Goal: Task Accomplishment & Management: Use online tool/utility

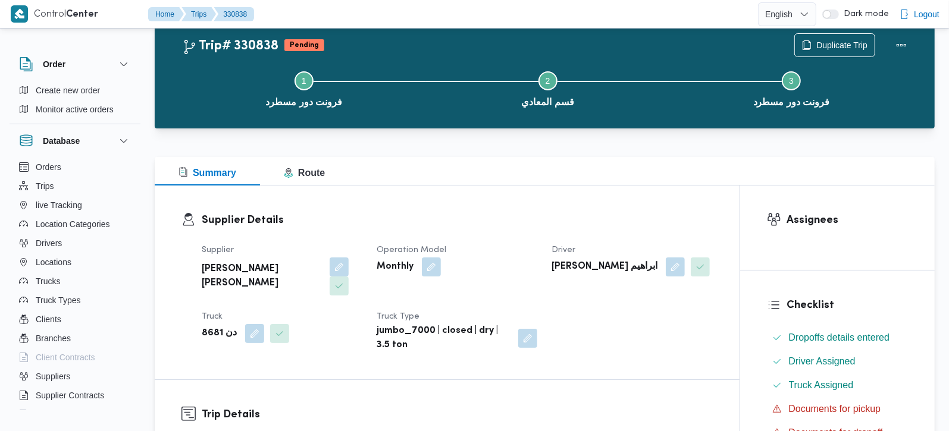
scroll to position [32, 0]
click at [822, 40] on span "Duplicate Trip" at bounding box center [841, 44] width 51 height 14
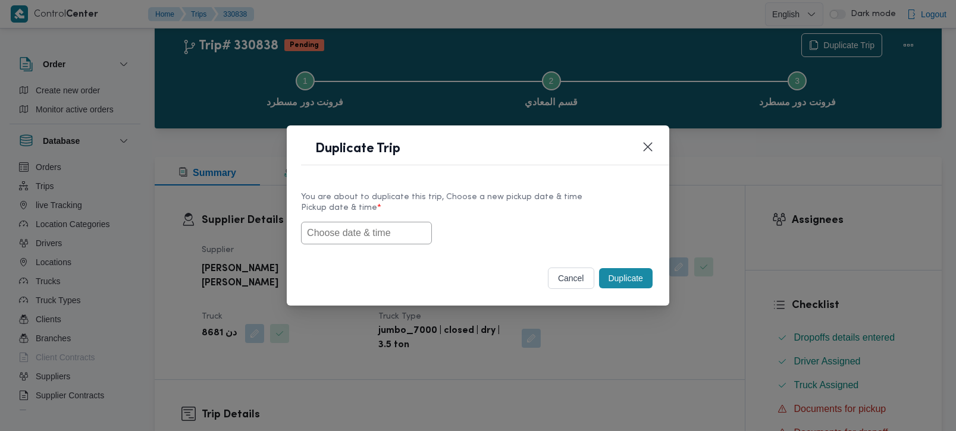
click at [576, 272] on button "cancel" at bounding box center [571, 278] width 46 height 21
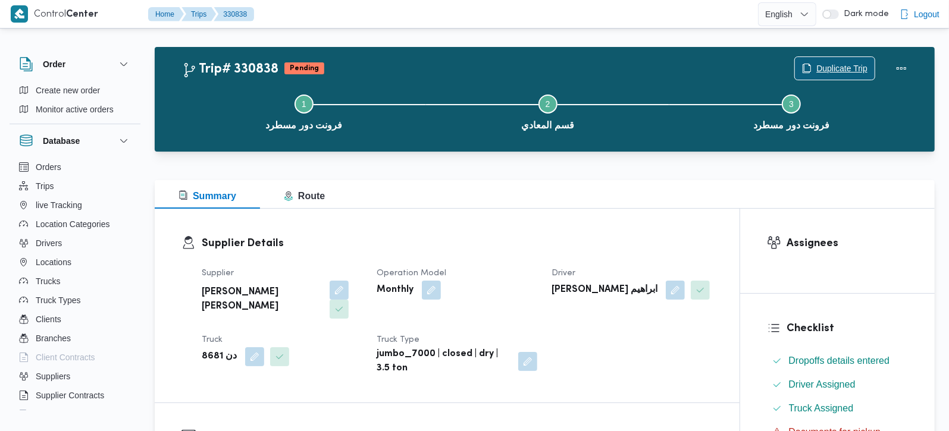
scroll to position [0, 0]
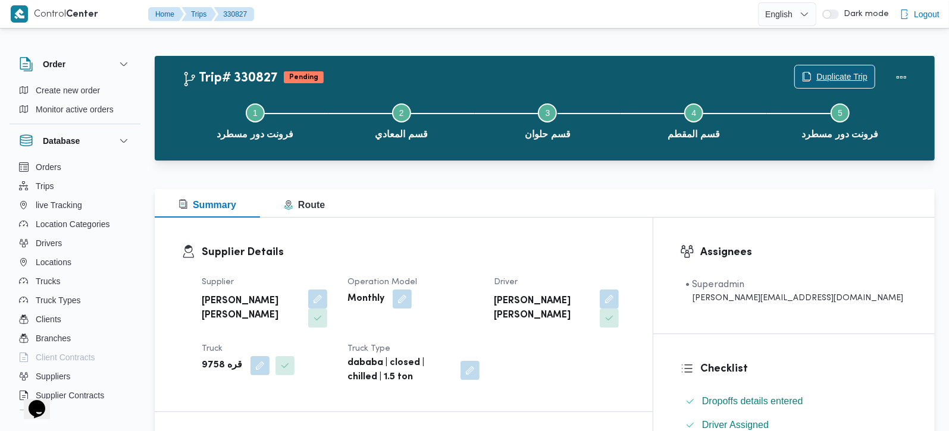
click at [853, 74] on span "Duplicate Trip" at bounding box center [841, 77] width 51 height 14
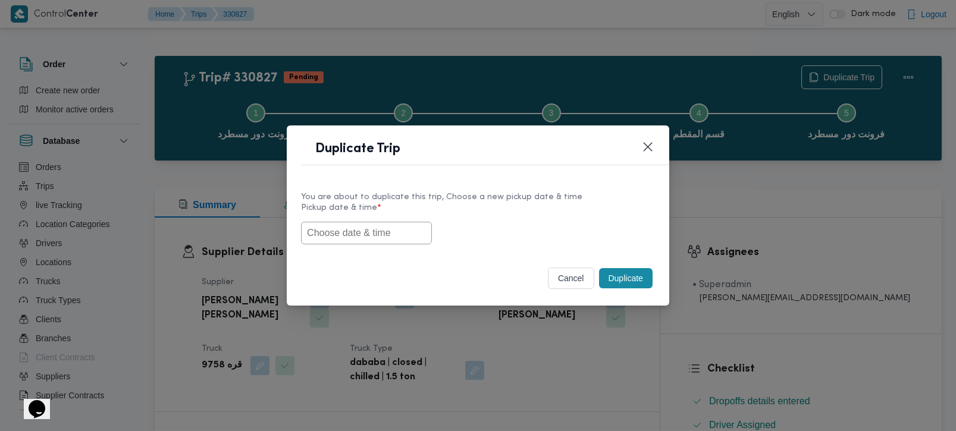
click at [377, 241] on input "text" at bounding box center [366, 233] width 131 height 23
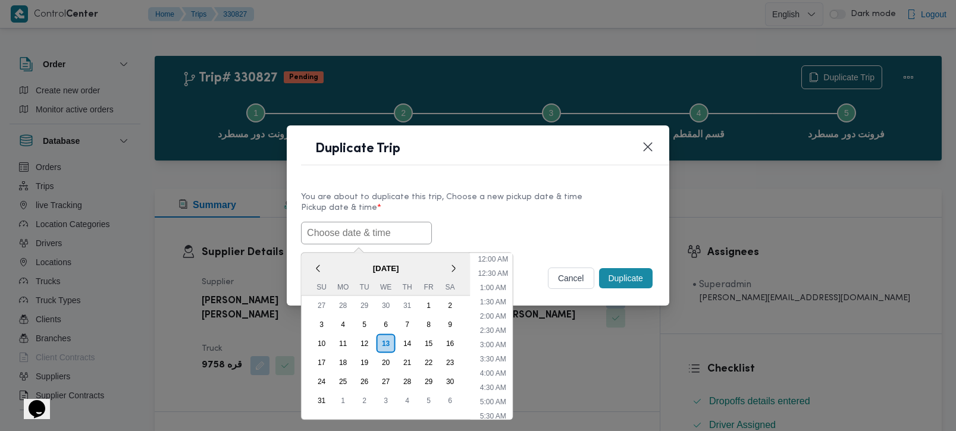
scroll to position [324, 0]
click at [327, 258] on span "[DATE]" at bounding box center [386, 268] width 169 height 21
click at [406, 344] on div "14" at bounding box center [407, 343] width 23 height 23
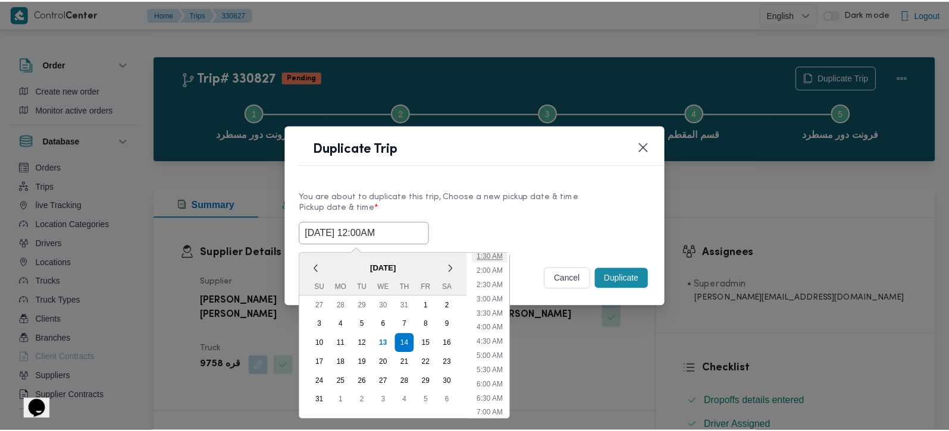
scroll to position [70, 0]
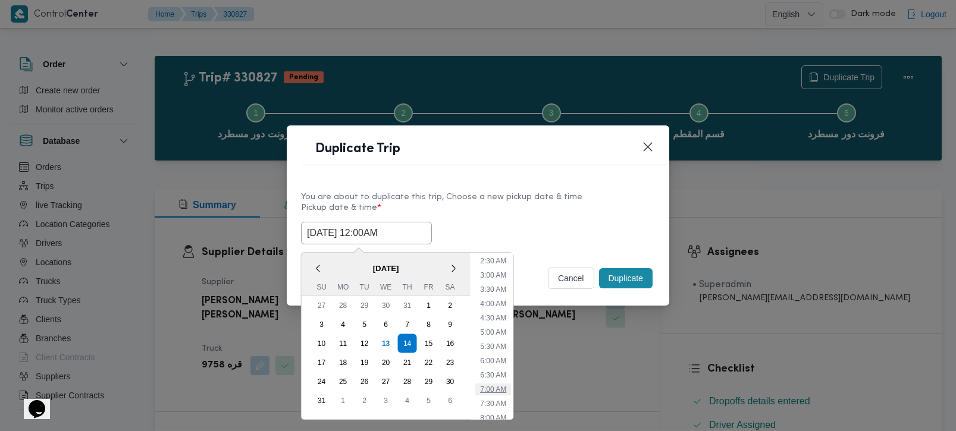
click at [493, 387] on li "7:00 AM" at bounding box center [493, 389] width 36 height 12
type input "[DATE] 7:00AM"
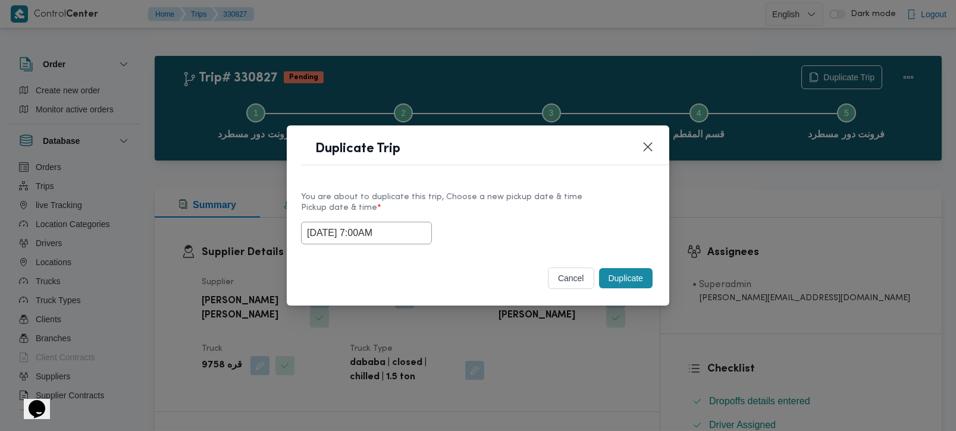
drag, startPoint x: 398, startPoint y: 240, endPoint x: 255, endPoint y: 228, distance: 143.9
click at [255, 228] on div "Duplicate Trip You are about to duplicate this trip, Choose a new pickup date &…" at bounding box center [478, 215] width 956 height 431
click at [640, 225] on div "Selected date: Thursday, August 14th, 2025 at 7:00 AM 14/08/2025 7:00AM" at bounding box center [478, 233] width 354 height 23
click at [644, 286] on button "Duplicate" at bounding box center [626, 278] width 54 height 20
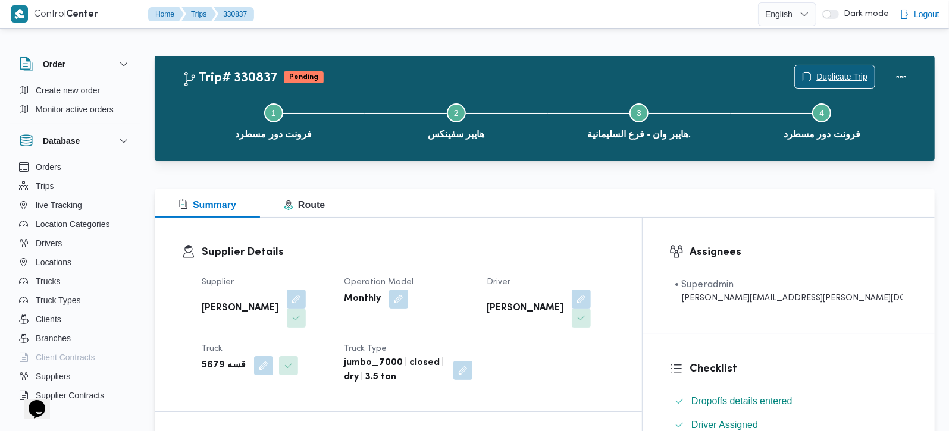
click at [816, 80] on span "Duplicate Trip" at bounding box center [841, 77] width 51 height 14
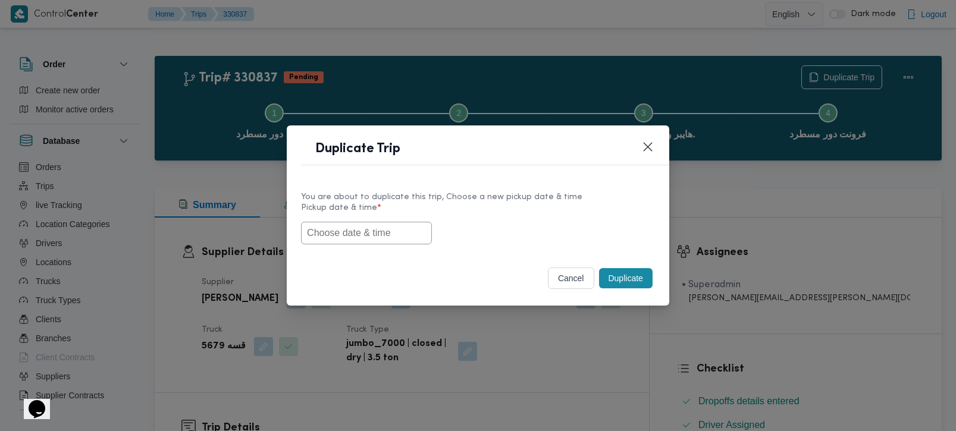
click at [367, 232] on input "text" at bounding box center [366, 233] width 131 height 23
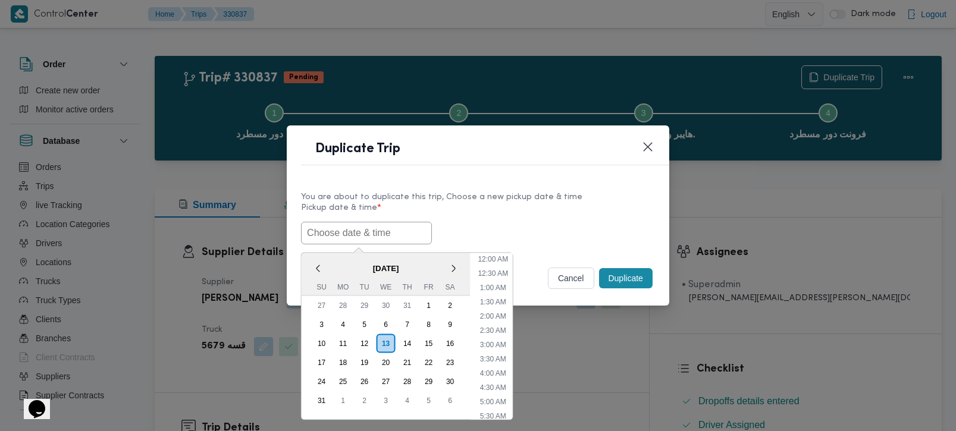
paste input "[DATE] 7:00AM"
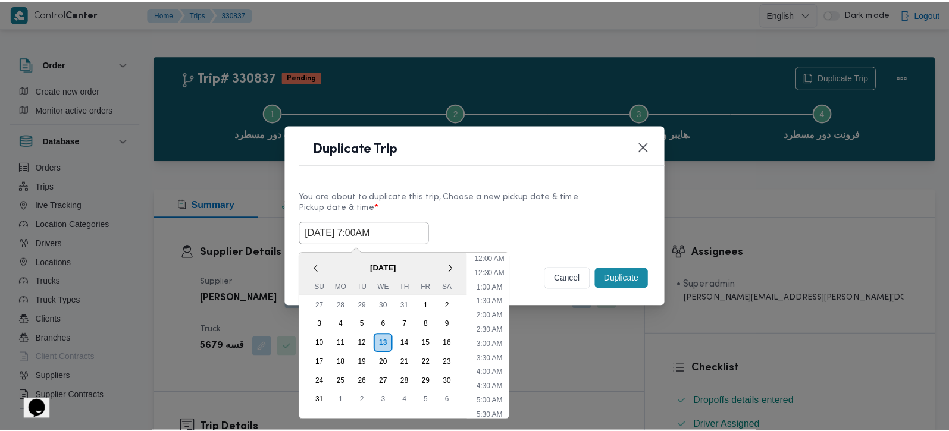
scroll to position [324, 0]
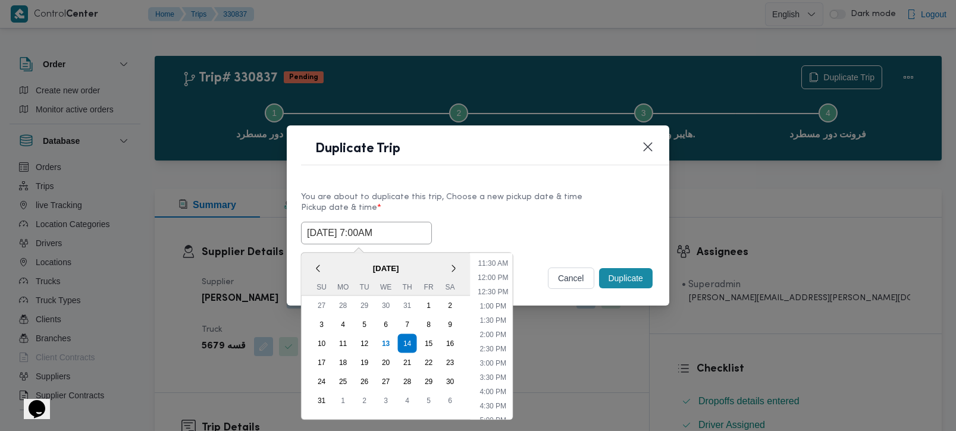
type input "[DATE] 7:00AM"
drag, startPoint x: 499, startPoint y: 196, endPoint x: 560, endPoint y: 236, distance: 73.1
click at [499, 196] on div "You are about to duplicate this trip, Choose a new pickup date & time" at bounding box center [478, 197] width 354 height 12
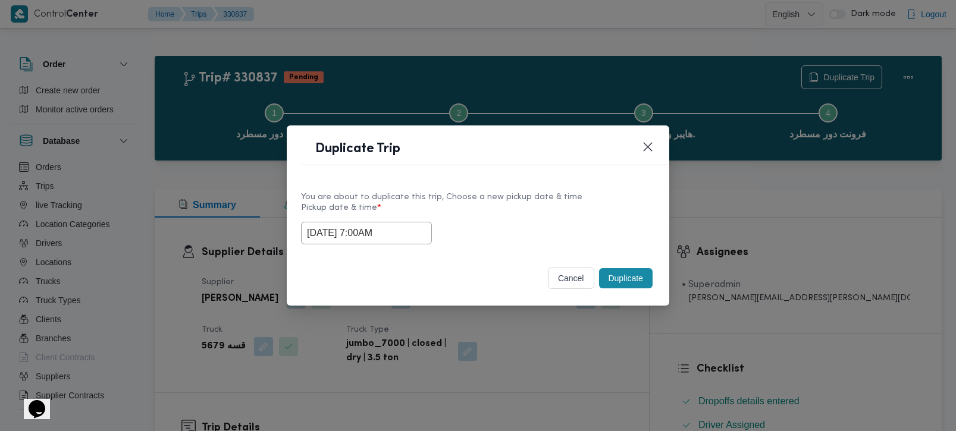
click at [637, 276] on button "Duplicate" at bounding box center [626, 278] width 54 height 20
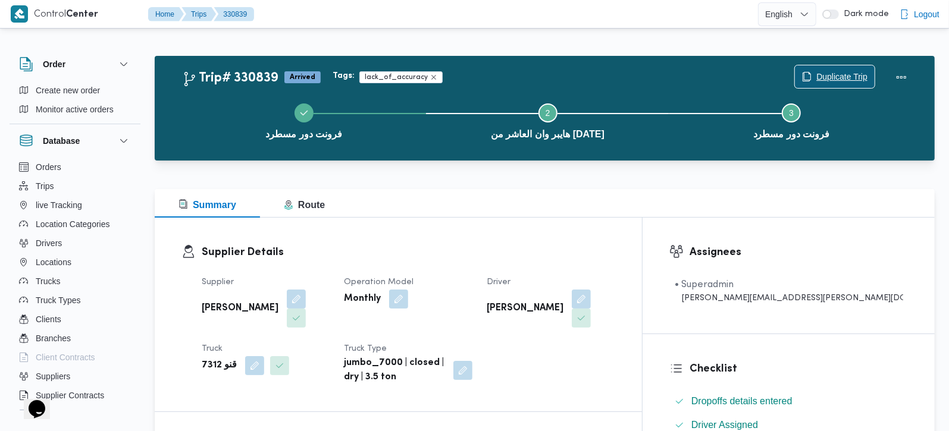
click at [829, 76] on span "Duplicate Trip" at bounding box center [841, 77] width 51 height 14
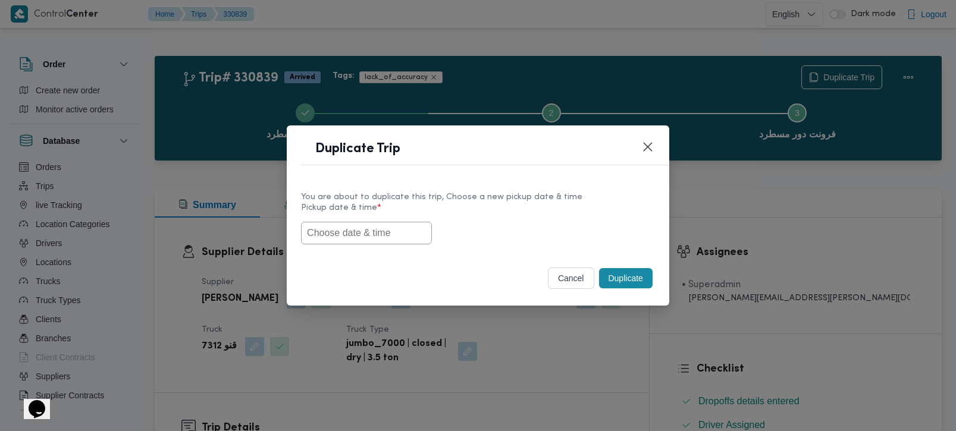
click at [415, 231] on input "text" at bounding box center [366, 233] width 131 height 23
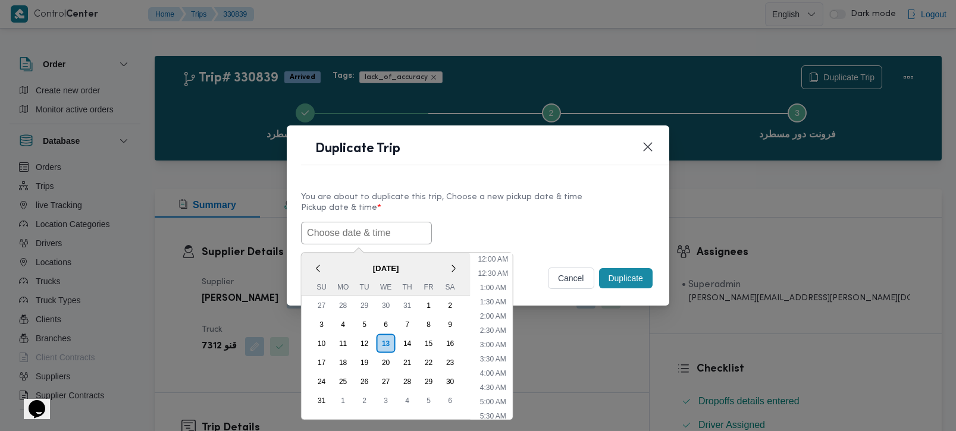
paste input "[DATE] 7:00AM"
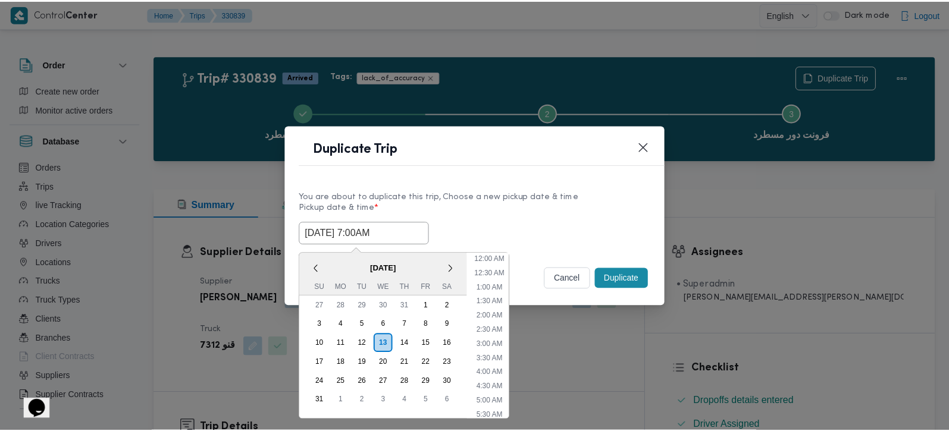
scroll to position [324, 0]
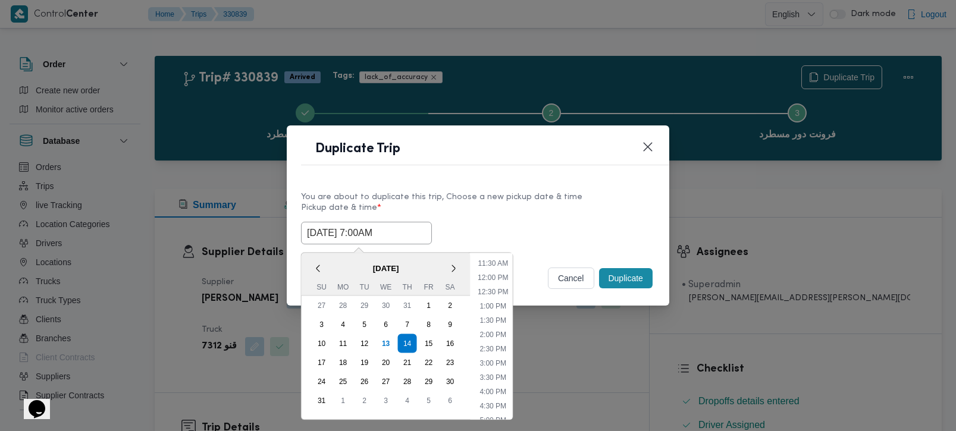
type input "[DATE] 7:00AM"
click at [560, 212] on label "Pickup date & time *" at bounding box center [478, 212] width 354 height 18
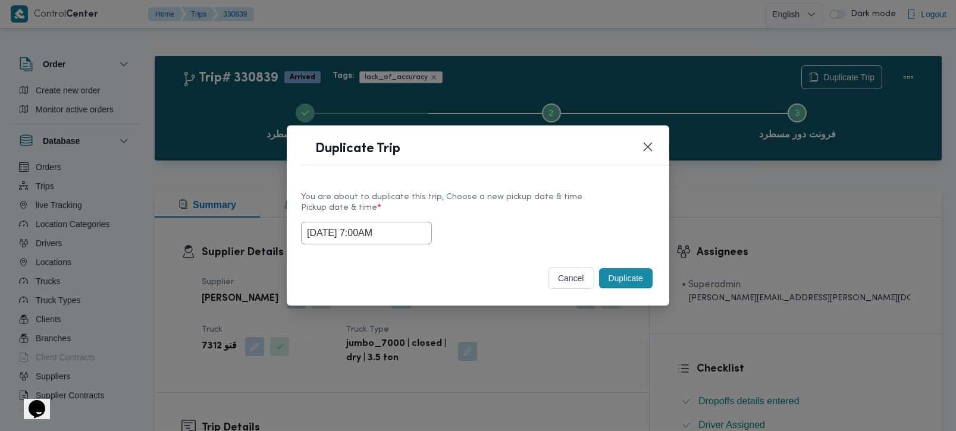
click at [634, 289] on button "Duplicate" at bounding box center [626, 278] width 54 height 20
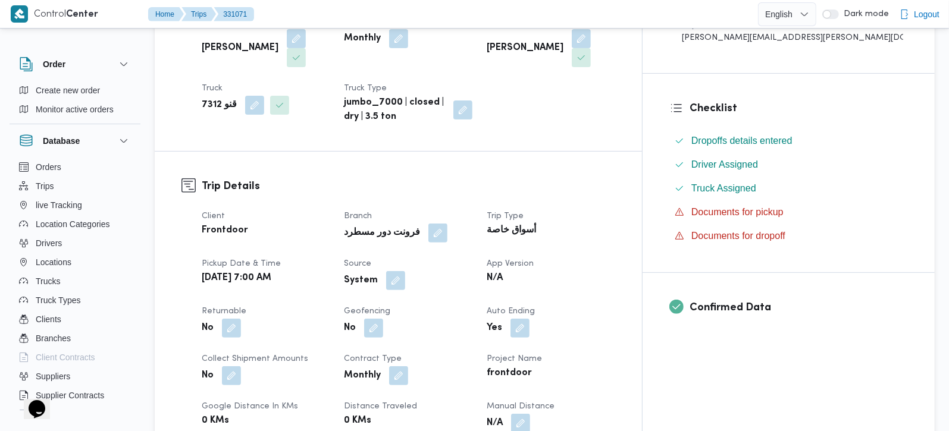
scroll to position [280, 0]
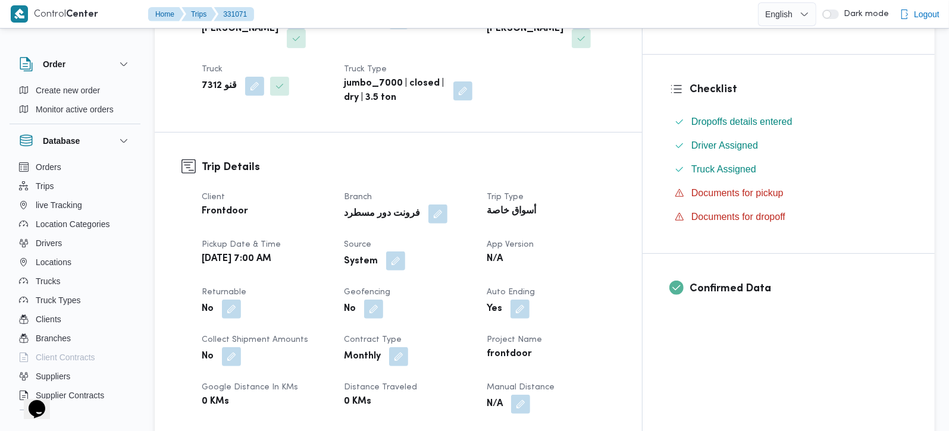
click at [405, 252] on button "button" at bounding box center [395, 261] width 19 height 19
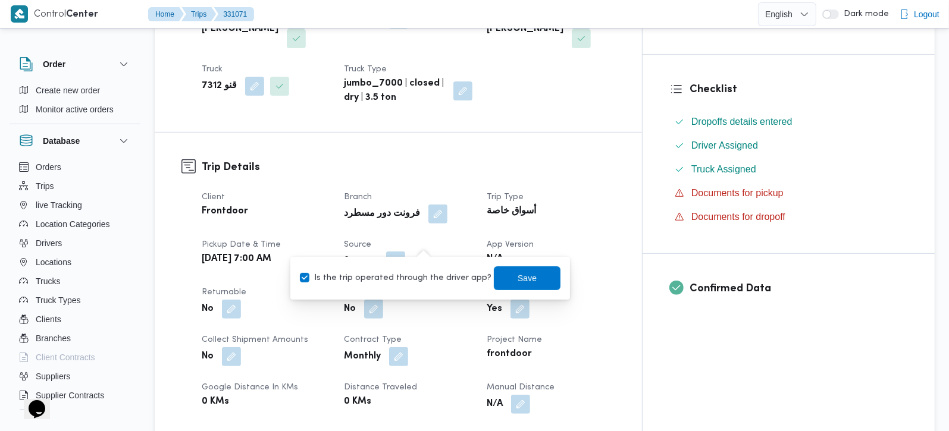
click at [408, 281] on label "Is the trip operated through the driver app?" at bounding box center [396, 278] width 192 height 14
checkbox input "false"
click at [529, 282] on span "Save" at bounding box center [527, 278] width 67 height 24
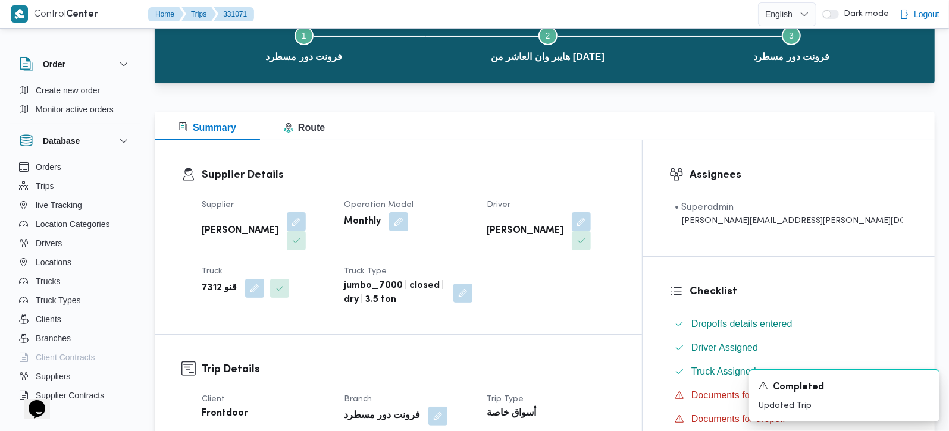
scroll to position [0, 0]
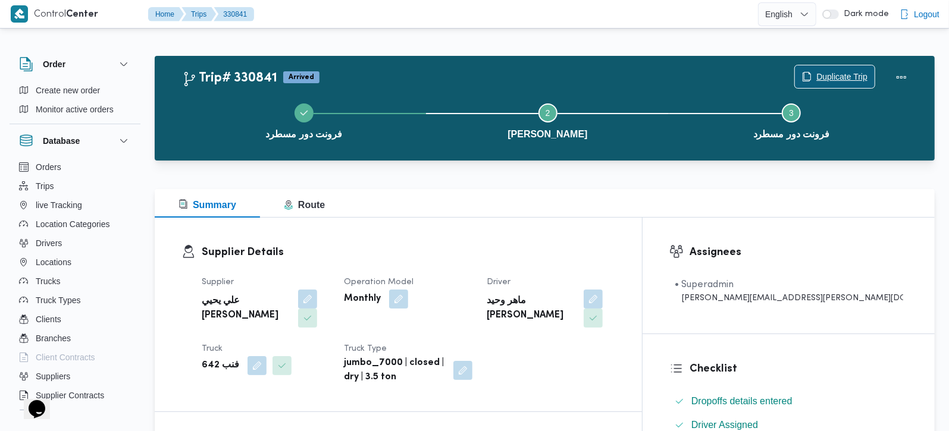
click at [825, 76] on span "Duplicate Trip" at bounding box center [841, 77] width 51 height 14
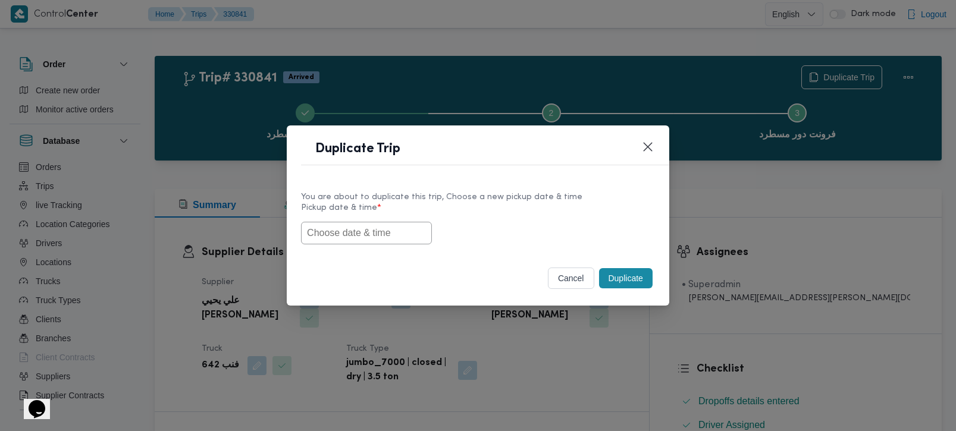
click at [388, 223] on input "text" at bounding box center [366, 233] width 131 height 23
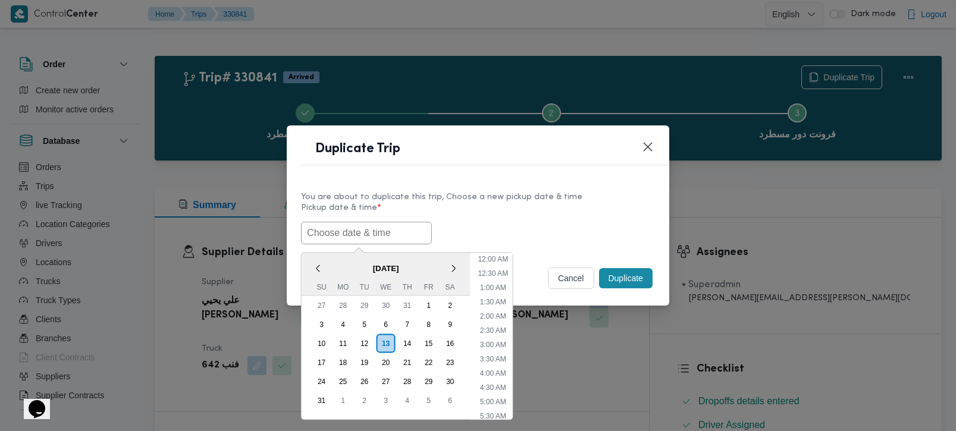
paste input "[DATE] 7:00AM"
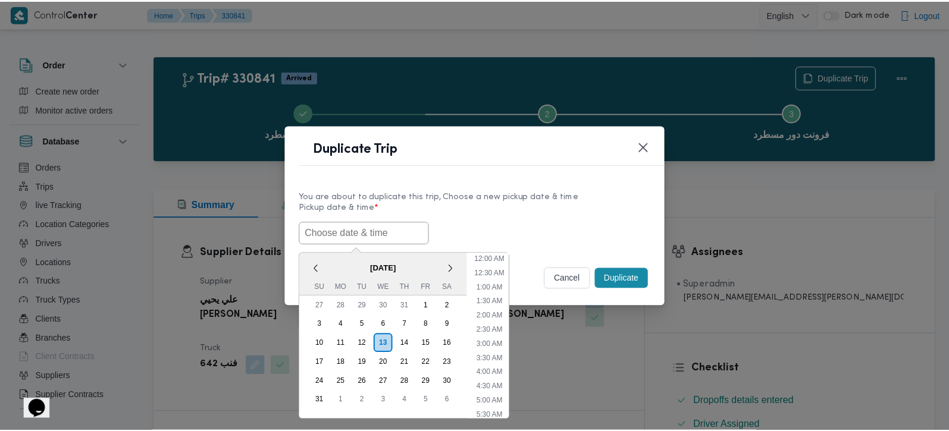
scroll to position [324, 0]
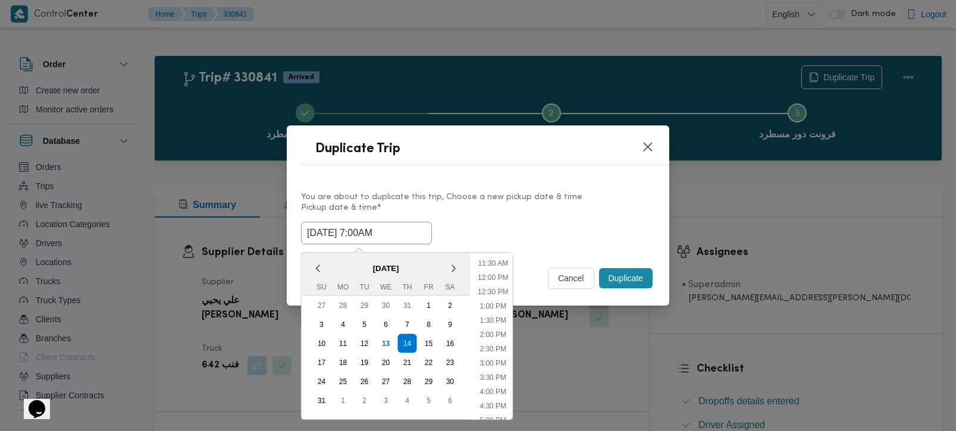
type input "[DATE] 7:00AM"
click at [480, 223] on div "[DATE] 7:00AM < [DATE] > Su Mo Tu We Th Fr Sa 27 28 29 30 31 1 2 3 4 5 6 7 8 9 …" at bounding box center [478, 233] width 354 height 23
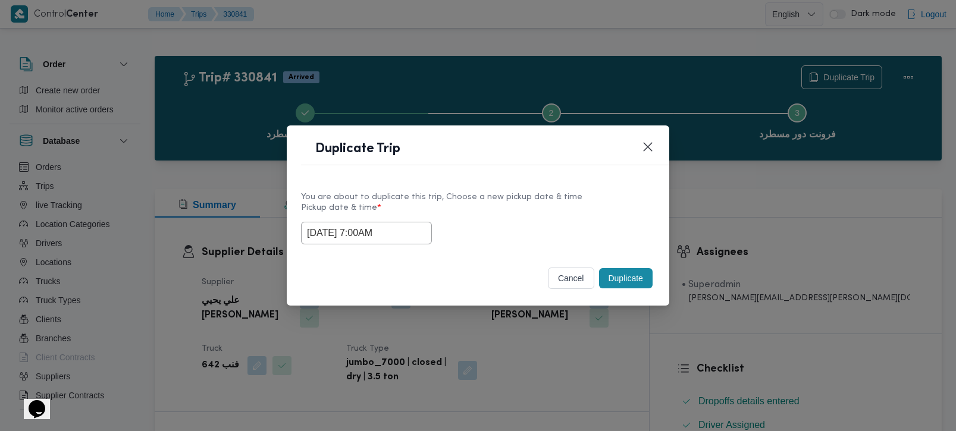
click at [620, 278] on button "Duplicate" at bounding box center [626, 278] width 54 height 20
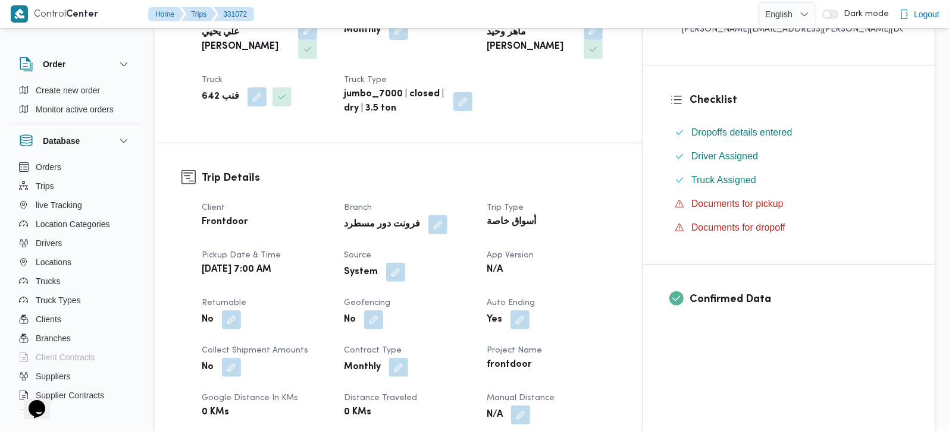
scroll to position [280, 0]
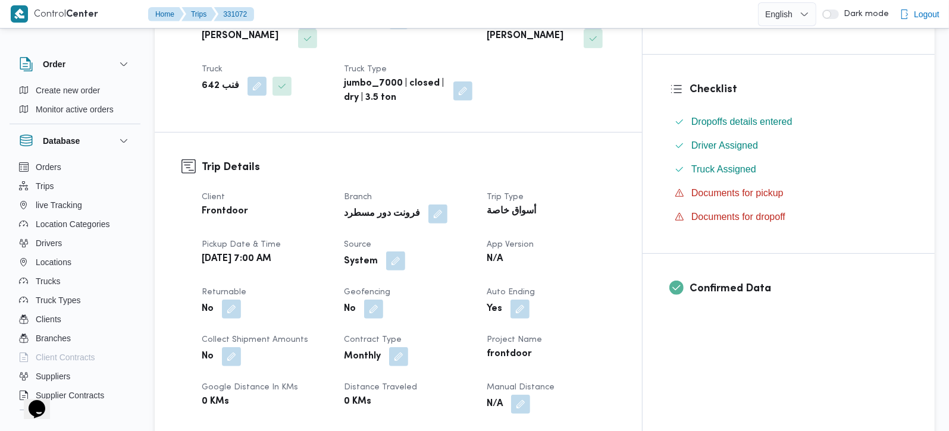
click at [405, 252] on button "button" at bounding box center [395, 261] width 19 height 19
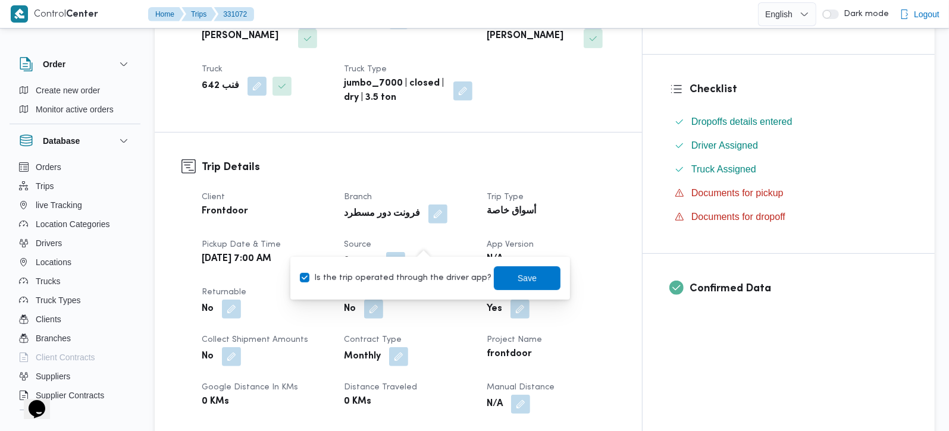
click at [416, 275] on label "Is the trip operated through the driver app?" at bounding box center [396, 278] width 192 height 14
checkbox input "false"
click at [518, 276] on span "Save" at bounding box center [527, 278] width 19 height 14
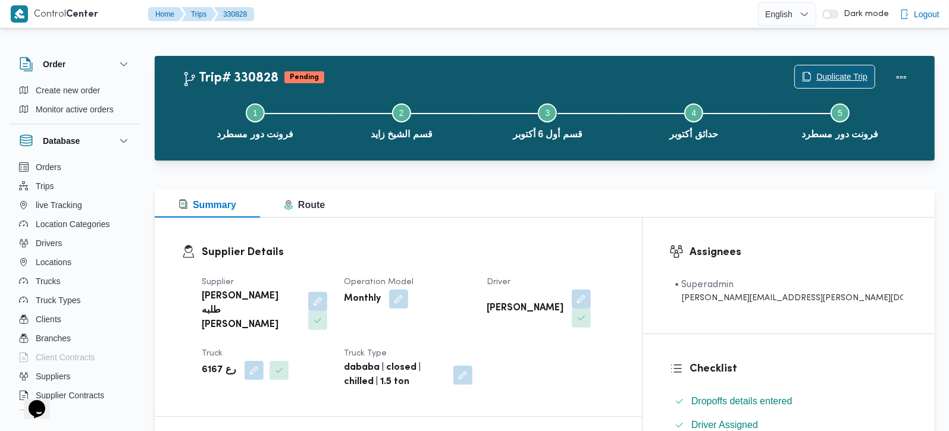
click at [832, 72] on span "Duplicate Trip" at bounding box center [841, 77] width 51 height 14
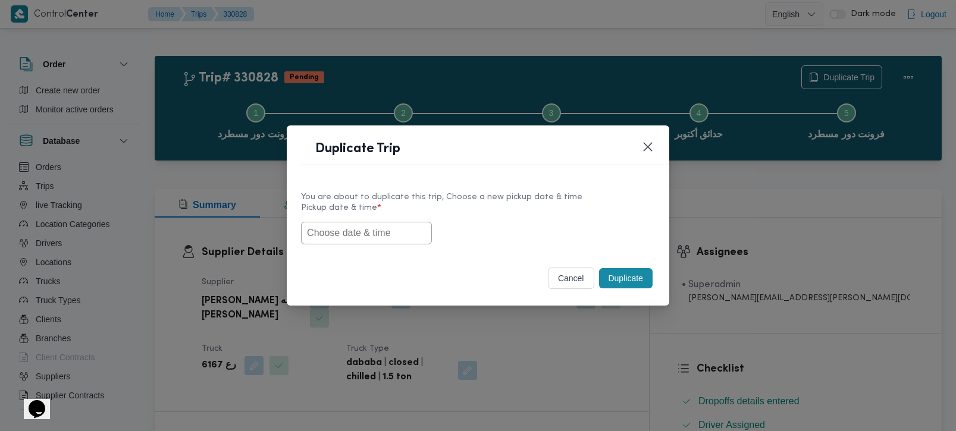
click at [322, 242] on input "text" at bounding box center [366, 233] width 131 height 23
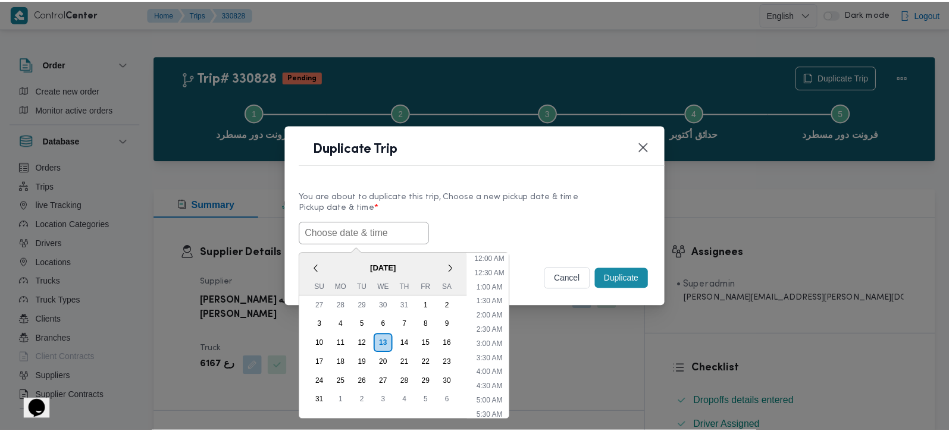
scroll to position [324, 0]
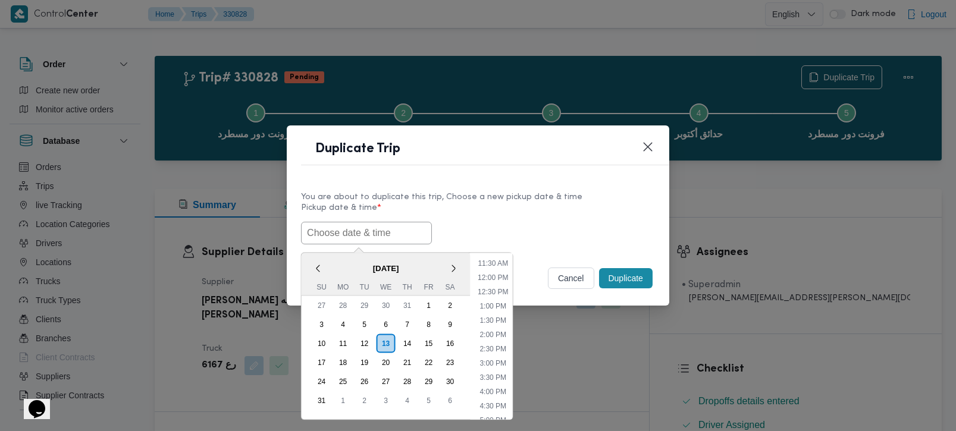
paste input "[DATE] 7:00AM"
type input "[DATE] 7:00AM"
click at [487, 213] on label "Pickup date & time *" at bounding box center [478, 212] width 354 height 18
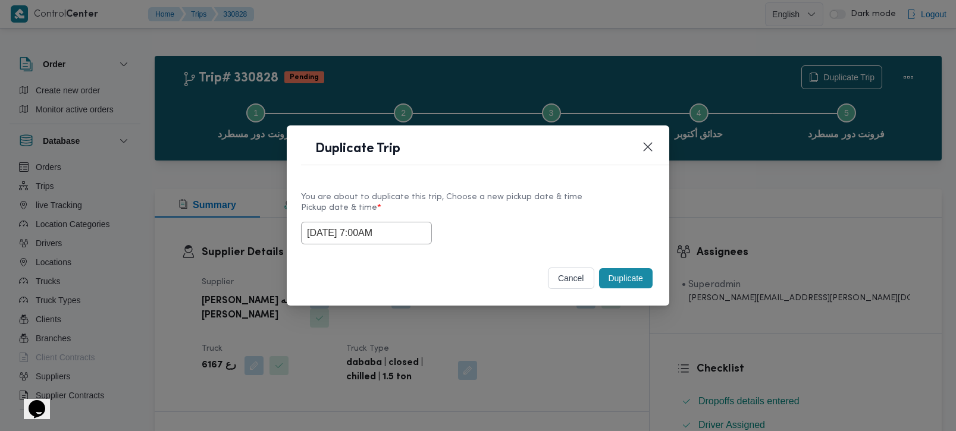
click at [629, 281] on button "Duplicate" at bounding box center [626, 278] width 54 height 20
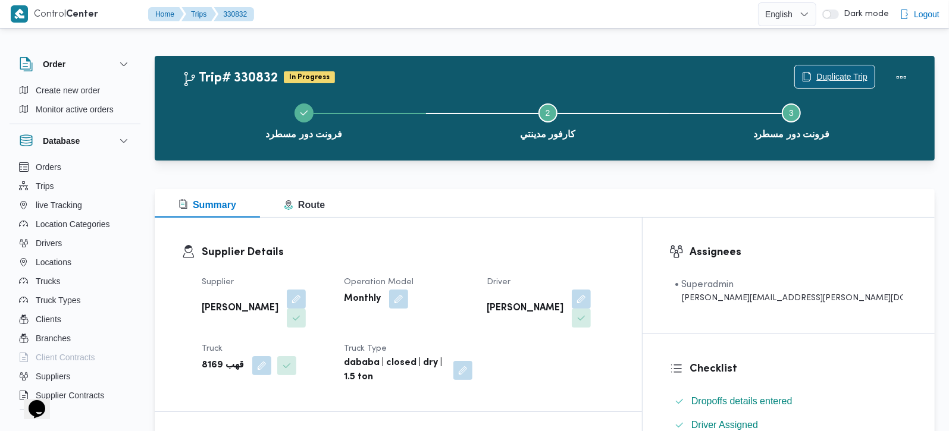
click at [816, 77] on span "Duplicate Trip" at bounding box center [841, 77] width 51 height 14
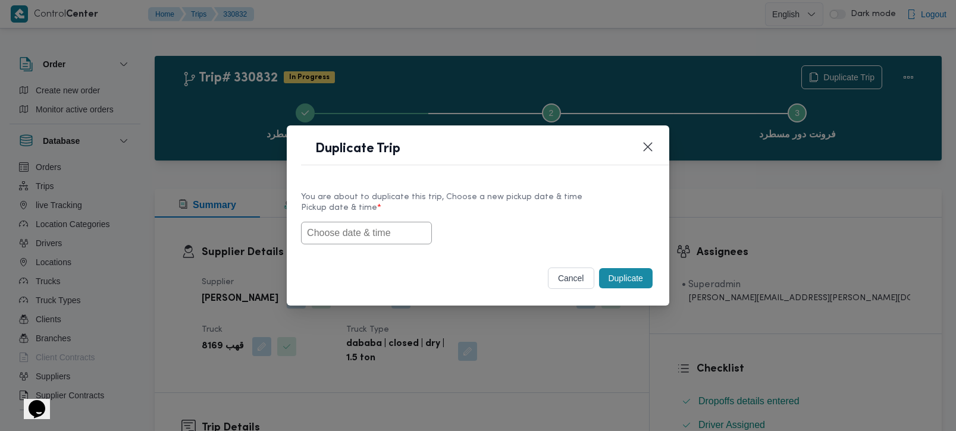
click at [394, 230] on input "text" at bounding box center [366, 233] width 131 height 23
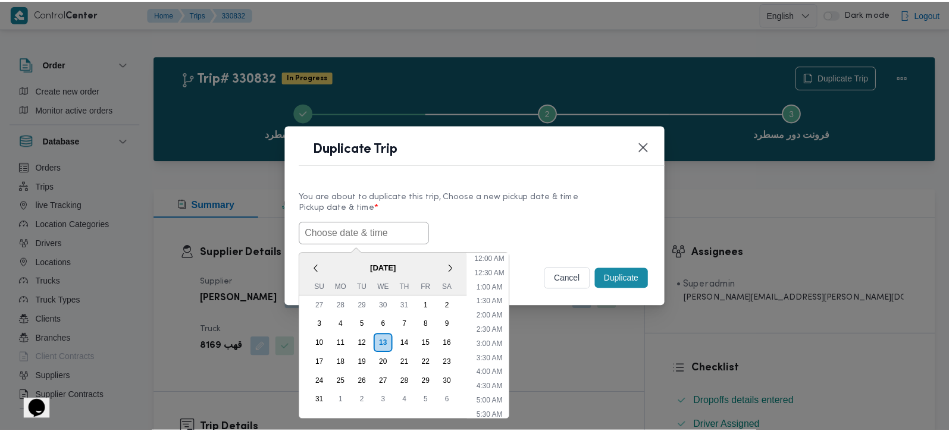
scroll to position [324, 0]
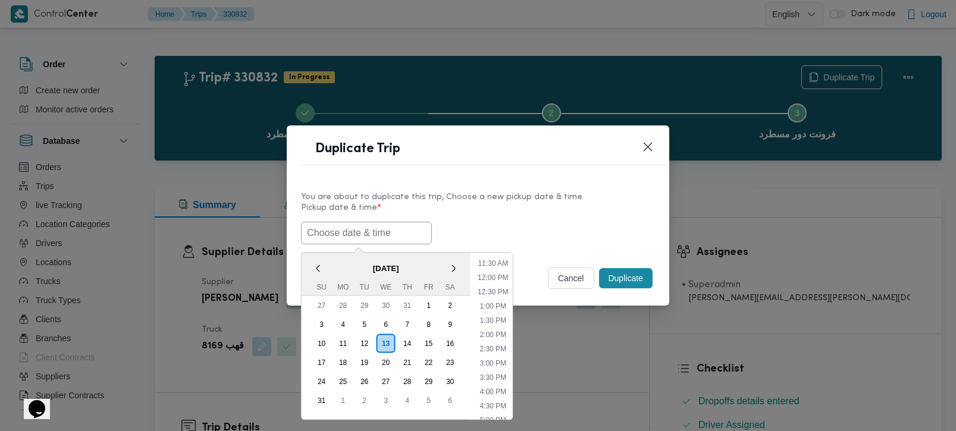
paste input "[DATE] 7:00AM"
type input "[DATE] 7:00AM"
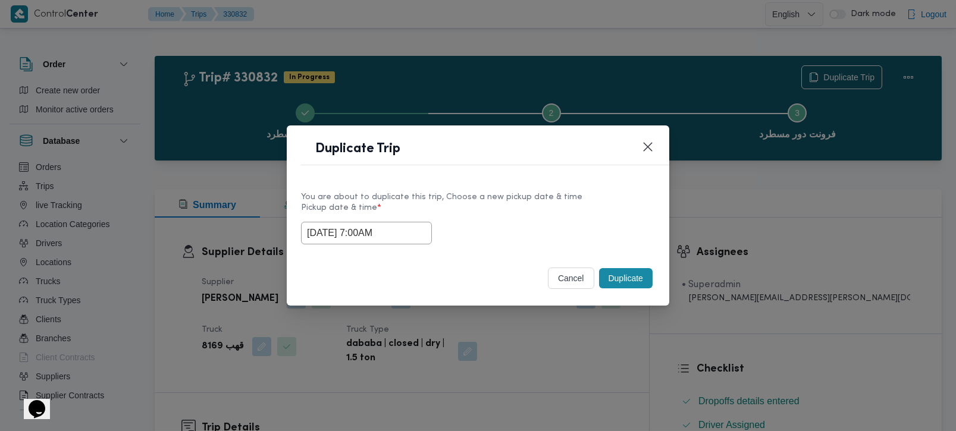
click at [528, 208] on label "Pickup date & time *" at bounding box center [478, 212] width 354 height 18
click at [617, 279] on button "Duplicate" at bounding box center [626, 278] width 54 height 20
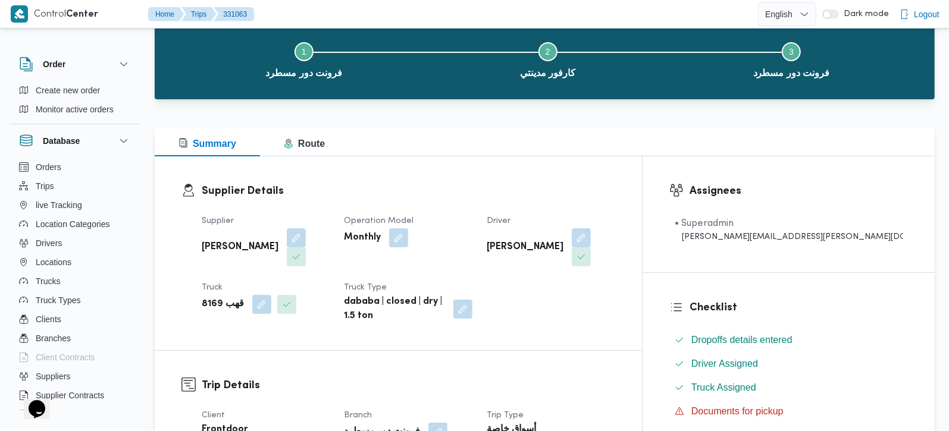
scroll to position [209, 0]
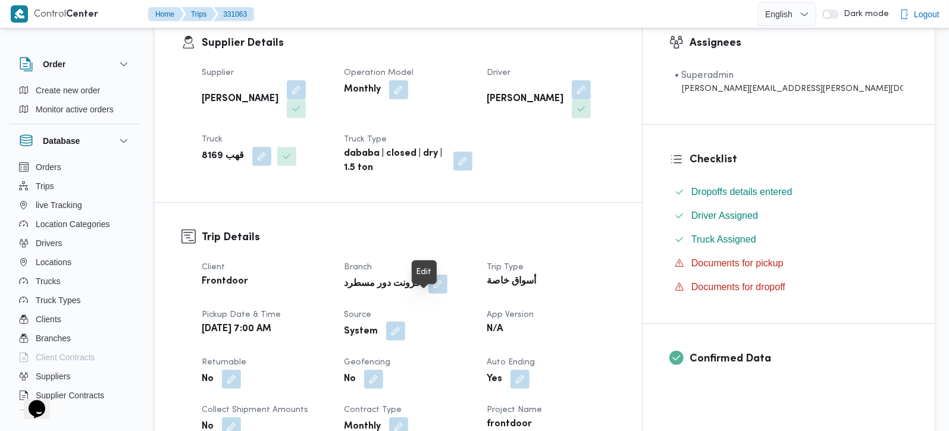
click at [405, 322] on button "button" at bounding box center [395, 331] width 19 height 19
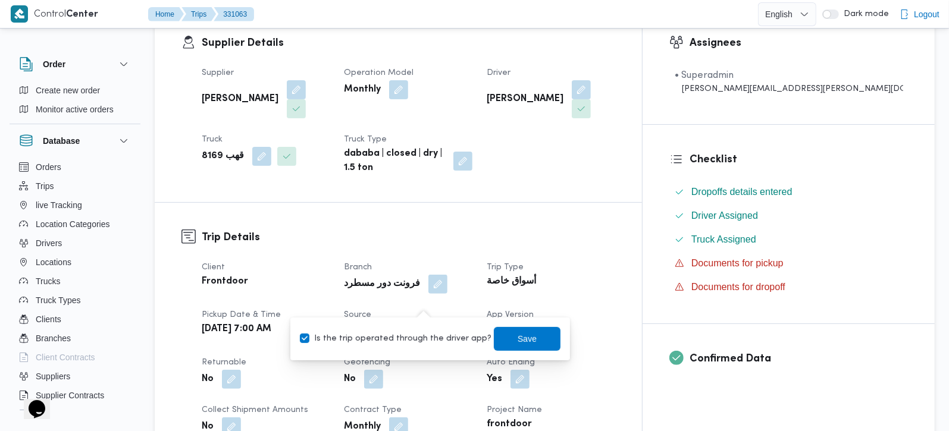
click at [421, 336] on label "Is the trip operated through the driver app?" at bounding box center [396, 339] width 192 height 14
checkbox input "false"
click at [520, 336] on span "Save" at bounding box center [527, 338] width 19 height 14
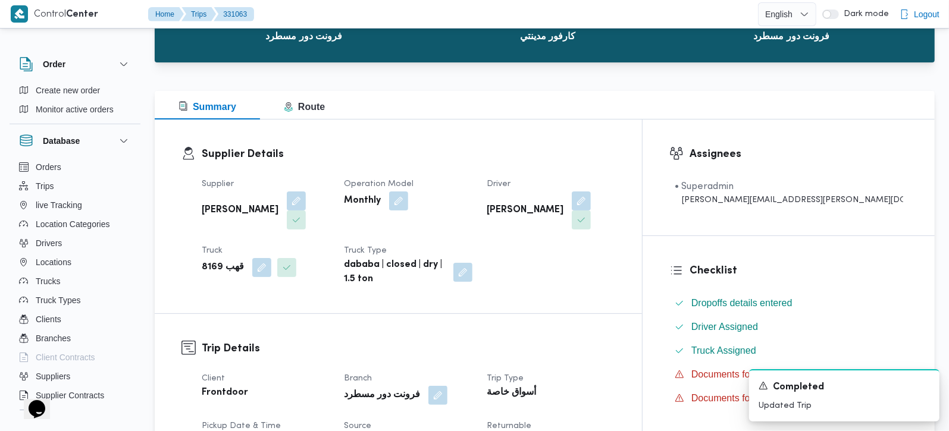
scroll to position [0, 0]
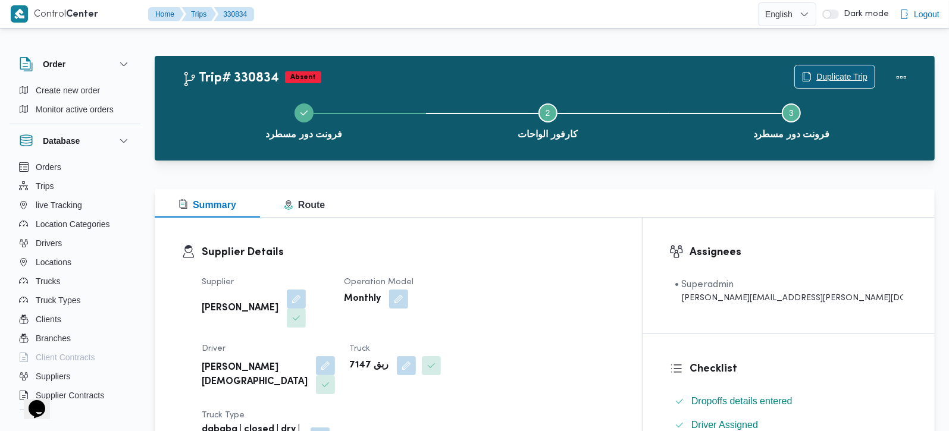
click at [819, 74] on span "Duplicate Trip" at bounding box center [841, 77] width 51 height 14
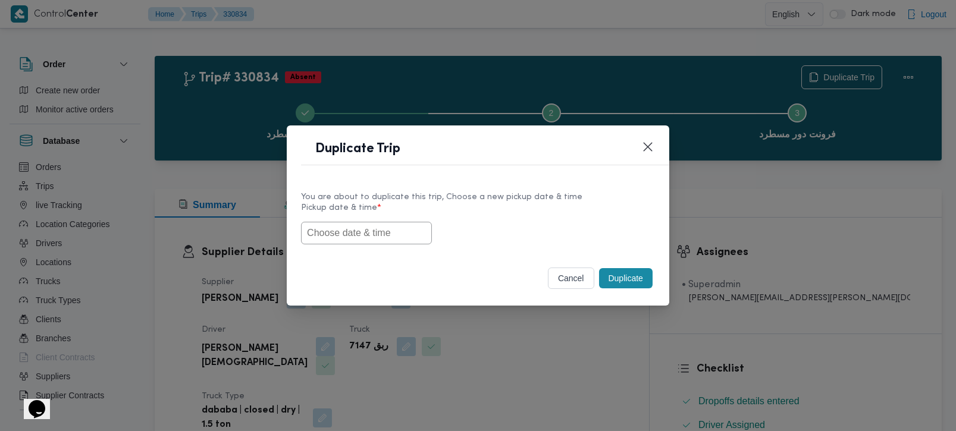
click at [385, 227] on input "text" at bounding box center [366, 233] width 131 height 23
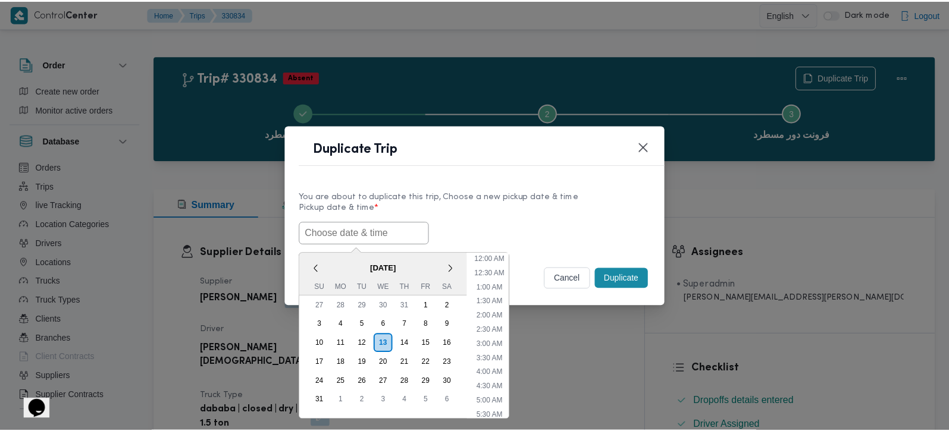
scroll to position [324, 0]
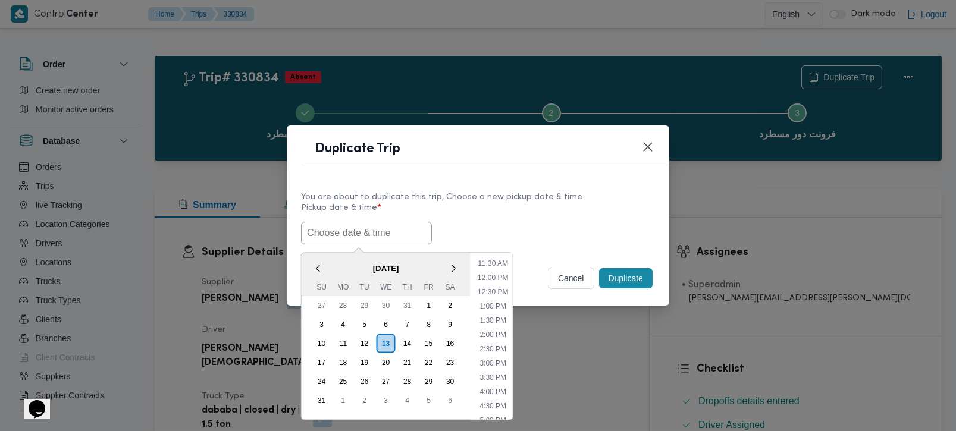
paste input "[DATE] 7:00AM"
type input "[DATE] 7:00AM"
drag, startPoint x: 529, startPoint y: 208, endPoint x: 615, endPoint y: 273, distance: 107.9
click at [529, 208] on label "Pickup date & time *" at bounding box center [478, 212] width 354 height 18
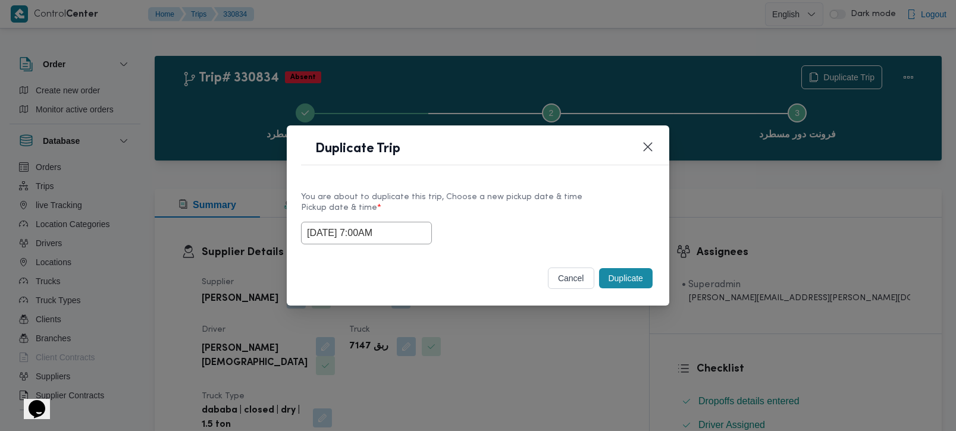
click at [631, 283] on button "Duplicate" at bounding box center [626, 278] width 54 height 20
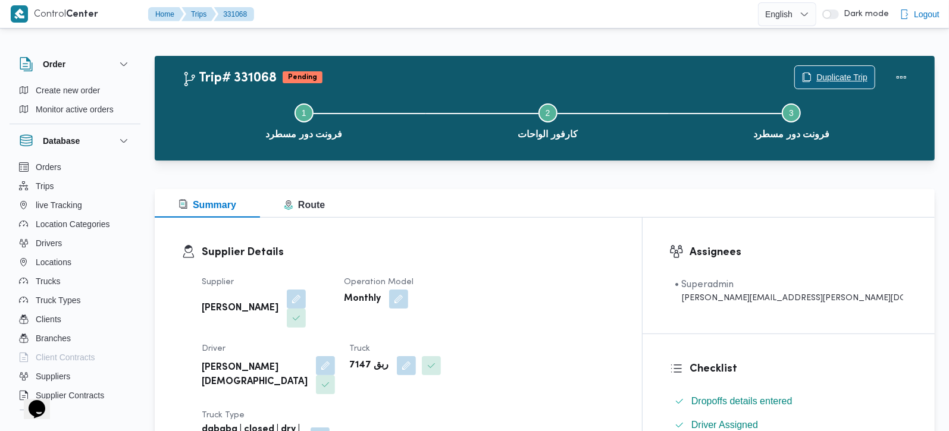
scroll to position [209, 0]
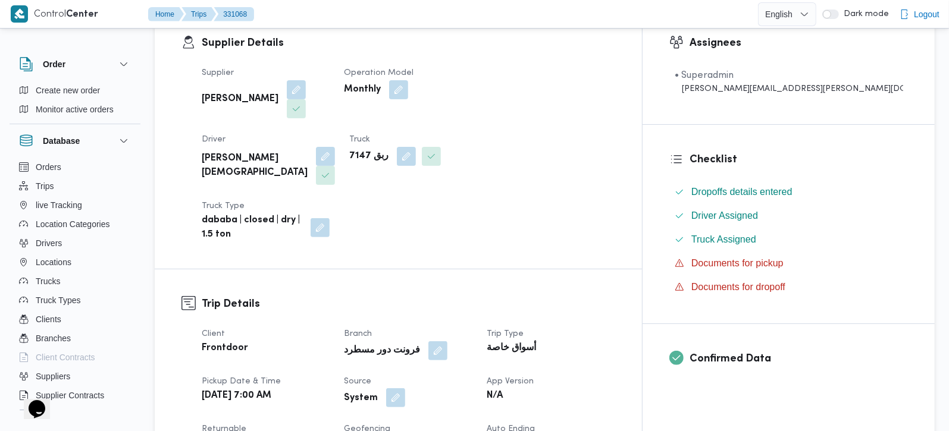
click at [405, 388] on button "button" at bounding box center [395, 397] width 19 height 19
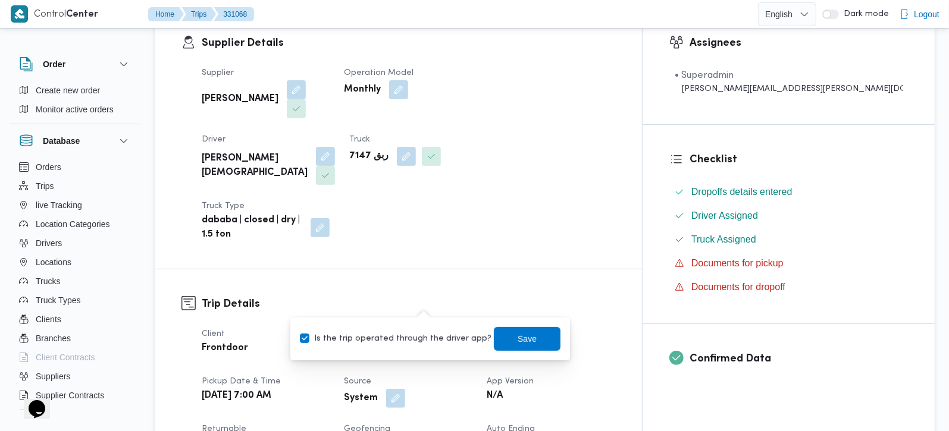
click at [422, 335] on label "Is the trip operated through the driver app?" at bounding box center [396, 339] width 192 height 14
checkbox input "false"
click at [522, 336] on span "Save" at bounding box center [527, 338] width 19 height 14
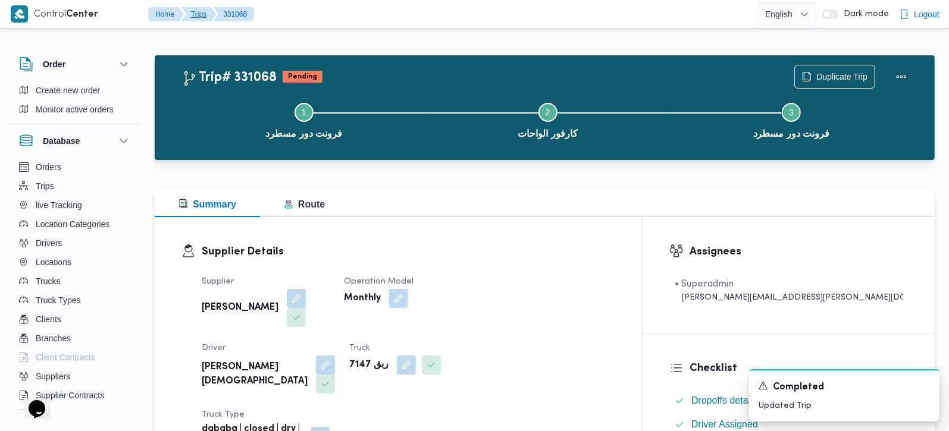
scroll to position [0, 0]
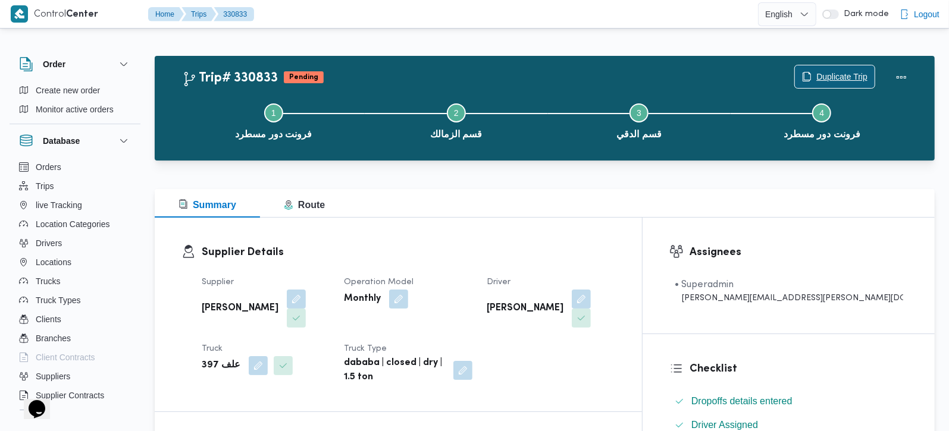
click at [842, 68] on span "Duplicate Trip" at bounding box center [835, 76] width 80 height 23
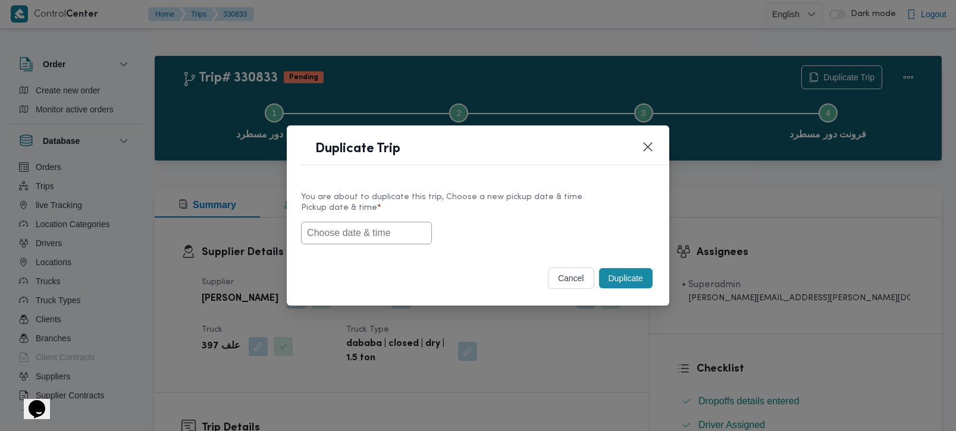
click at [395, 235] on input "text" at bounding box center [366, 233] width 131 height 23
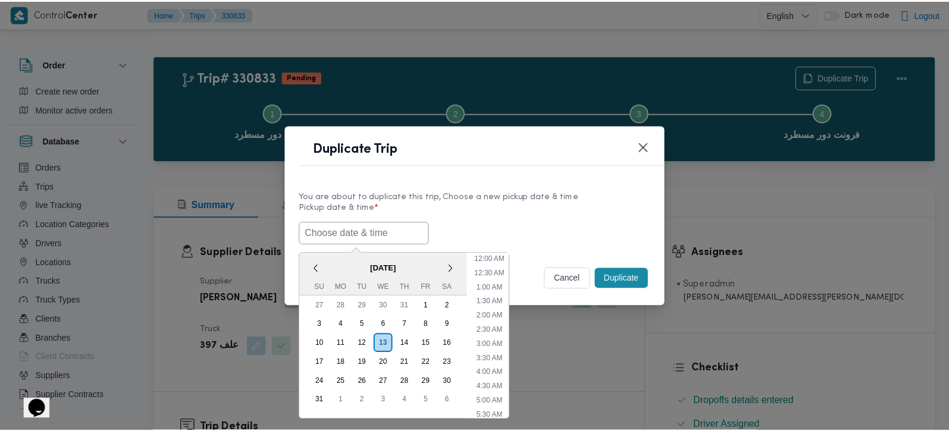
scroll to position [324, 0]
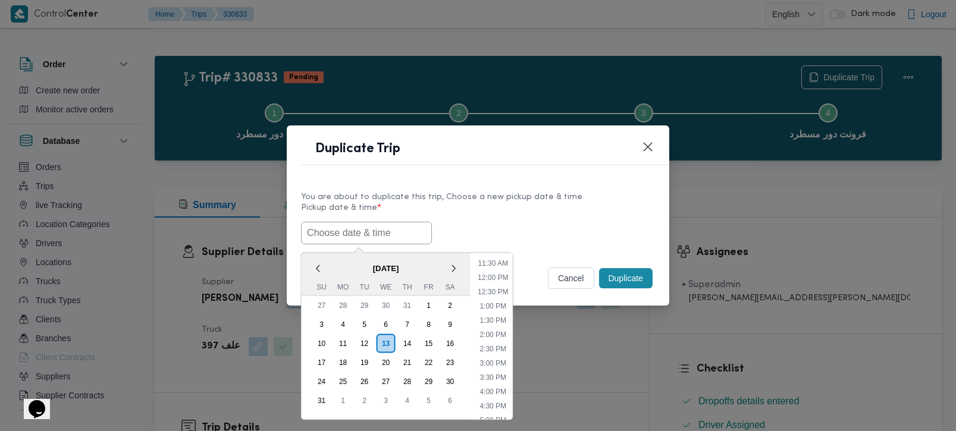
paste input "[DATE] 7:00AM"
type input "[DATE] 7:00AM"
click at [520, 224] on div "14/08/2025 7:00AM < August 2025 > Su Mo Tu We Th Fr Sa 27 28 29 30 31 1 2 3 4 5…" at bounding box center [478, 233] width 354 height 23
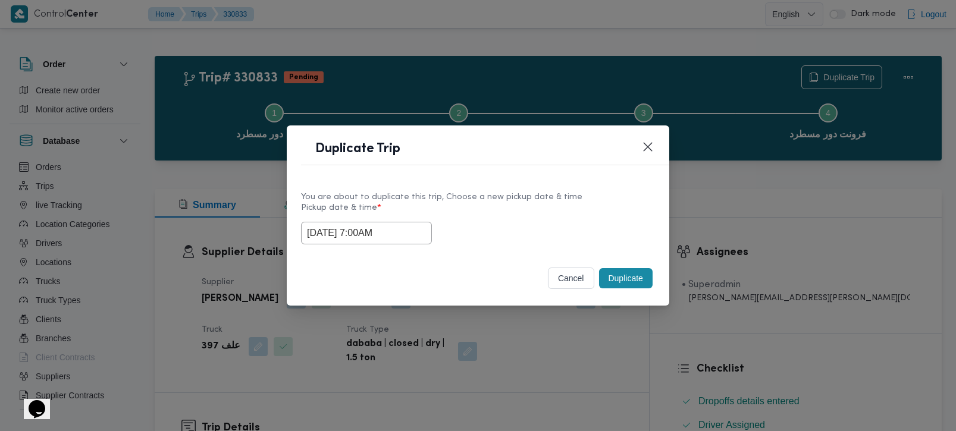
click at [648, 278] on button "Duplicate" at bounding box center [626, 278] width 54 height 20
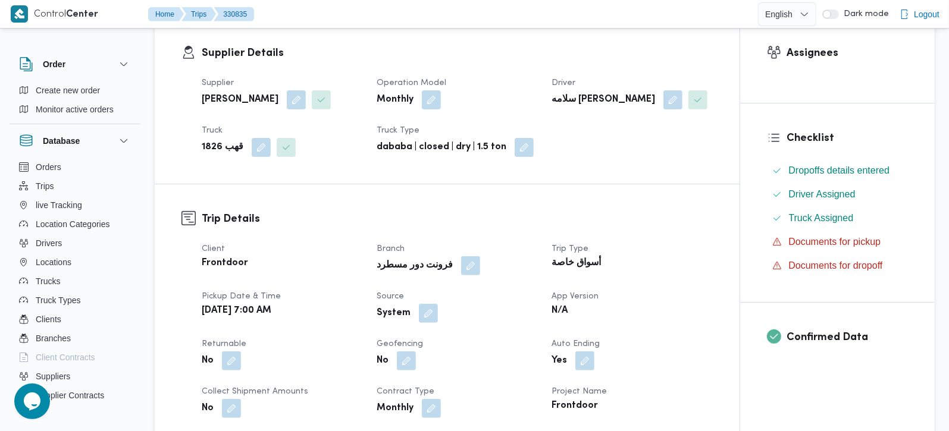
scroll to position [280, 0]
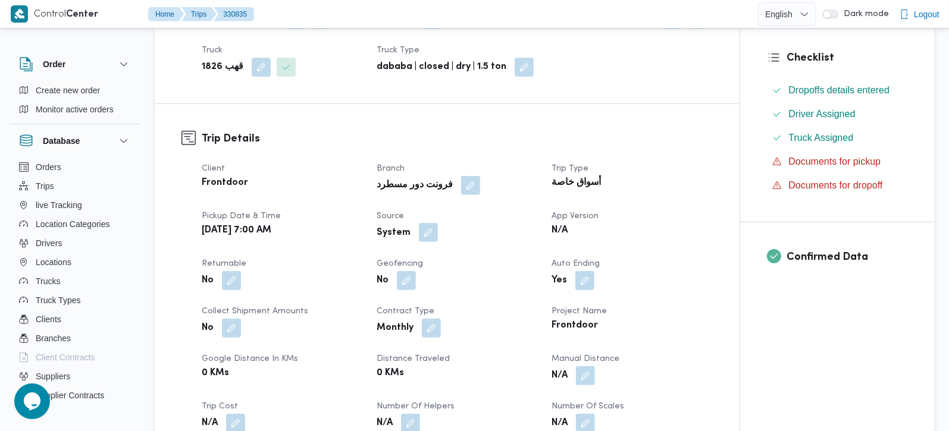
click at [425, 227] on button "button" at bounding box center [428, 232] width 19 height 19
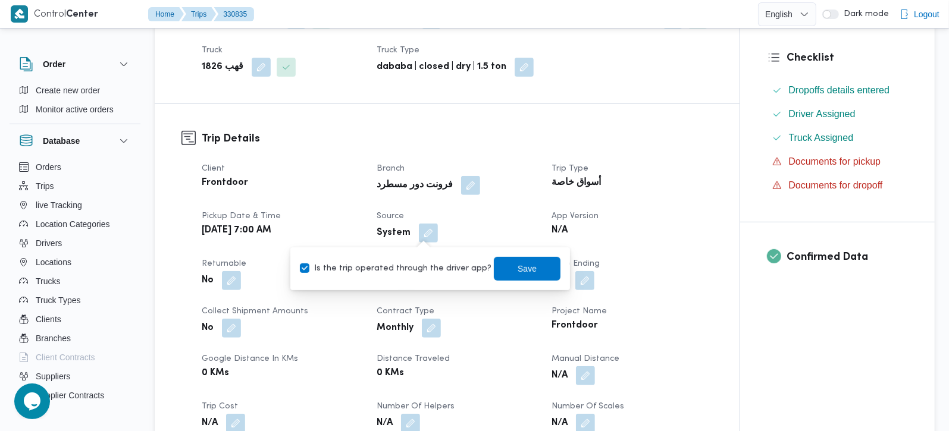
click at [415, 262] on label "Is the trip operated through the driver app?" at bounding box center [396, 269] width 192 height 14
checkbox input "false"
click at [494, 257] on div "Save" at bounding box center [527, 269] width 67 height 24
click at [499, 269] on span "Save" at bounding box center [527, 268] width 67 height 24
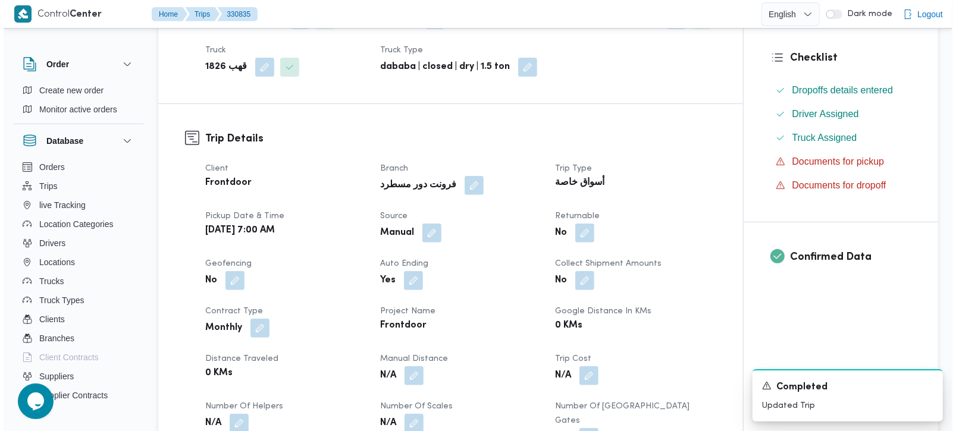
scroll to position [0, 0]
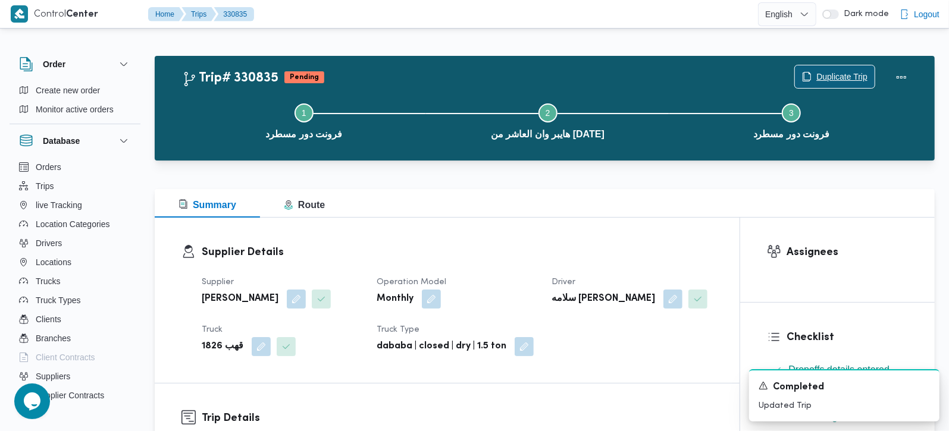
click at [816, 80] on span "Duplicate Trip" at bounding box center [841, 77] width 51 height 14
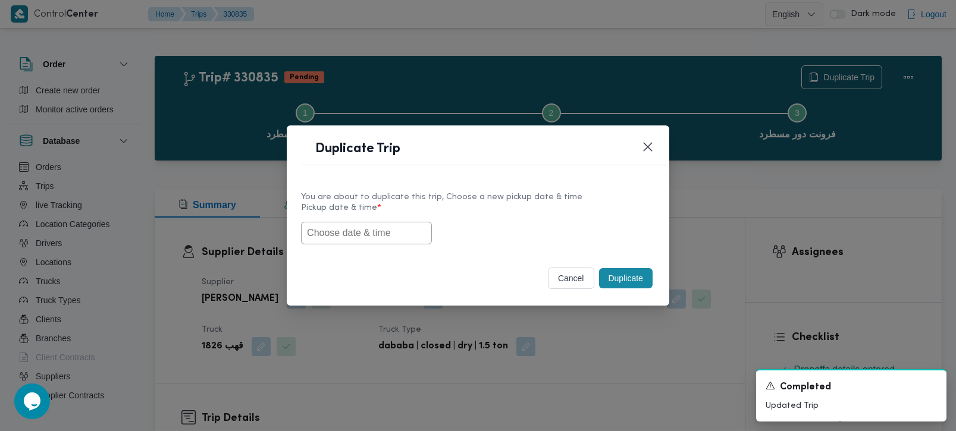
click at [397, 233] on input "text" at bounding box center [366, 233] width 131 height 23
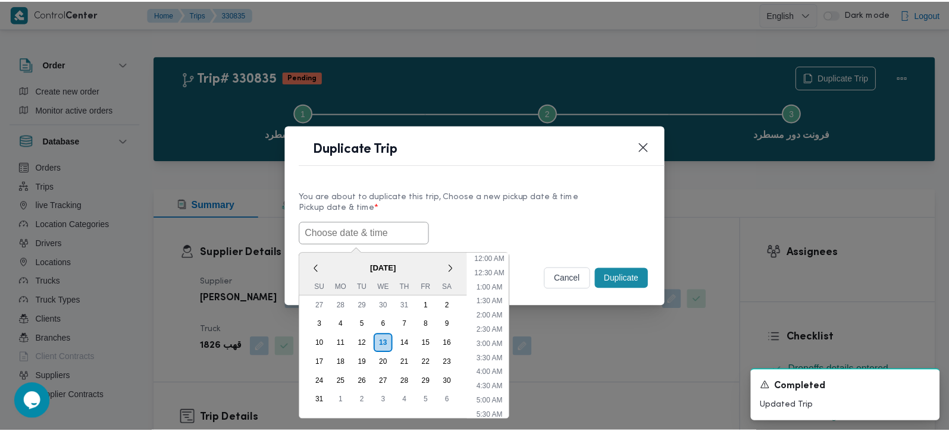
scroll to position [324, 0]
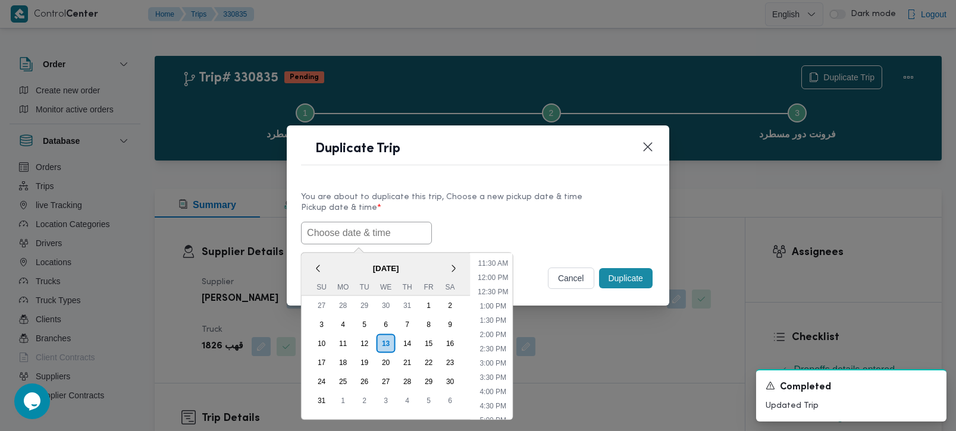
paste input "[DATE] 7:00AM"
type input "[DATE] 7:00AM"
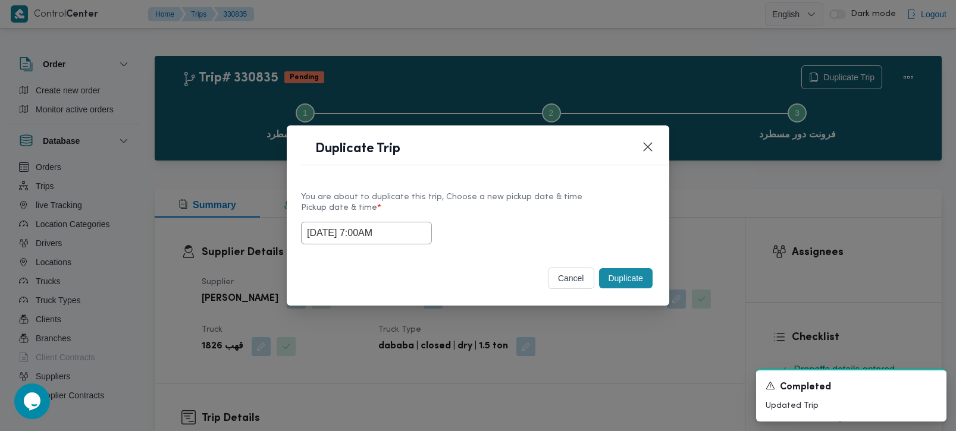
click at [482, 208] on label "Pickup date & time *" at bounding box center [478, 212] width 354 height 18
click at [612, 286] on button "Duplicate" at bounding box center [626, 278] width 54 height 20
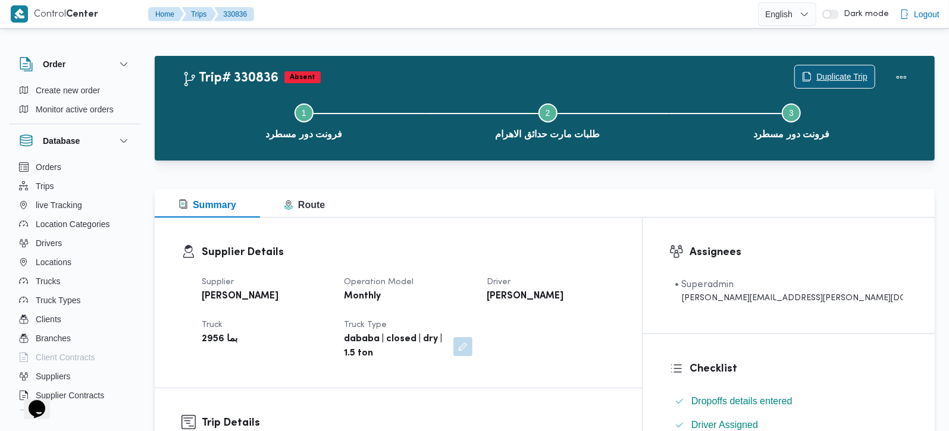
click at [834, 73] on span "Duplicate Trip" at bounding box center [841, 77] width 51 height 14
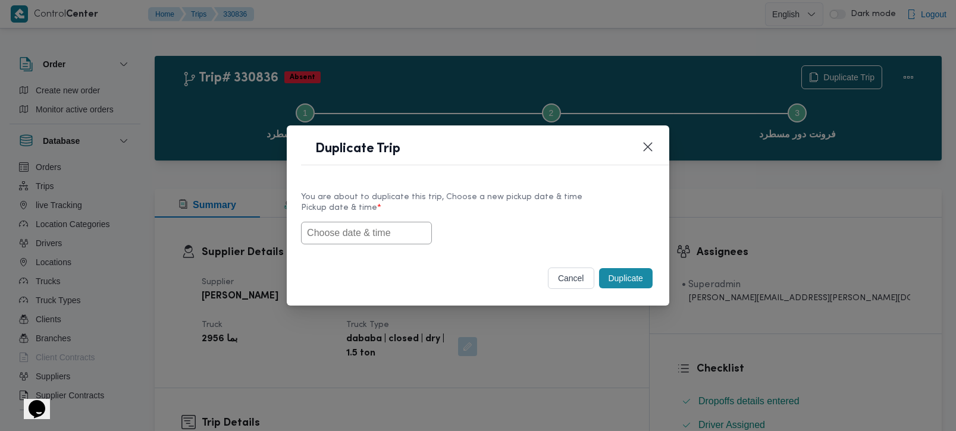
click at [366, 237] on input "text" at bounding box center [366, 233] width 131 height 23
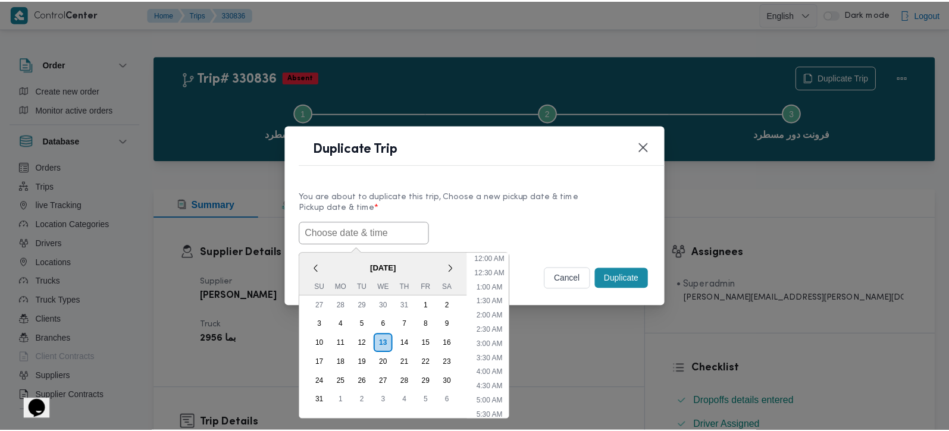
scroll to position [324, 0]
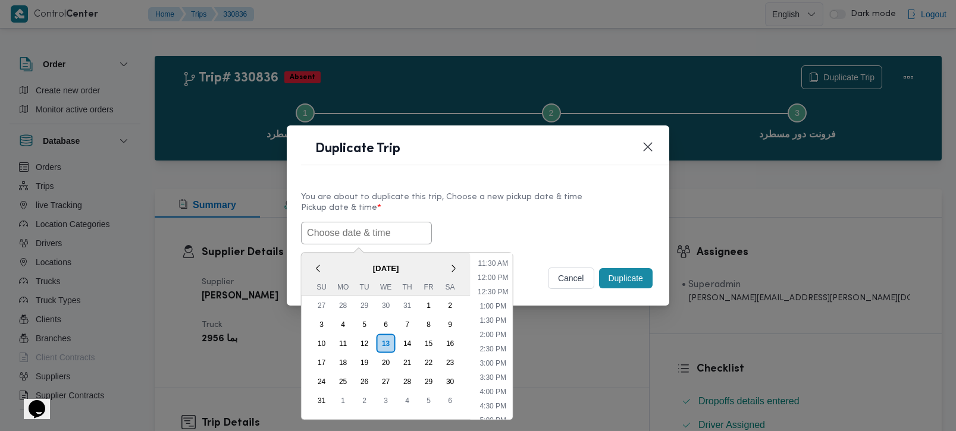
paste input "[DATE] 7:00AM"
type input "[DATE] 7:00AM"
click at [504, 223] on div "14/08/2025 7:00AM < August 2025 > Su Mo Tu We Th Fr Sa 27 28 29 30 31 1 2 3 4 5…" at bounding box center [478, 233] width 354 height 23
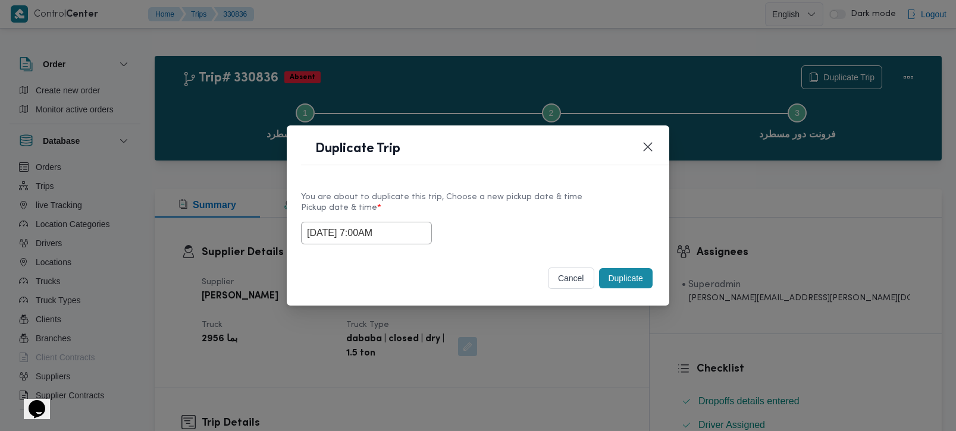
click at [626, 292] on footer "cancel Duplicate" at bounding box center [478, 278] width 354 height 26
click at [616, 277] on button "Duplicate" at bounding box center [626, 278] width 54 height 20
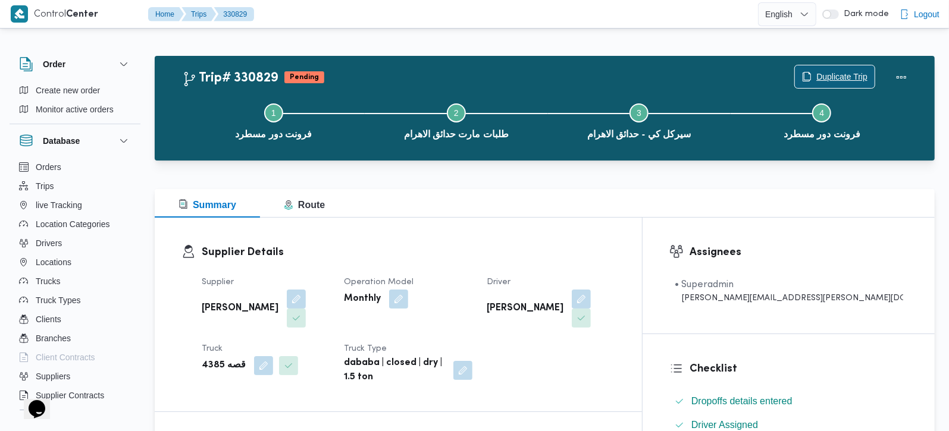
click at [827, 80] on span "Duplicate Trip" at bounding box center [841, 77] width 51 height 14
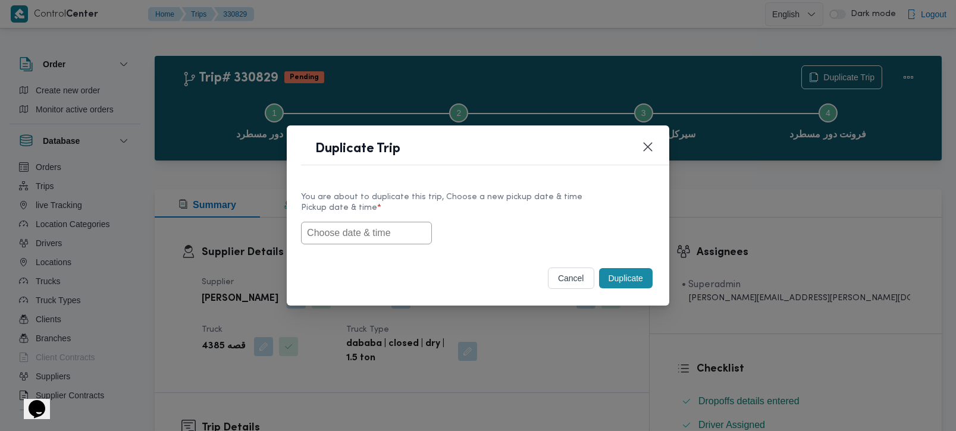
click at [383, 235] on input "text" at bounding box center [366, 233] width 131 height 23
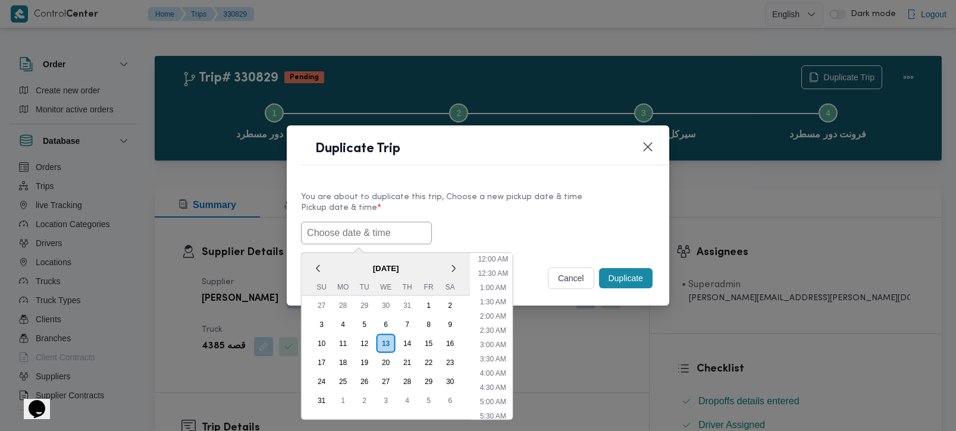
scroll to position [324, 0]
paste input "[DATE] 7:00AM"
type input "[DATE] 7:00AM"
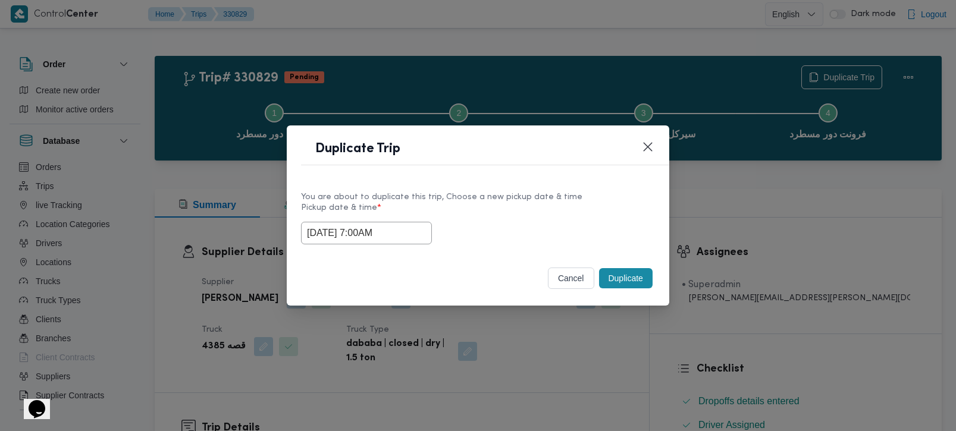
click at [508, 234] on div "[DATE] 7:00AM" at bounding box center [478, 233] width 354 height 23
click at [633, 266] on div "Duplicate" at bounding box center [626, 278] width 58 height 25
click at [632, 276] on button "Duplicate" at bounding box center [626, 278] width 54 height 20
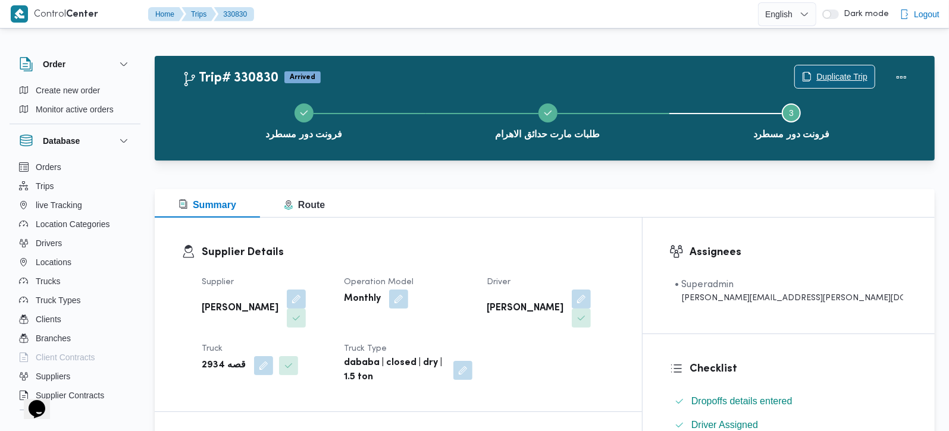
click at [823, 73] on span "Duplicate Trip" at bounding box center [841, 77] width 51 height 14
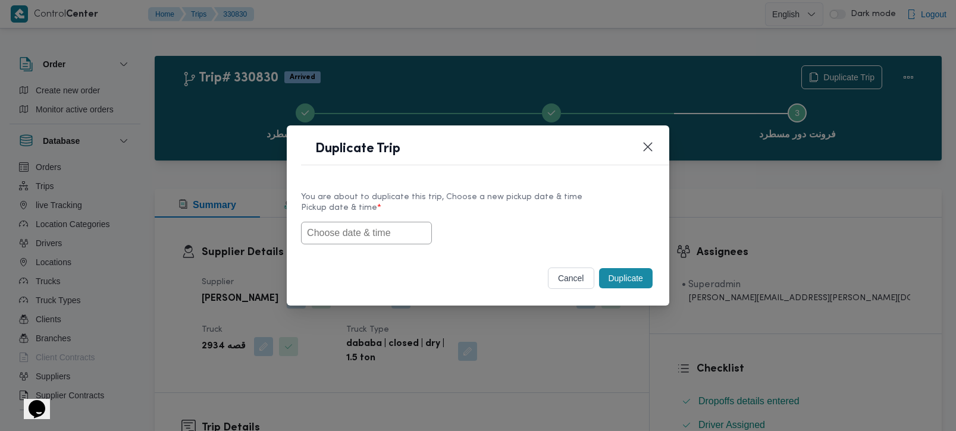
click at [398, 222] on input "text" at bounding box center [366, 233] width 131 height 23
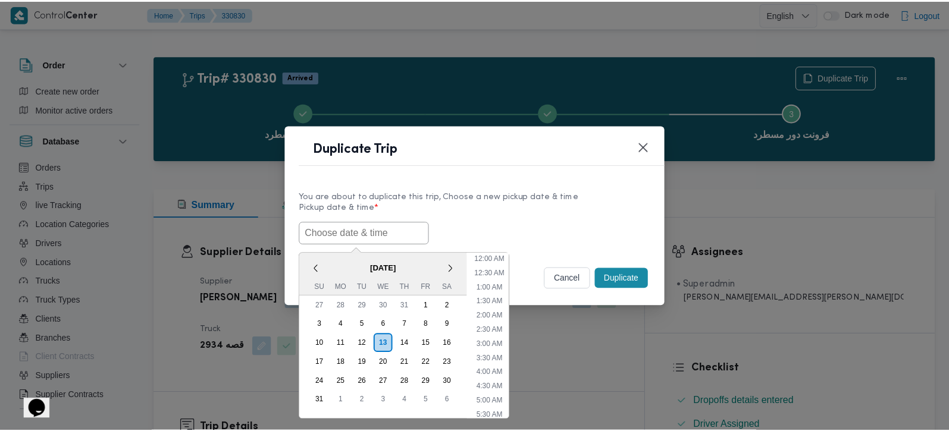
scroll to position [324, 0]
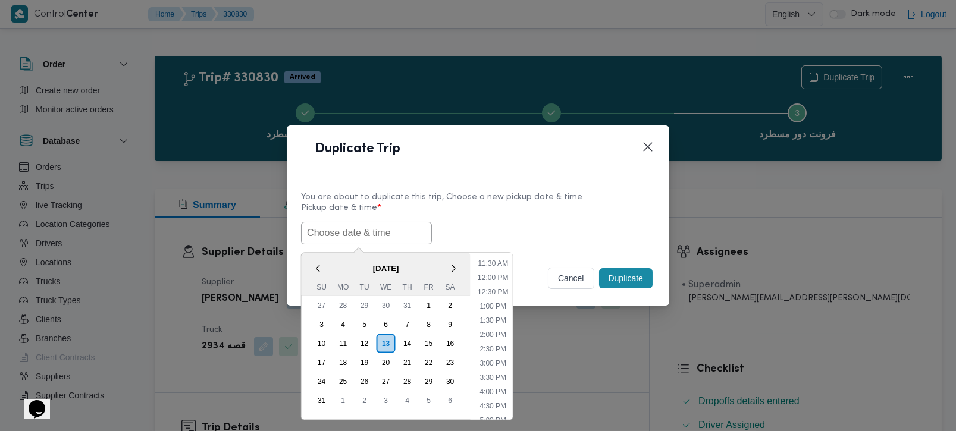
paste input "[DATE] 7:00AM"
type input "[DATE] 7:00AM"
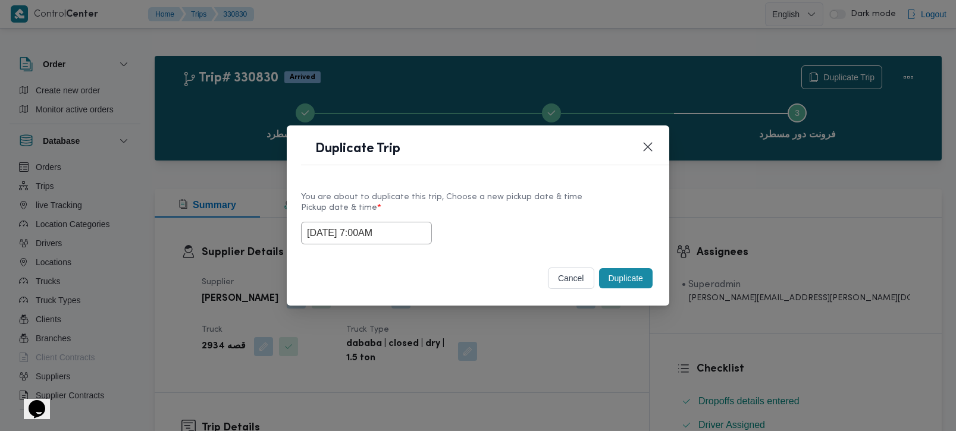
click at [551, 201] on div "You are about to duplicate this trip, Choose a new pickup date & time" at bounding box center [478, 197] width 354 height 12
click at [611, 274] on button "Duplicate" at bounding box center [626, 278] width 54 height 20
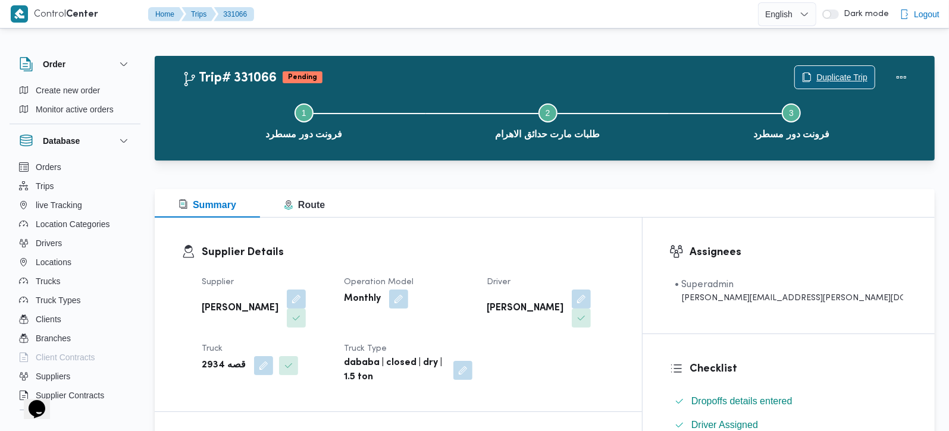
scroll to position [209, 0]
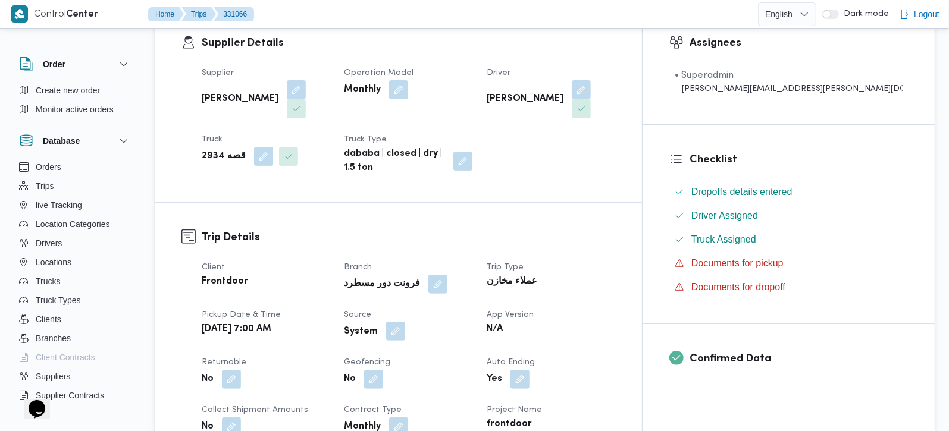
click at [405, 322] on button "button" at bounding box center [395, 331] width 19 height 19
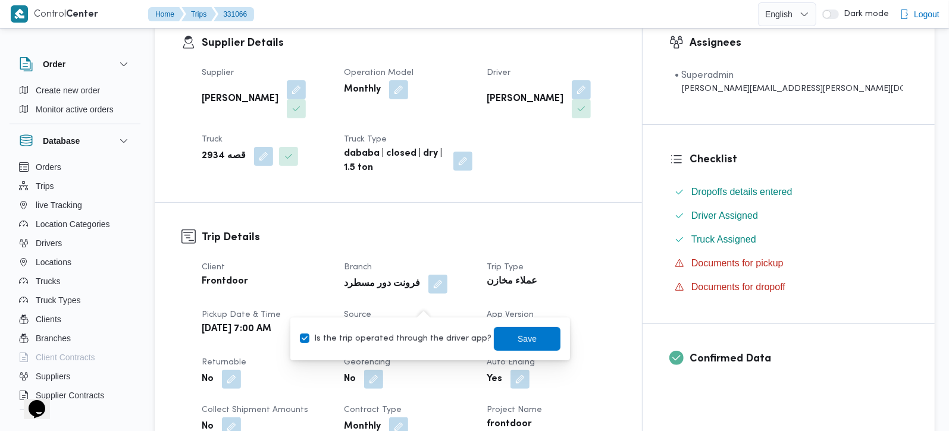
click at [418, 334] on label "Is the trip operated through the driver app?" at bounding box center [396, 339] width 192 height 14
checkbox input "false"
click at [518, 337] on span "Save" at bounding box center [527, 338] width 19 height 14
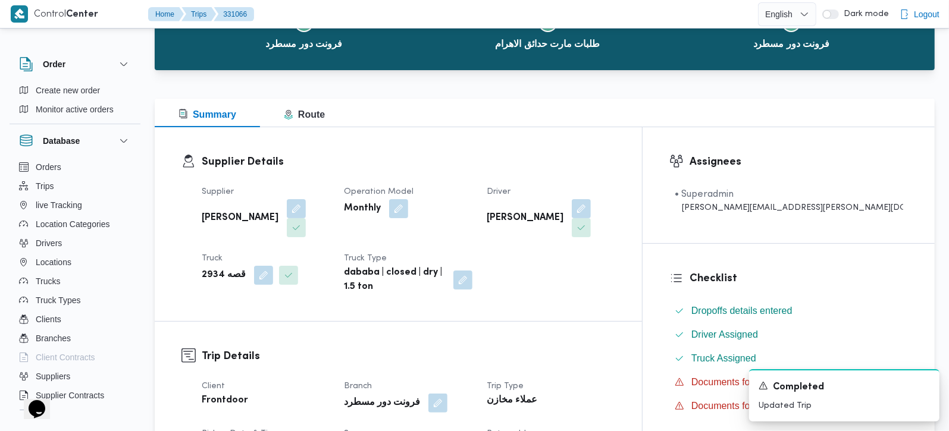
scroll to position [0, 0]
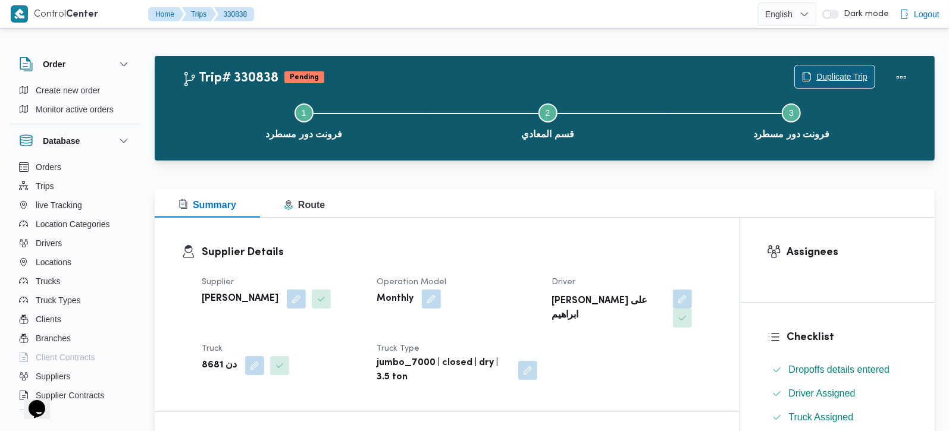
click at [816, 77] on span "Duplicate Trip" at bounding box center [841, 77] width 51 height 14
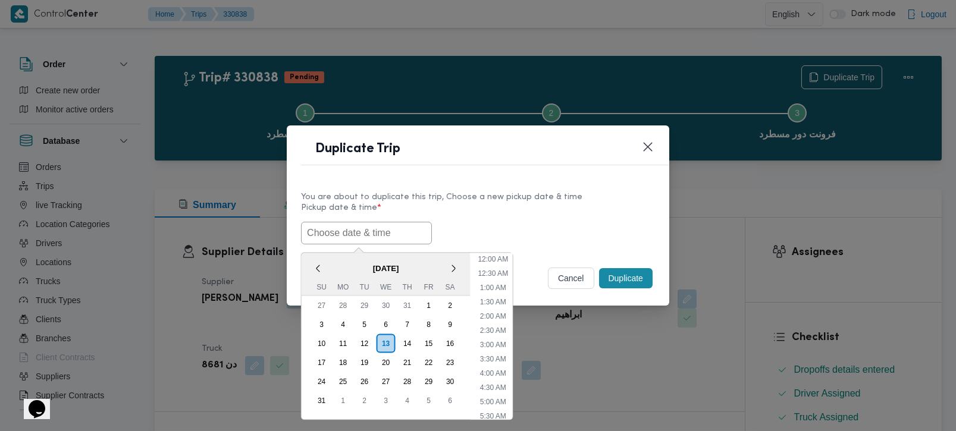
click at [362, 236] on input "text" at bounding box center [366, 233] width 131 height 23
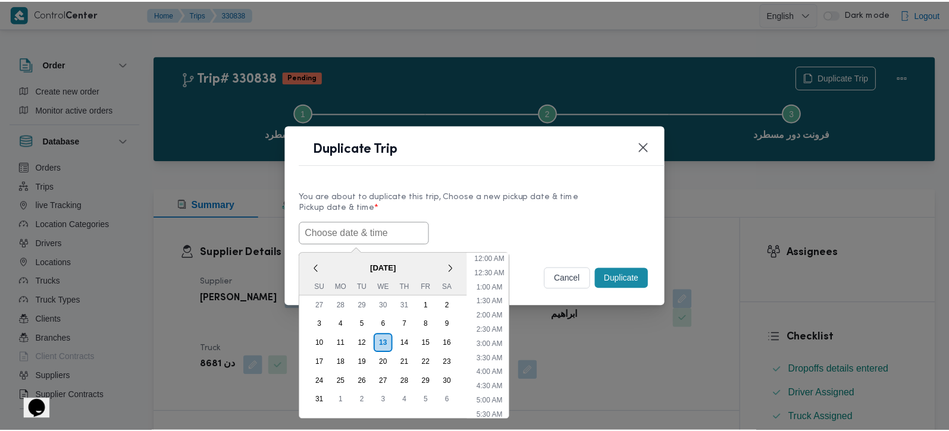
scroll to position [324, 0]
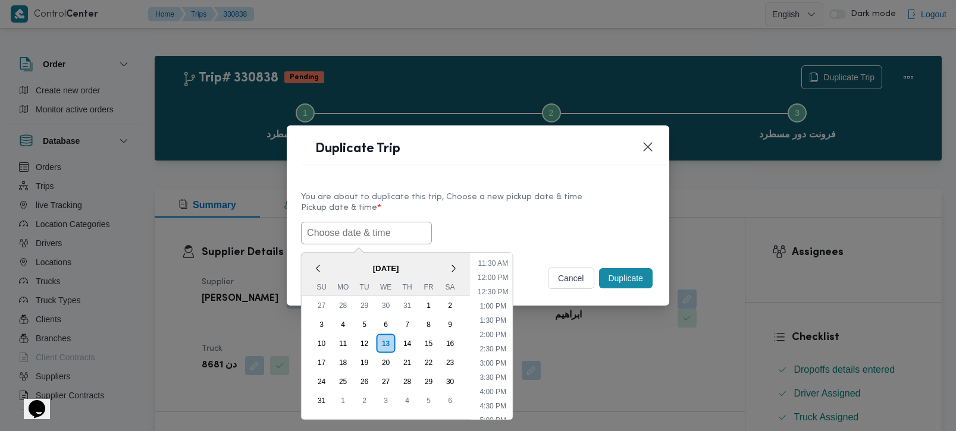
paste input "[DATE] 7:00AM"
type input "[DATE] 7:00AM"
click at [506, 211] on label "Pickup date & time *" at bounding box center [478, 212] width 354 height 18
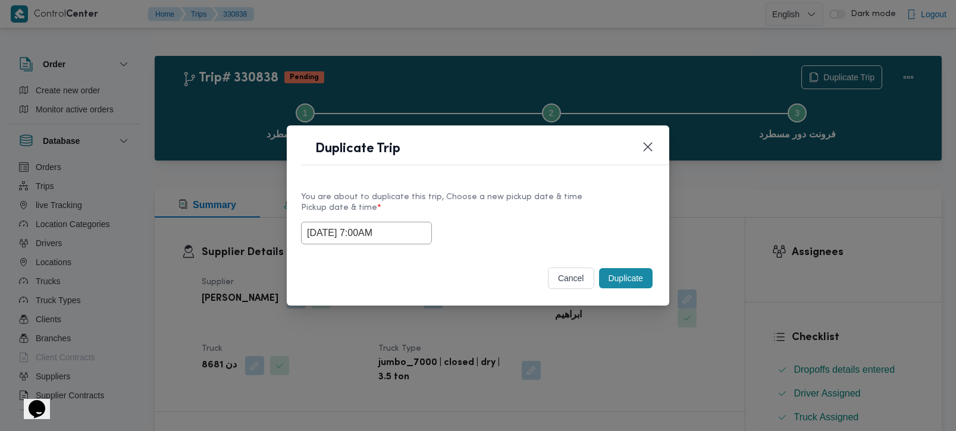
click at [608, 272] on button "Duplicate" at bounding box center [626, 278] width 54 height 20
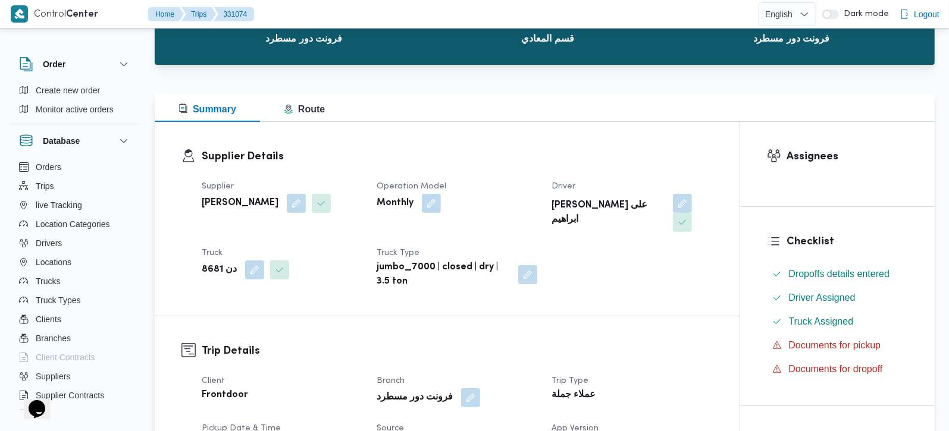
scroll to position [209, 0]
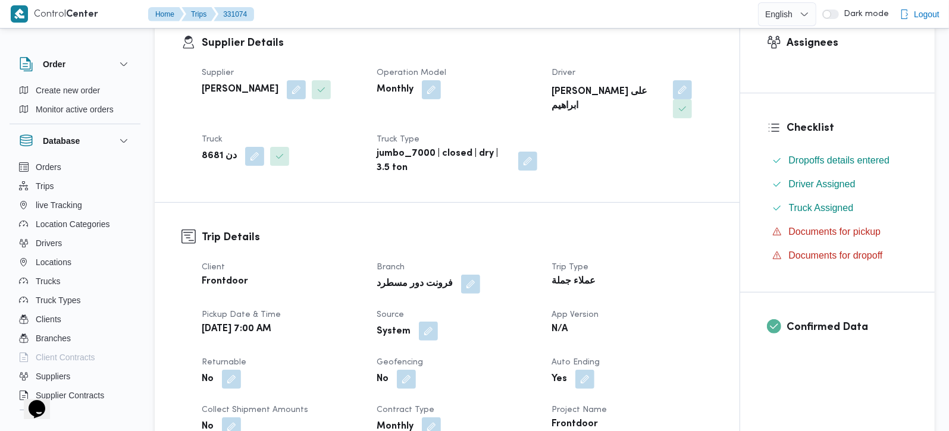
click at [430, 322] on button "button" at bounding box center [428, 331] width 19 height 19
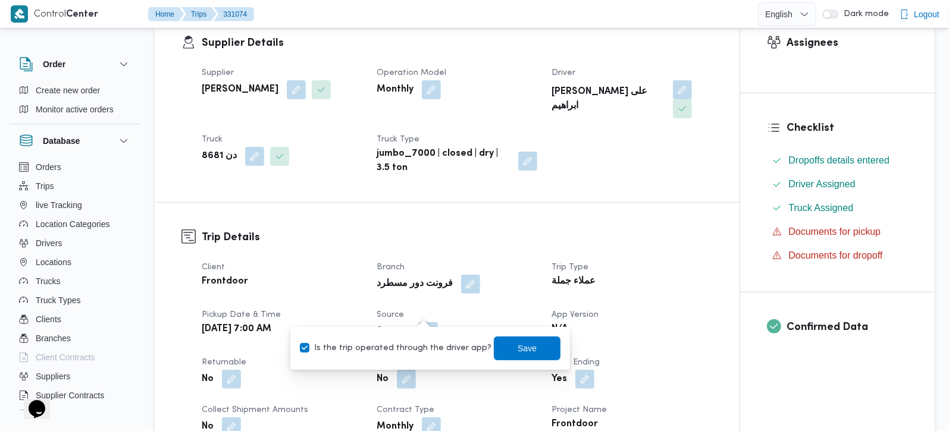
click at [418, 346] on label "Is the trip operated through the driver app?" at bounding box center [396, 348] width 192 height 14
checkbox input "false"
click at [502, 343] on span "Save" at bounding box center [527, 348] width 67 height 24
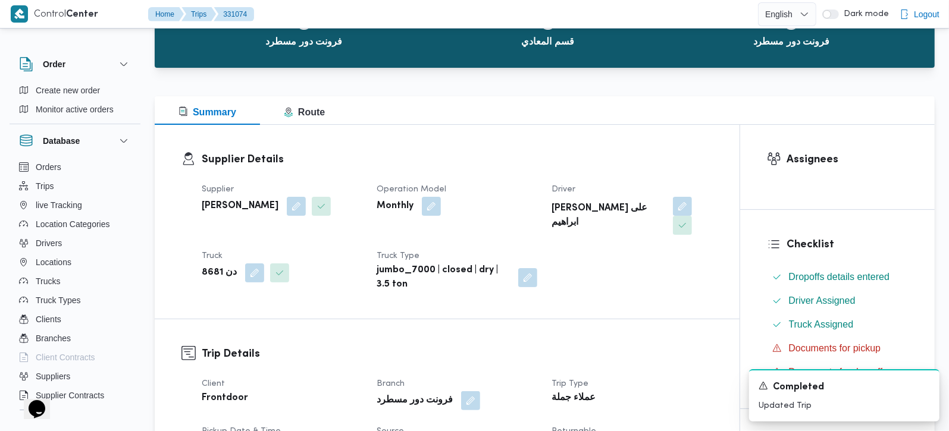
scroll to position [0, 0]
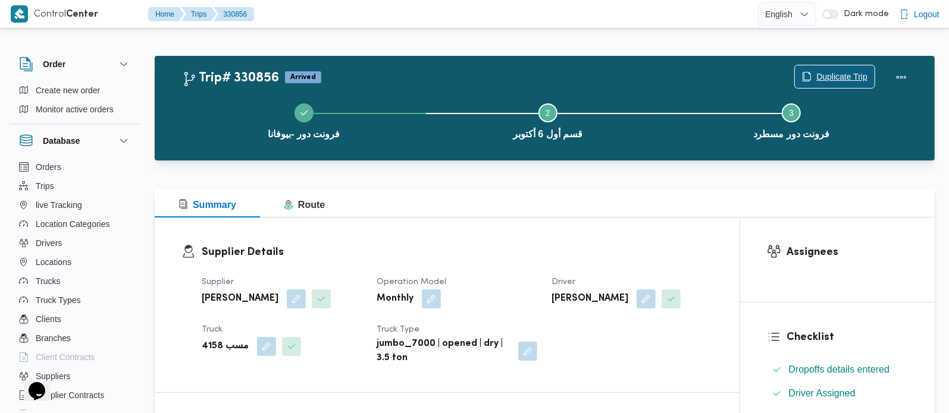
click at [840, 70] on span "Duplicate Trip" at bounding box center [835, 76] width 80 height 23
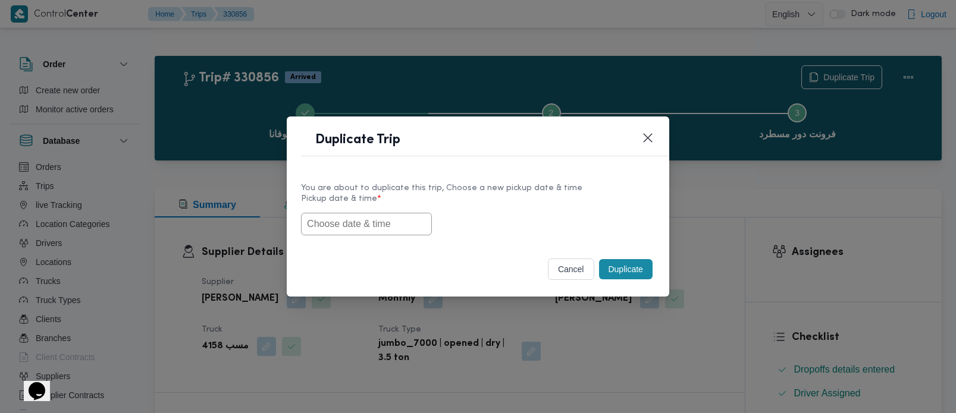
click at [410, 217] on input "text" at bounding box center [366, 224] width 131 height 23
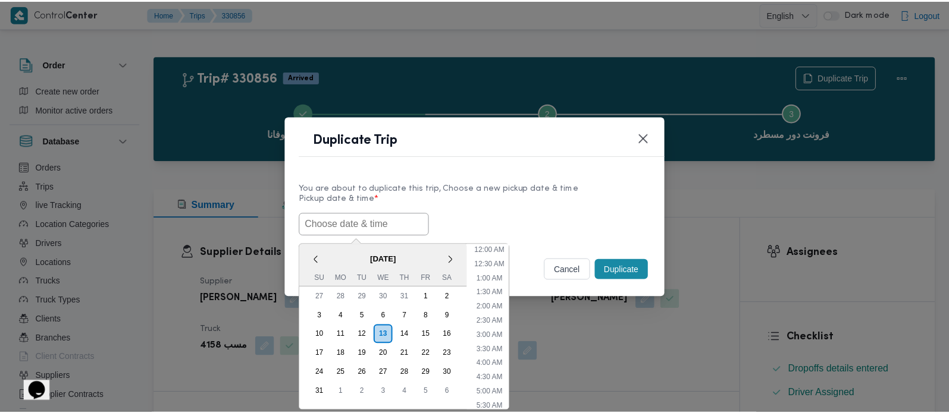
scroll to position [324, 0]
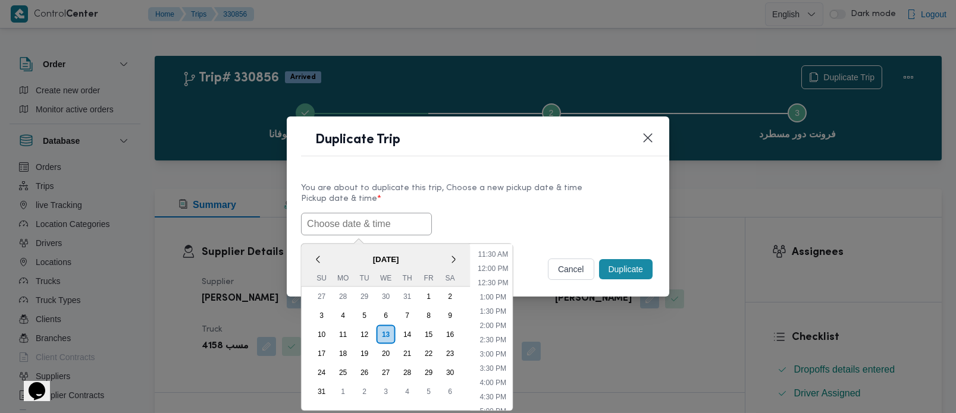
paste input "[DATE] 7:00AM"
type input "[DATE] 7:00AM"
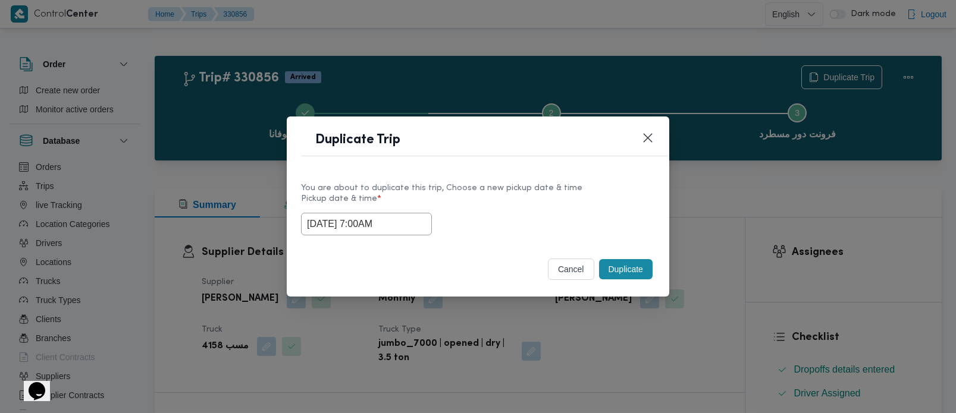
click at [531, 215] on div "[DATE] 7:00AM" at bounding box center [478, 224] width 354 height 23
click at [632, 262] on button "Duplicate" at bounding box center [626, 269] width 54 height 20
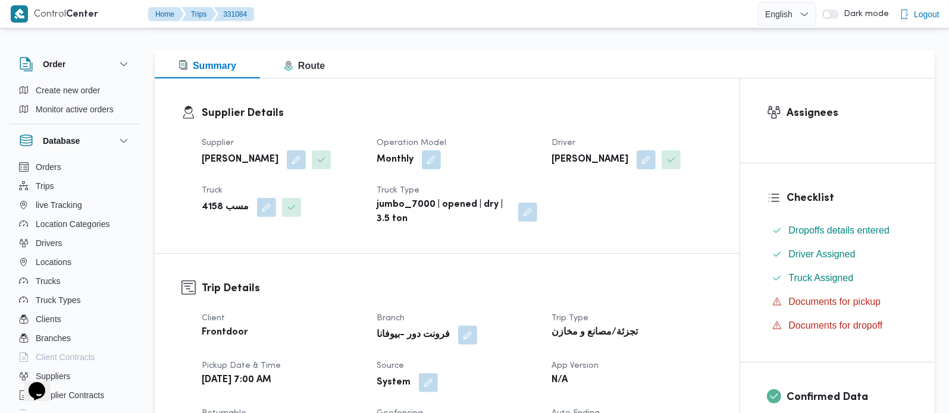
scroll to position [140, 0]
click at [427, 379] on button "button" at bounding box center [428, 381] width 19 height 19
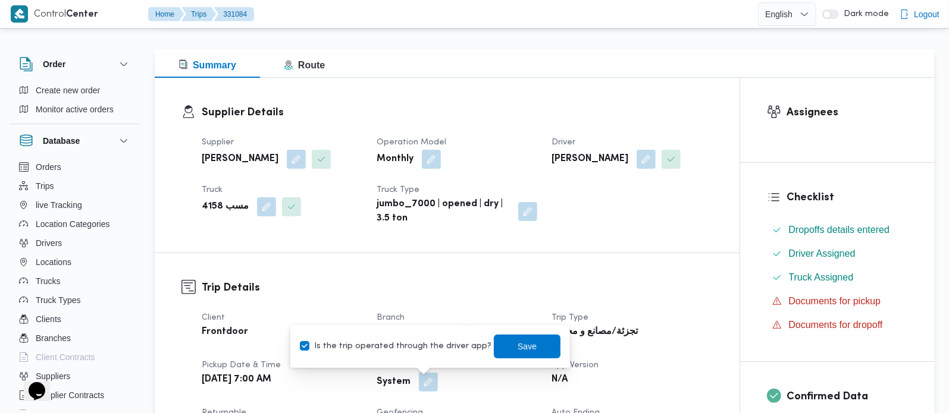
click at [407, 352] on label "Is the trip operated through the driver app?" at bounding box center [396, 347] width 192 height 14
checkbox input "false"
click at [518, 348] on span "Save" at bounding box center [527, 346] width 19 height 14
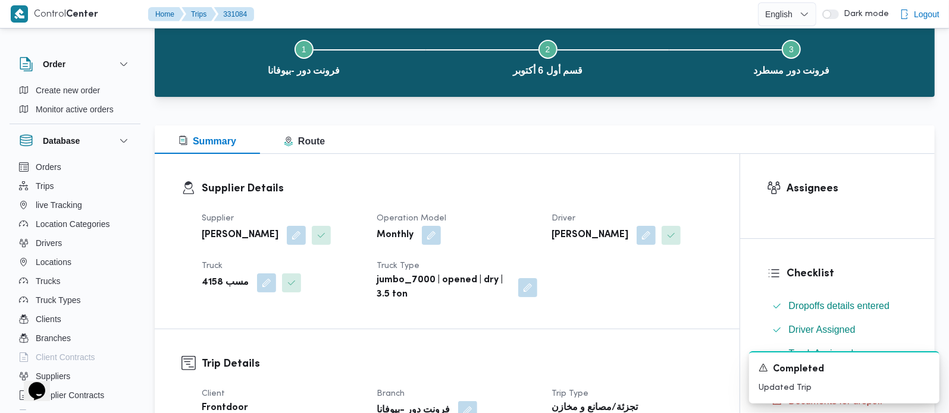
scroll to position [0, 0]
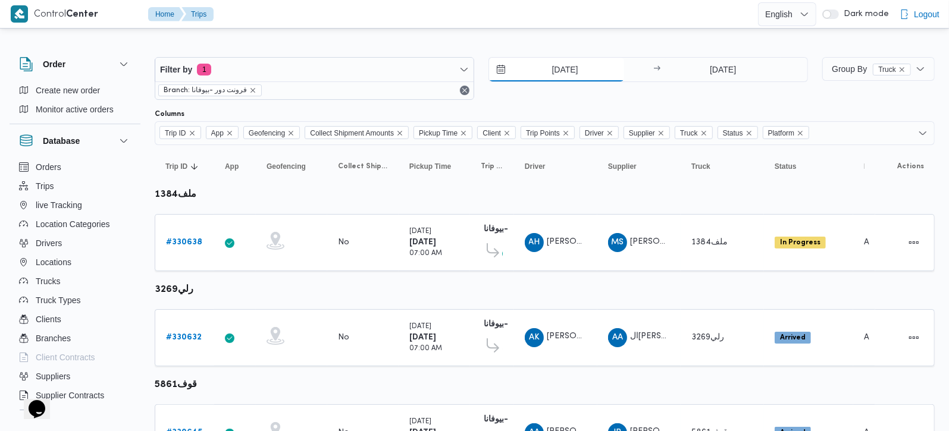
click at [565, 66] on input "12/8/2025" at bounding box center [556, 70] width 135 height 24
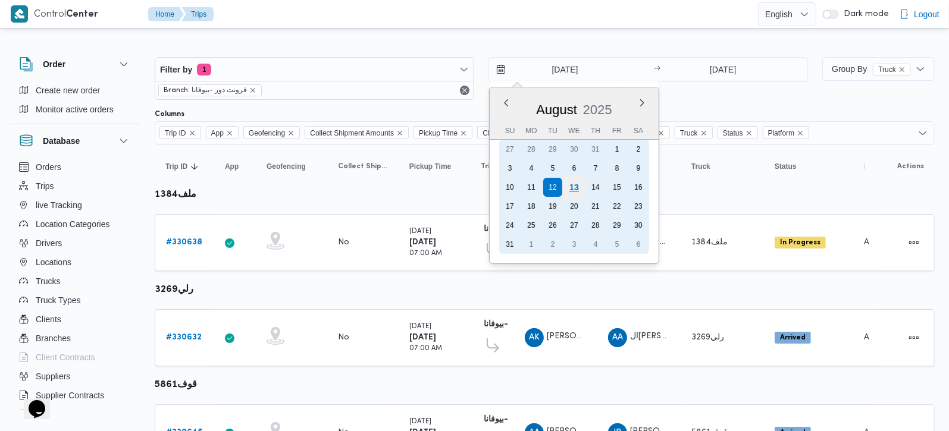
click at [572, 190] on div "13" at bounding box center [574, 187] width 23 height 23
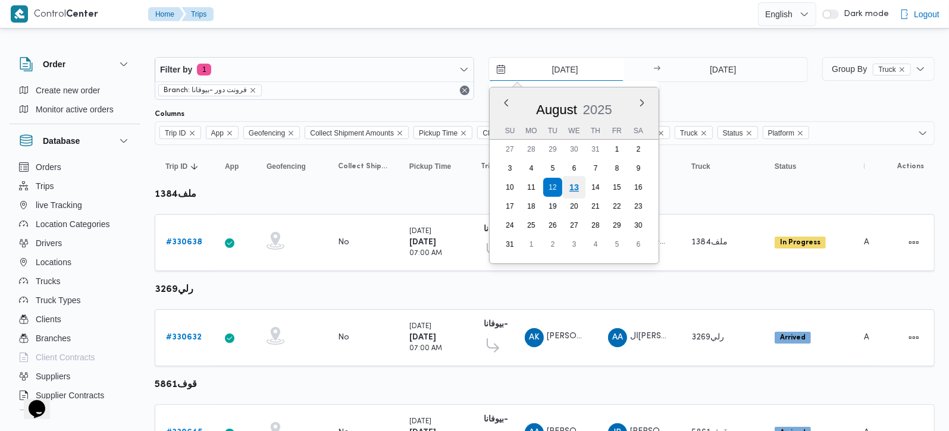
type input "13/8/2025"
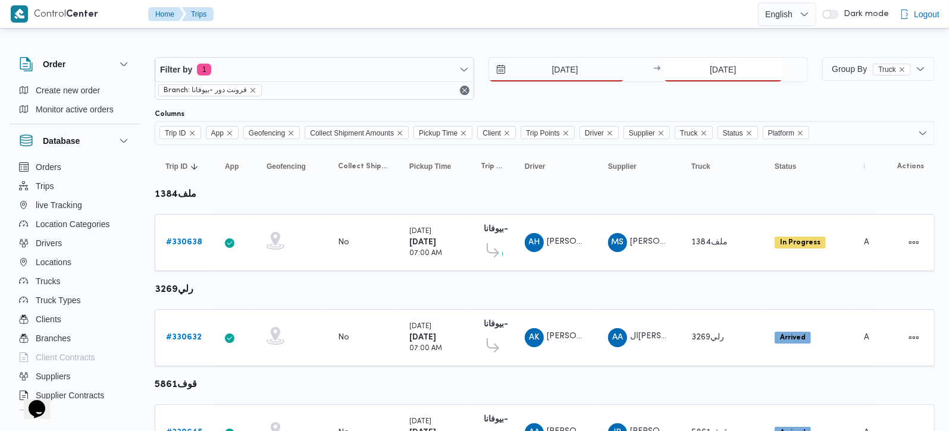
click at [712, 72] on input "12/8/2025" at bounding box center [723, 70] width 118 height 24
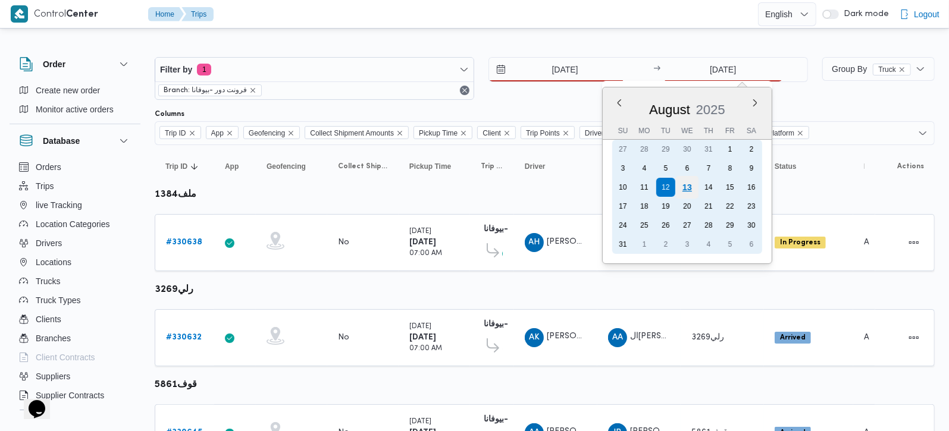
click at [692, 185] on div "13" at bounding box center [687, 187] width 23 height 23
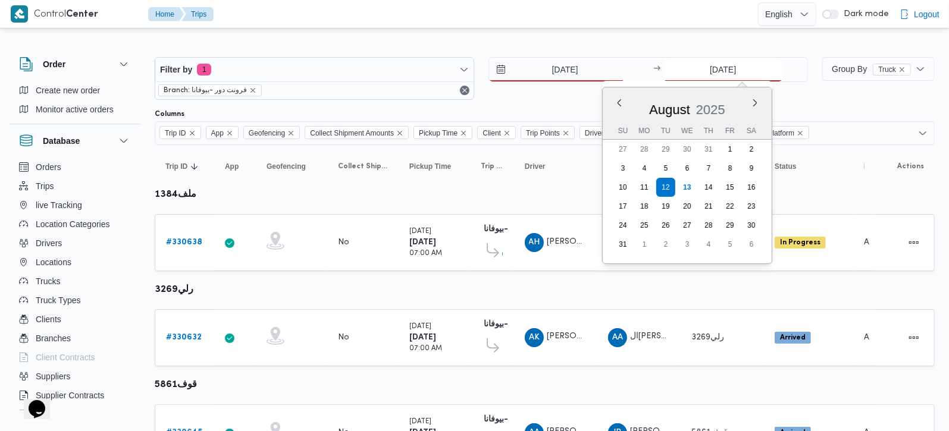
type input "13/8/2025"
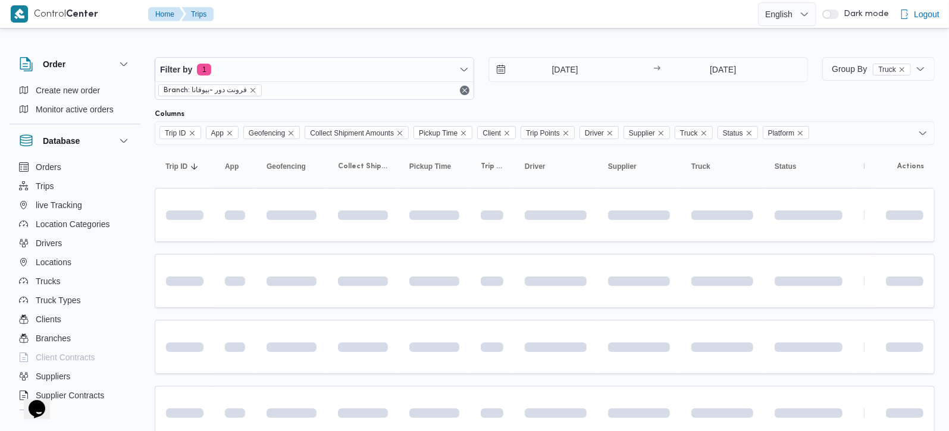
click at [617, 38] on div at bounding box center [545, 47] width 780 height 19
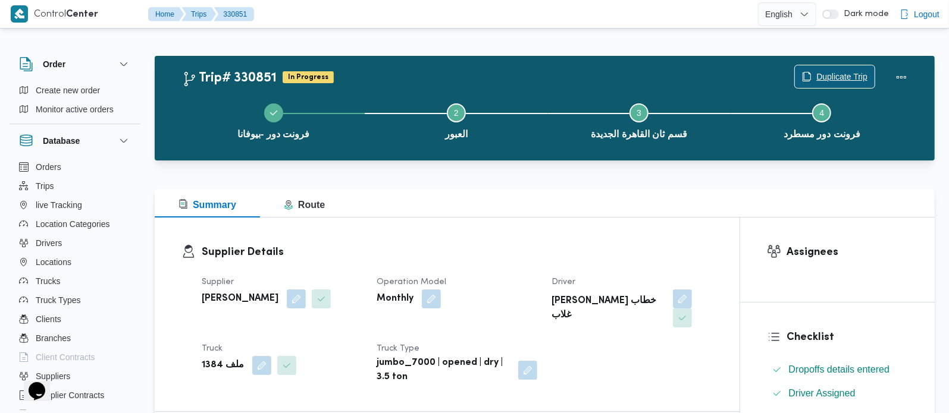
click at [826, 76] on span "Duplicate Trip" at bounding box center [841, 77] width 51 height 14
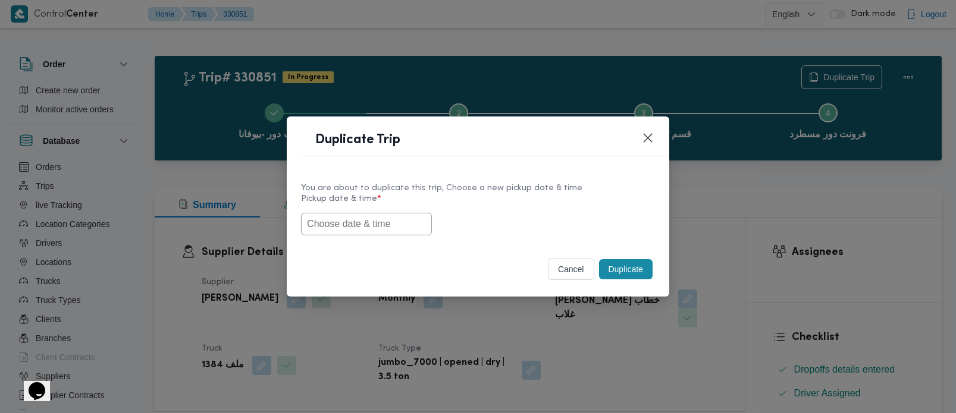
click at [389, 214] on input "text" at bounding box center [366, 224] width 131 height 23
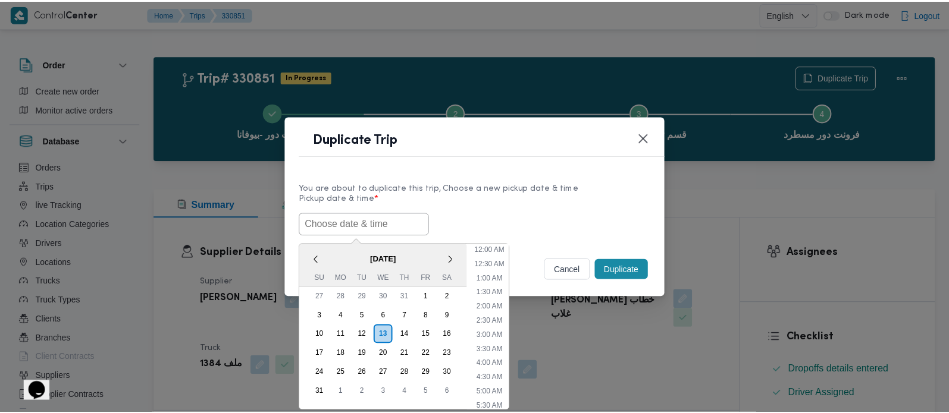
scroll to position [324, 0]
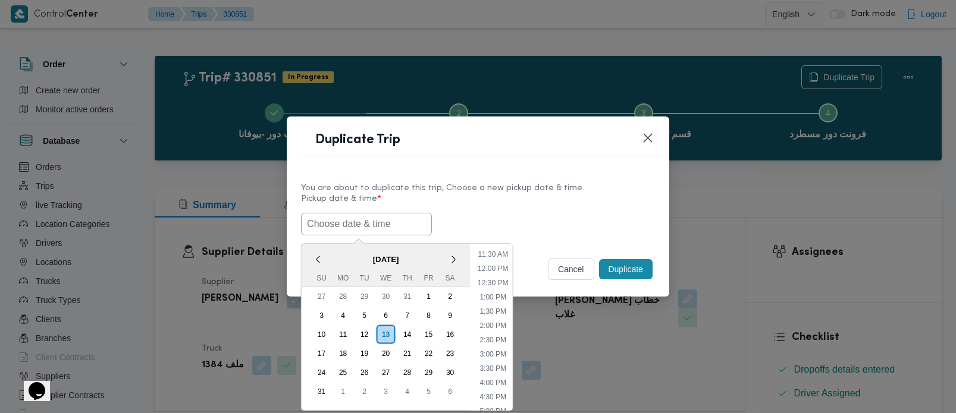
paste input "[DATE] 7:00AM"
type input "[DATE] 7:00AM"
drag, startPoint x: 527, startPoint y: 185, endPoint x: 585, endPoint y: 217, distance: 66.6
click at [527, 185] on div "You are about to duplicate this trip, Choose a new pickup date & time" at bounding box center [478, 188] width 354 height 12
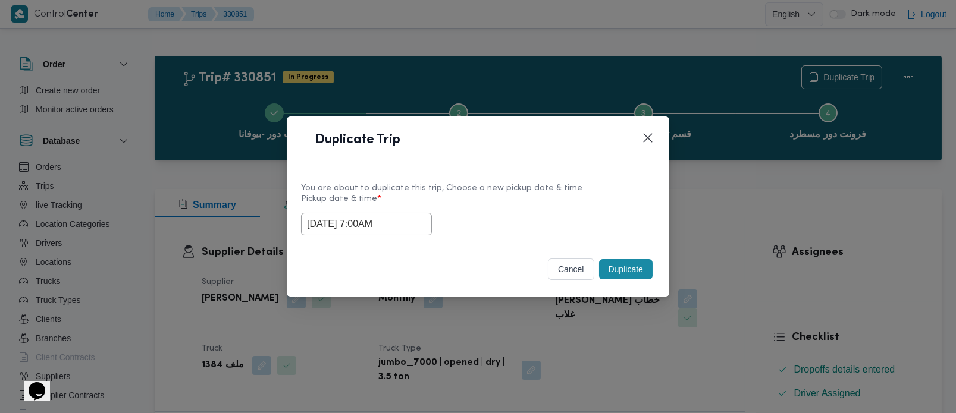
click at [633, 258] on div "Duplicate" at bounding box center [626, 269] width 58 height 25
click at [633, 267] on button "Duplicate" at bounding box center [626, 269] width 54 height 20
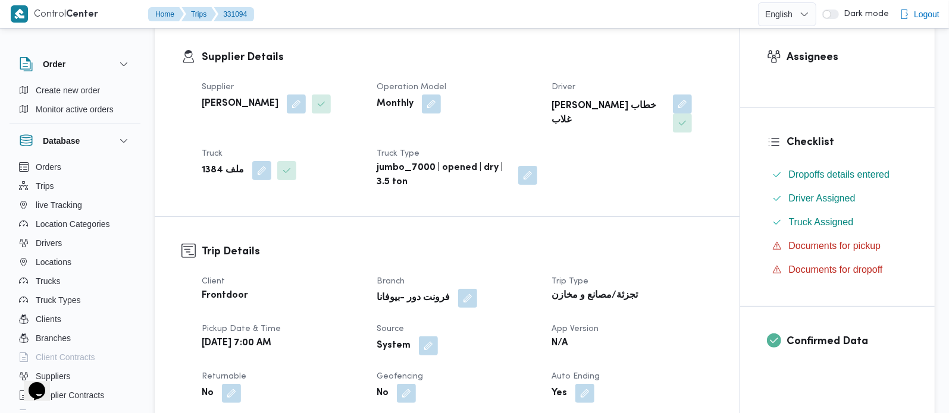
scroll to position [209, 0]
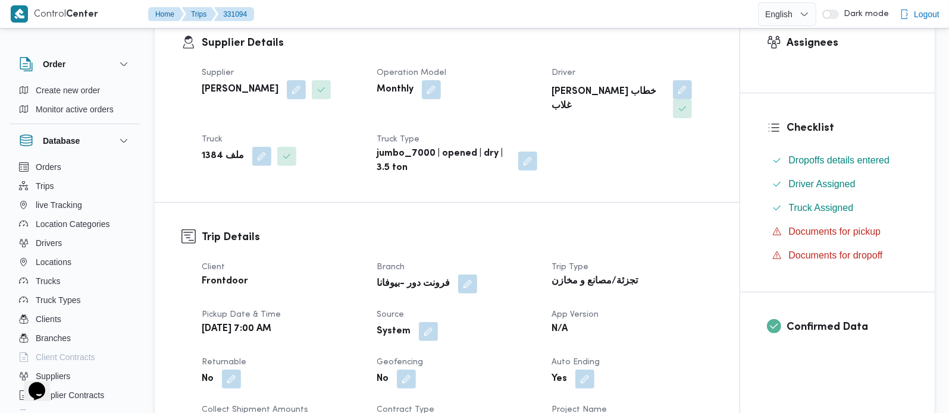
click at [430, 322] on button "button" at bounding box center [428, 331] width 19 height 19
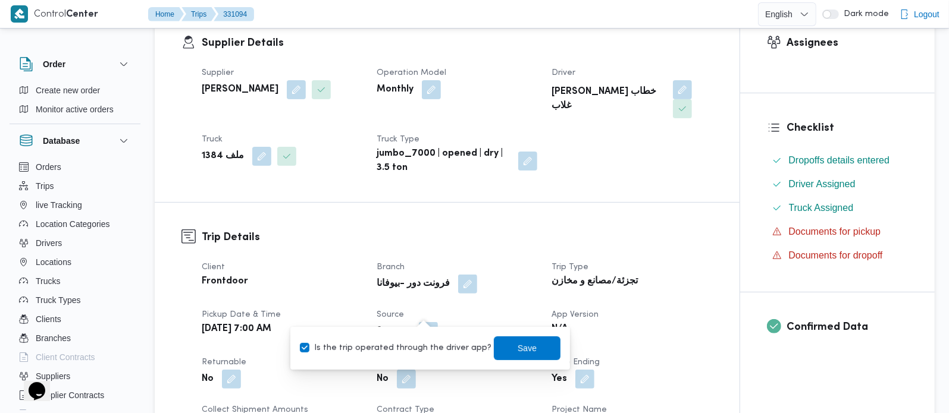
click at [414, 346] on label "Is the trip operated through the driver app?" at bounding box center [396, 348] width 192 height 14
checkbox input "false"
click at [494, 344] on span "Save" at bounding box center [527, 348] width 67 height 24
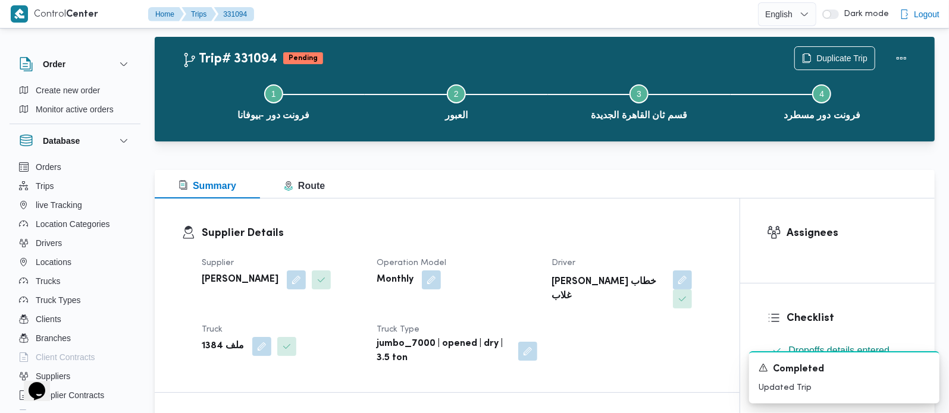
scroll to position [0, 0]
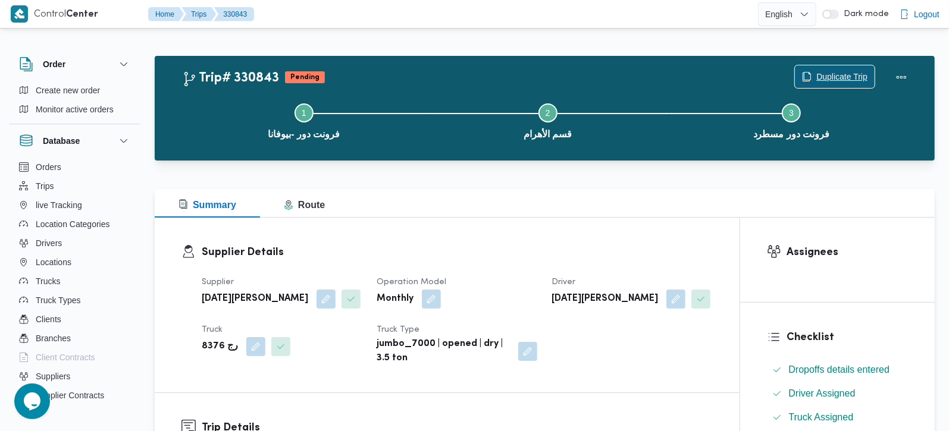
click at [836, 70] on span "Duplicate Trip" at bounding box center [841, 77] width 51 height 14
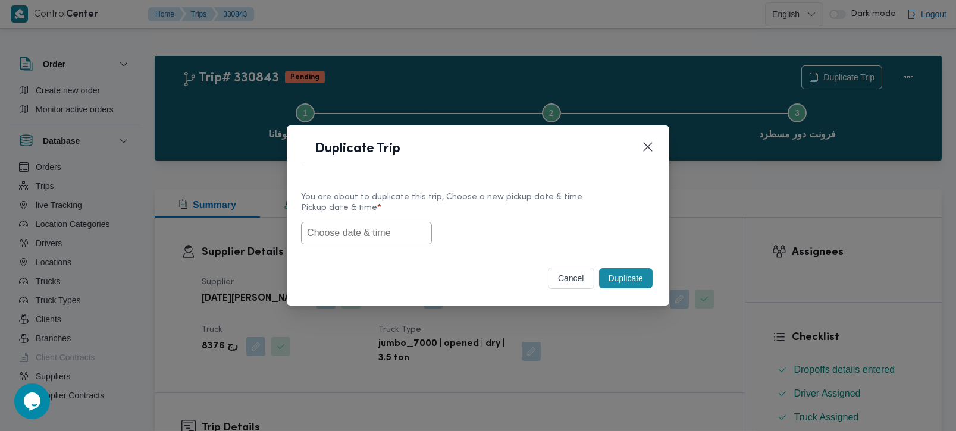
click at [393, 234] on input "text" at bounding box center [366, 233] width 131 height 23
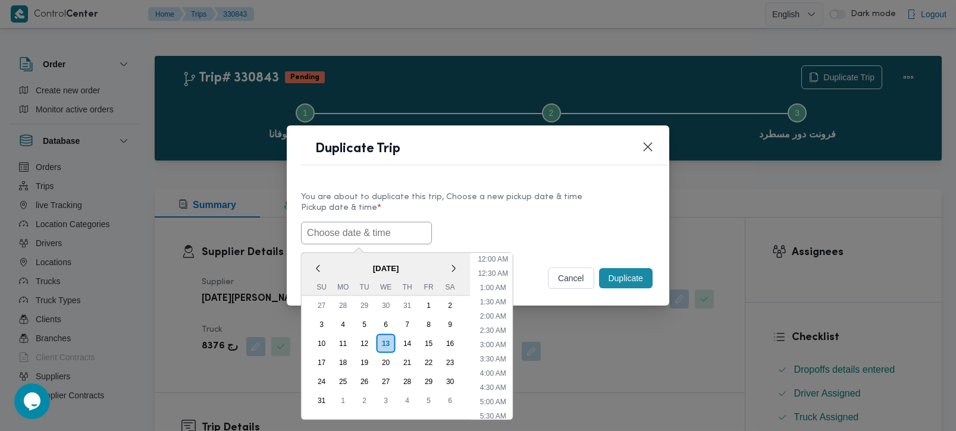
paste input "[DATE] 7:00AM"
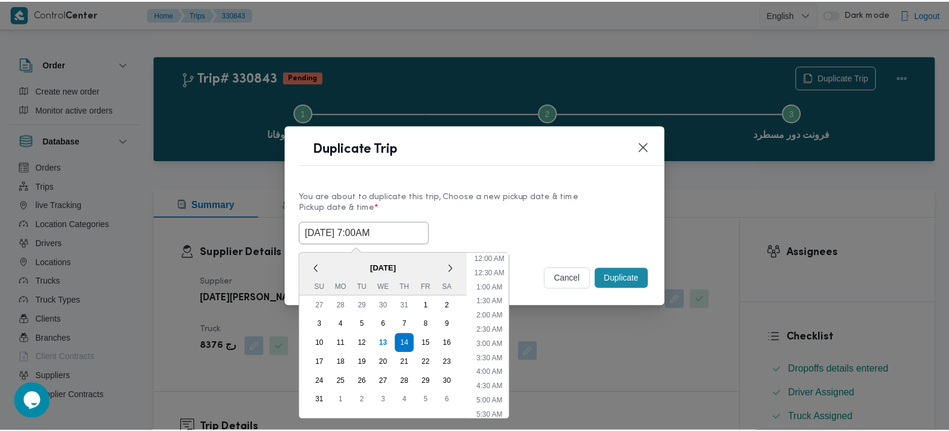
scroll to position [324, 0]
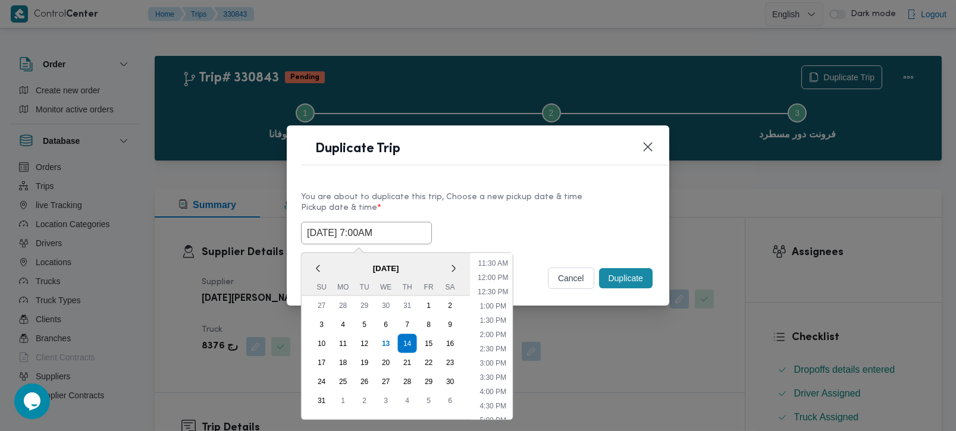
type input "[DATE] 7:00AM"
click at [480, 217] on label "Pickup date & time *" at bounding box center [478, 212] width 354 height 18
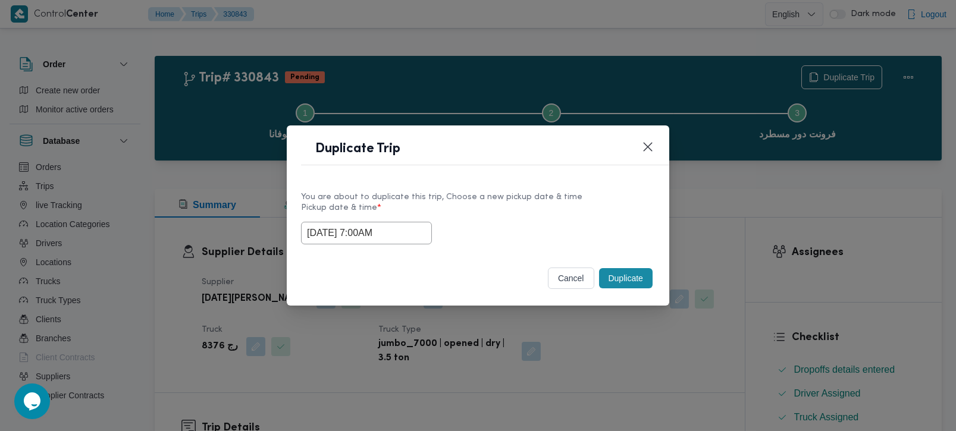
click at [621, 272] on button "Duplicate" at bounding box center [626, 278] width 54 height 20
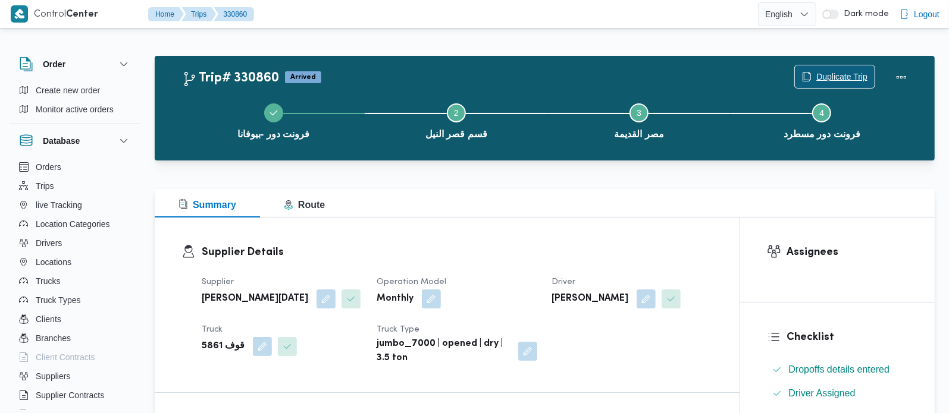
click at [831, 73] on span "Duplicate Trip" at bounding box center [841, 77] width 51 height 14
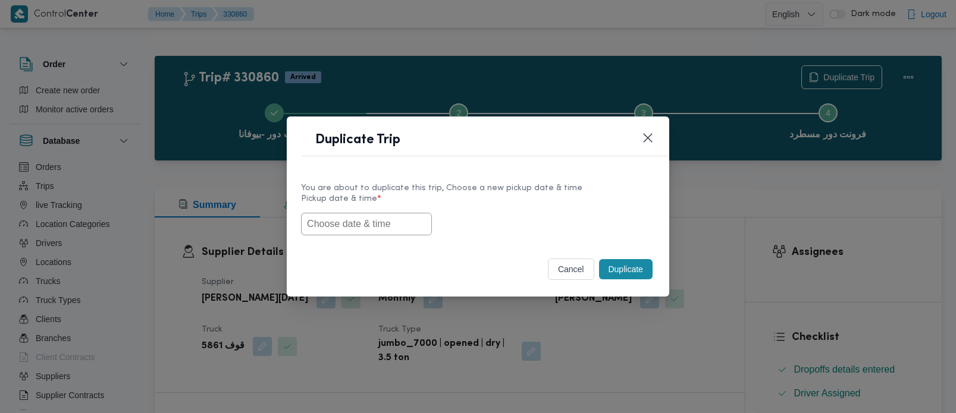
click at [368, 221] on input "text" at bounding box center [366, 224] width 131 height 23
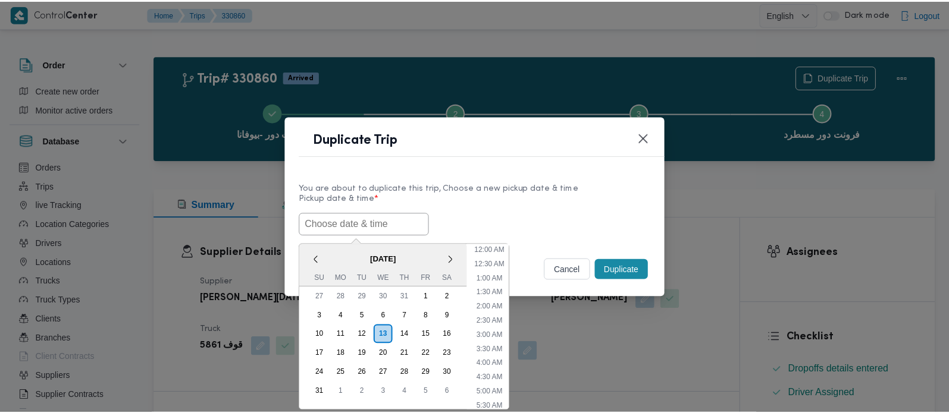
scroll to position [324, 0]
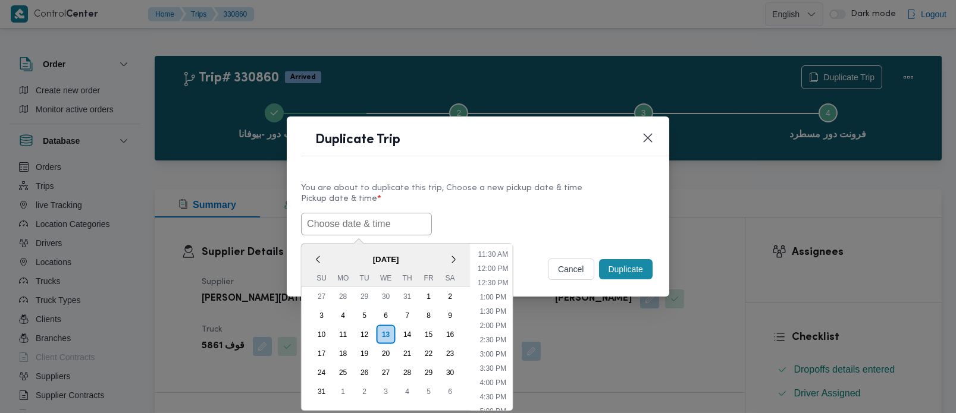
paste input "[DATE] 7:00AM"
type input "[DATE] 7:00AM"
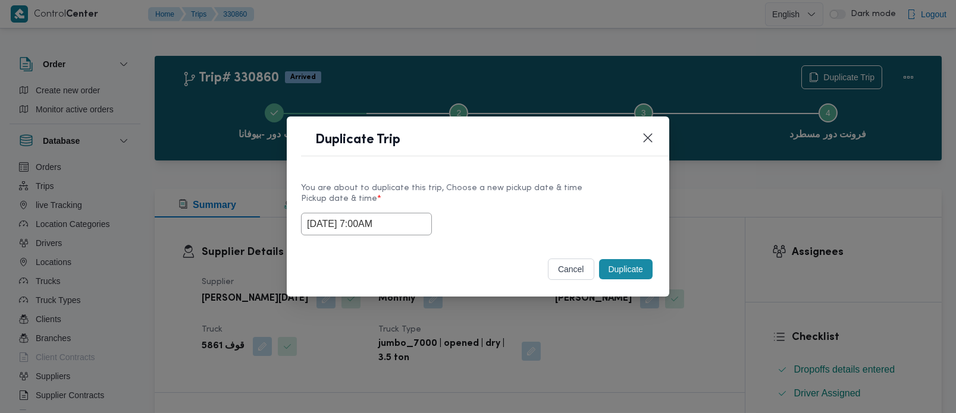
click at [443, 213] on div "[DATE] 7:00AM" at bounding box center [478, 224] width 354 height 23
click at [617, 266] on button "Duplicate" at bounding box center [626, 269] width 54 height 20
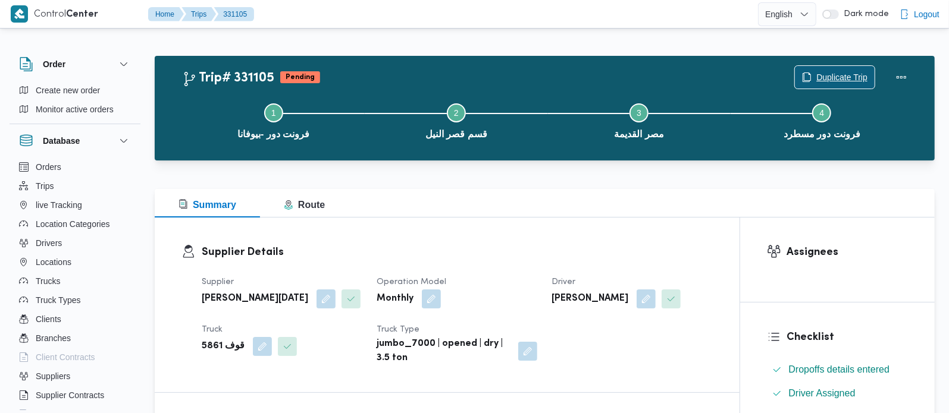
scroll to position [209, 0]
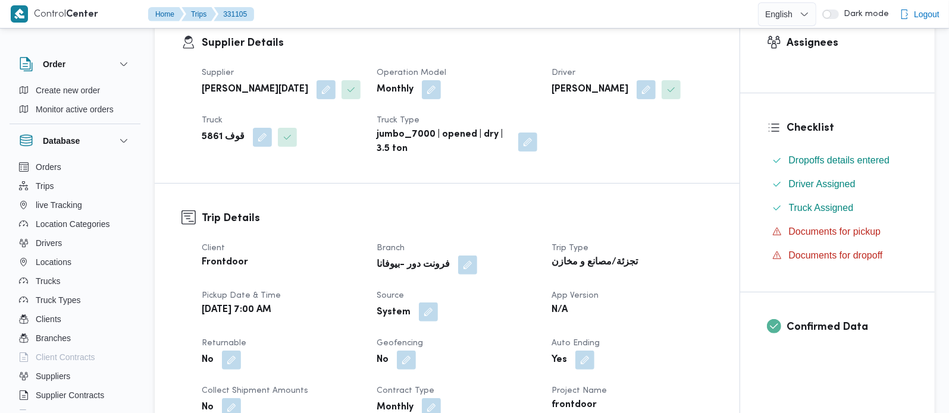
click at [433, 322] on button "button" at bounding box center [428, 312] width 19 height 19
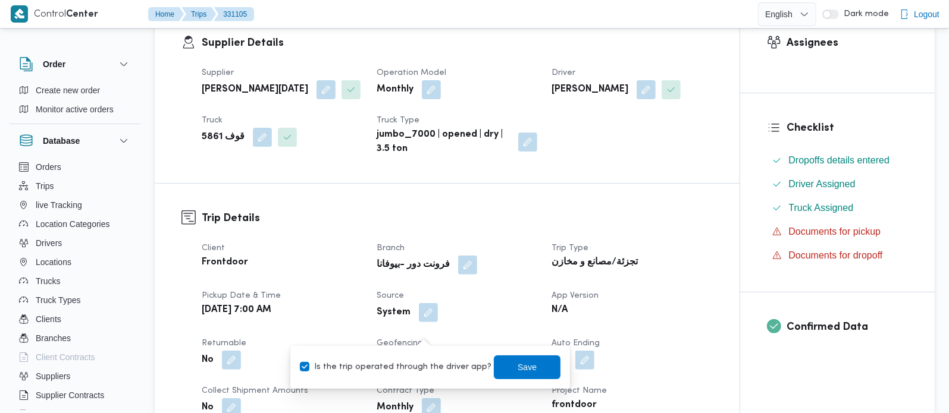
click at [419, 364] on label "Is the trip operated through the driver app?" at bounding box center [396, 368] width 192 height 14
checkbox input "false"
click at [518, 366] on span "Save" at bounding box center [527, 367] width 19 height 14
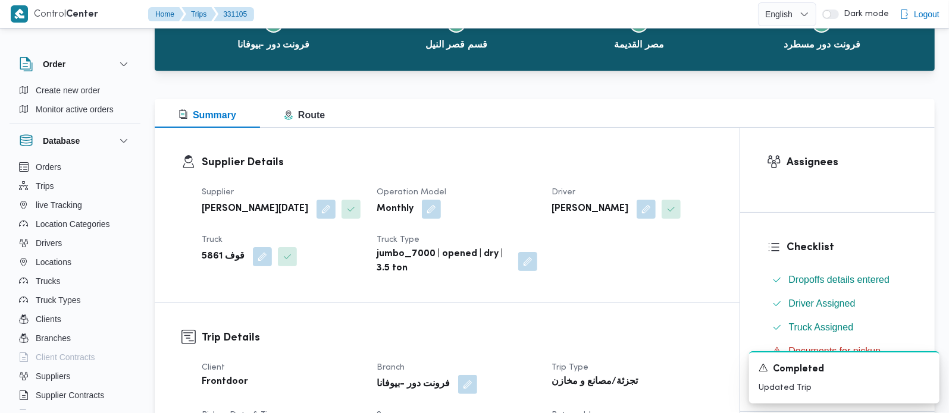
scroll to position [0, 0]
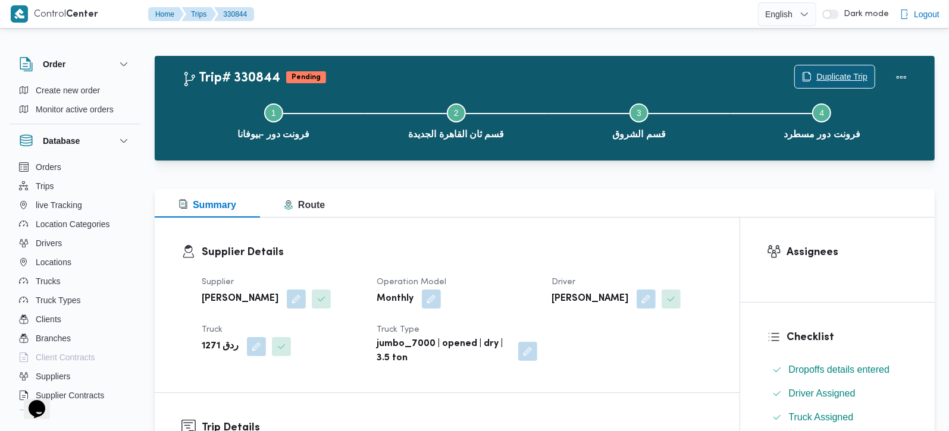
click at [847, 72] on span "Duplicate Trip" at bounding box center [841, 77] width 51 height 14
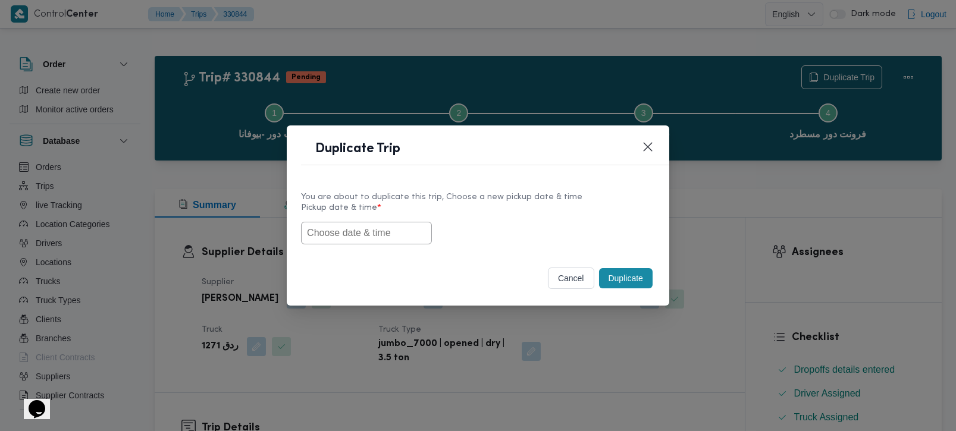
click at [356, 230] on input "text" at bounding box center [366, 233] width 131 height 23
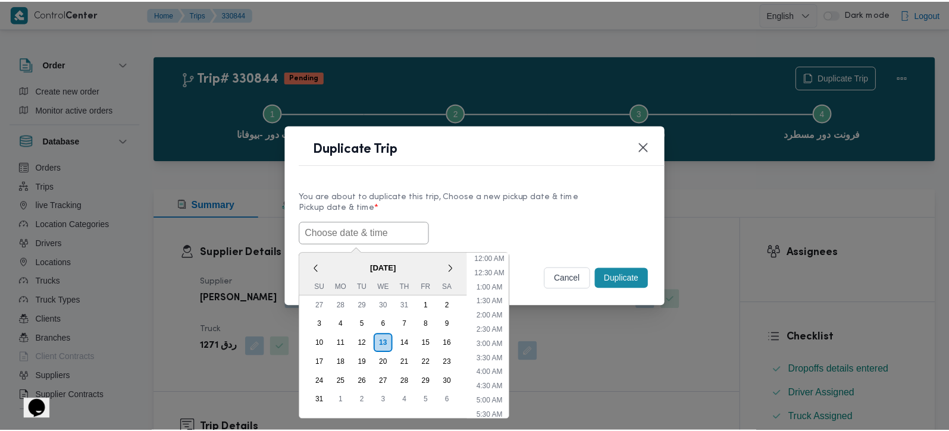
scroll to position [324, 0]
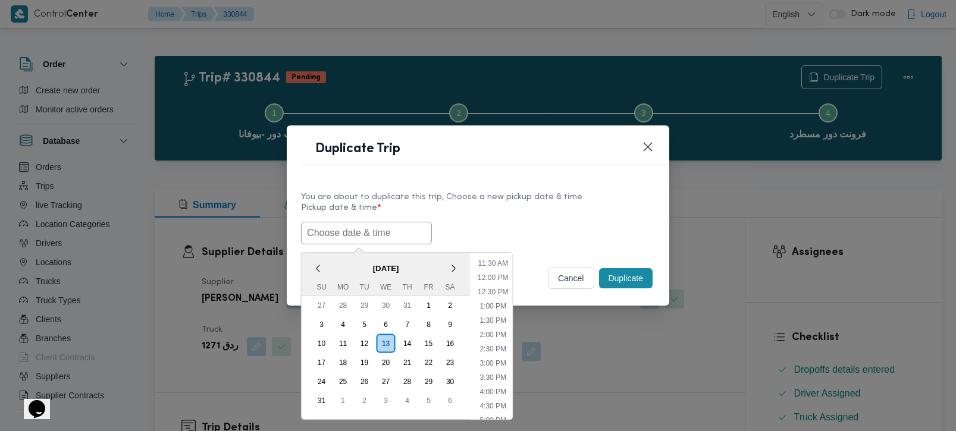
paste input "[DATE] 7:00AM"
type input "[DATE] 7:00AM"
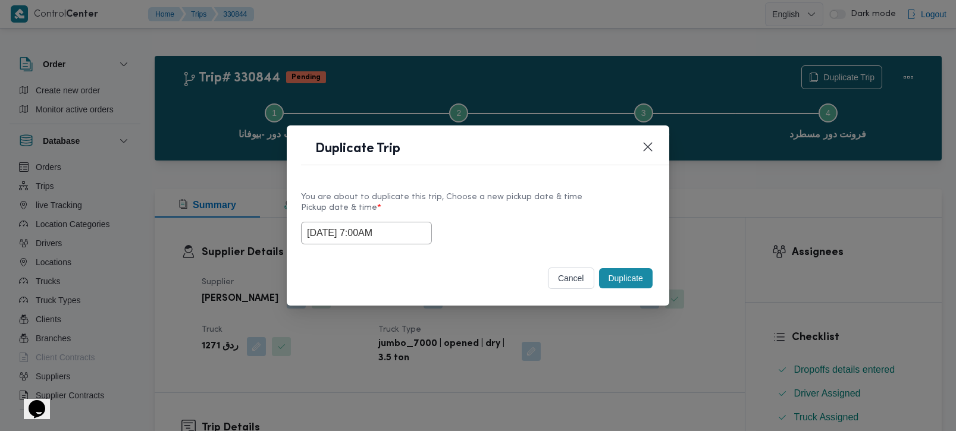
click at [530, 200] on div "You are about to duplicate this trip, Choose a new pickup date & time" at bounding box center [478, 197] width 354 height 12
click at [628, 276] on button "Duplicate" at bounding box center [626, 278] width 54 height 20
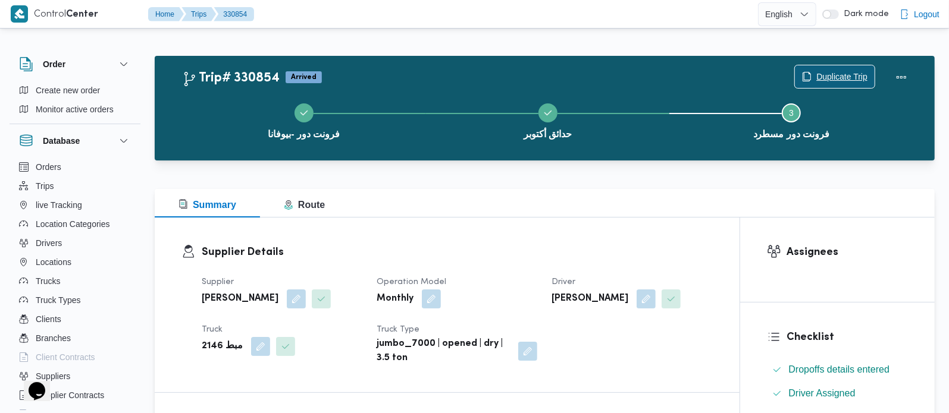
click at [831, 74] on span "Duplicate Trip" at bounding box center [841, 77] width 51 height 14
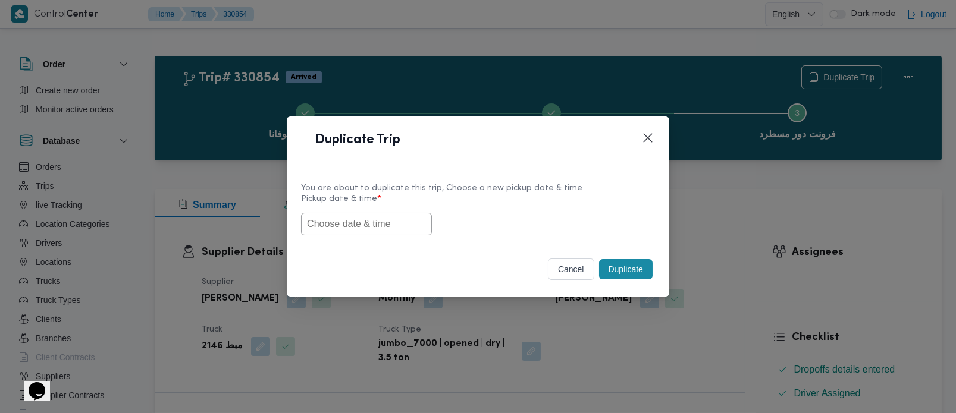
click at [375, 227] on input "text" at bounding box center [366, 224] width 131 height 23
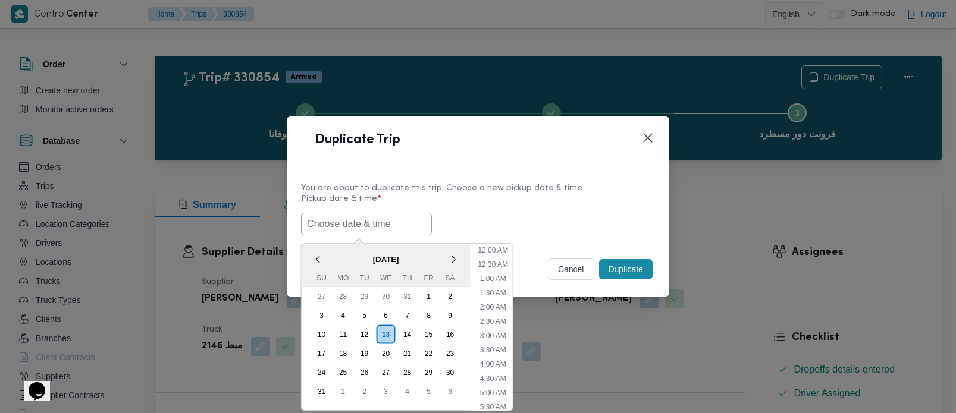
paste input "[DATE] 7:00AM"
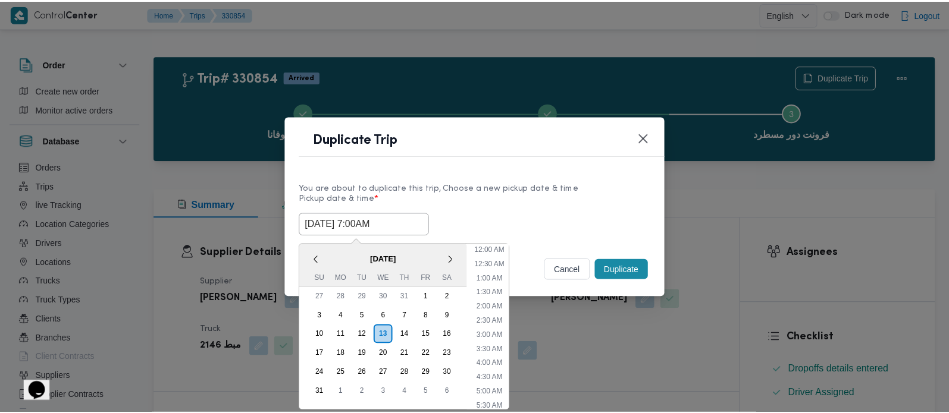
scroll to position [324, 0]
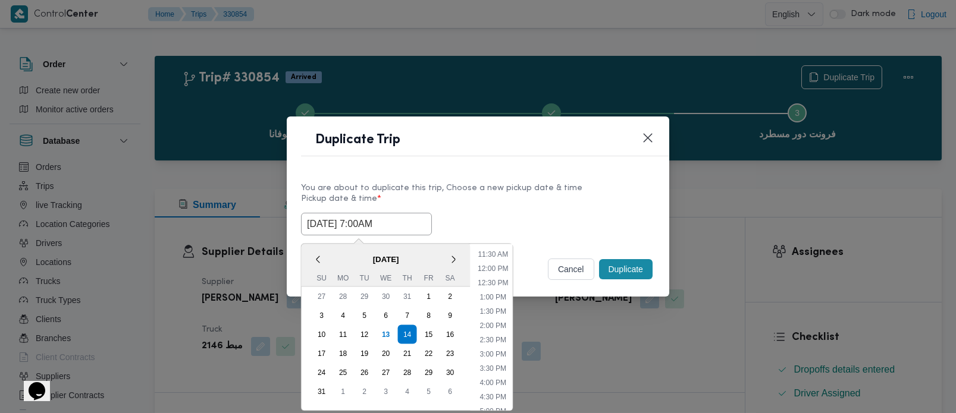
type input "[DATE] 7:00AM"
drag, startPoint x: 437, startPoint y: 212, endPoint x: 510, endPoint y: 245, distance: 79.9
click at [437, 213] on div "14/08/2025 7:00AM < August 2025 > Su Mo Tu We Th Fr Sa 27 28 29 30 31 1 2 3 4 5…" at bounding box center [478, 224] width 354 height 23
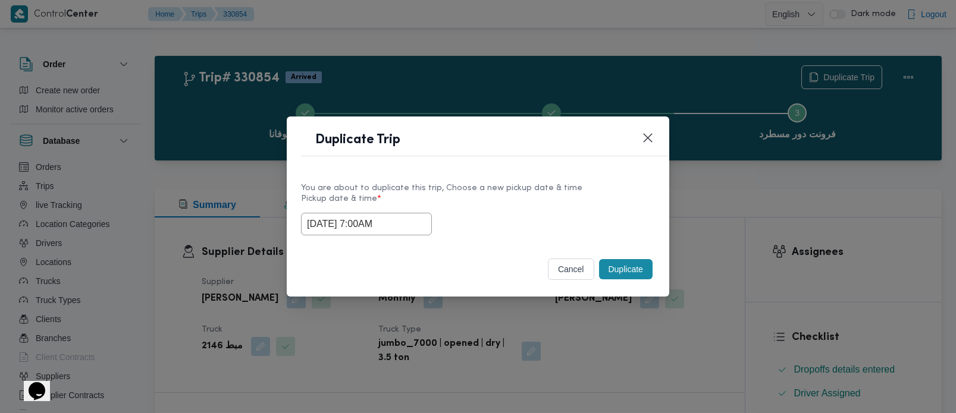
click at [616, 264] on button "Duplicate" at bounding box center [626, 269] width 54 height 20
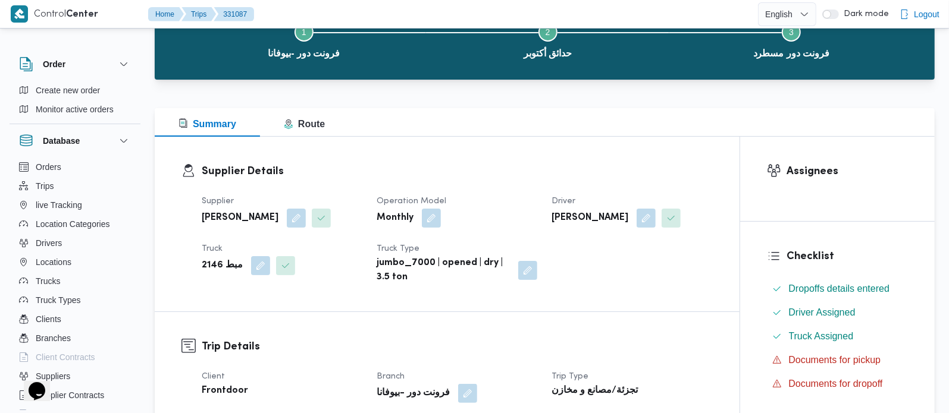
scroll to position [209, 0]
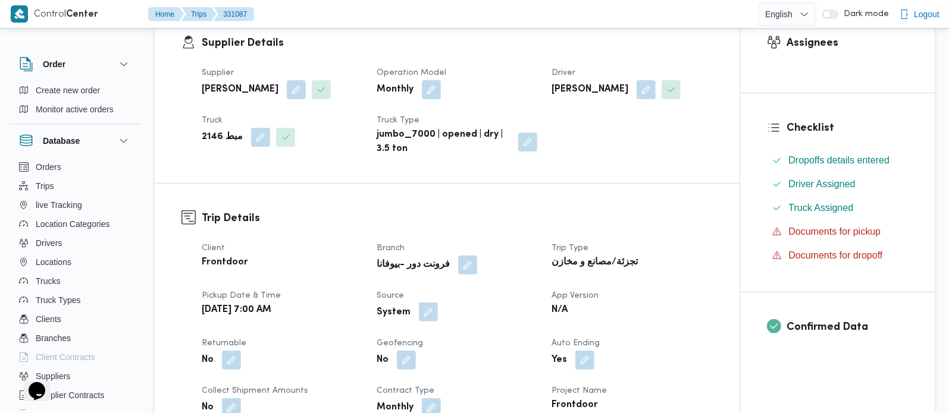
click at [430, 308] on button "button" at bounding box center [428, 312] width 19 height 19
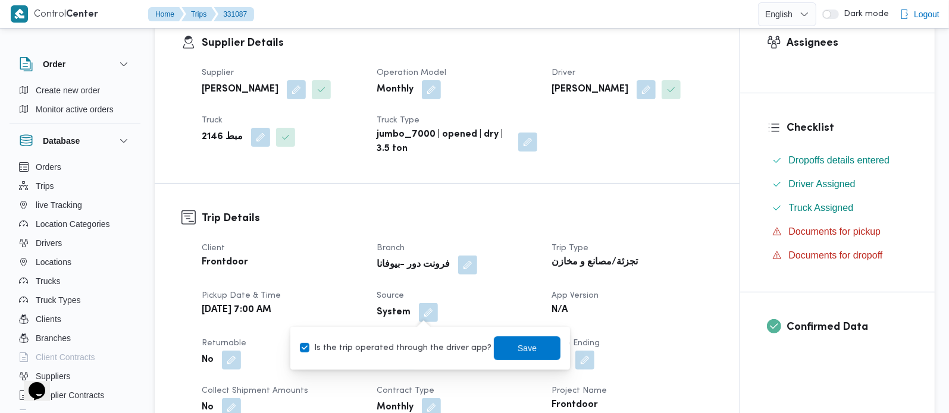
click at [410, 354] on label "Is the trip operated through the driver app?" at bounding box center [396, 348] width 192 height 14
checkbox input "false"
click at [518, 343] on span "Save" at bounding box center [527, 348] width 19 height 14
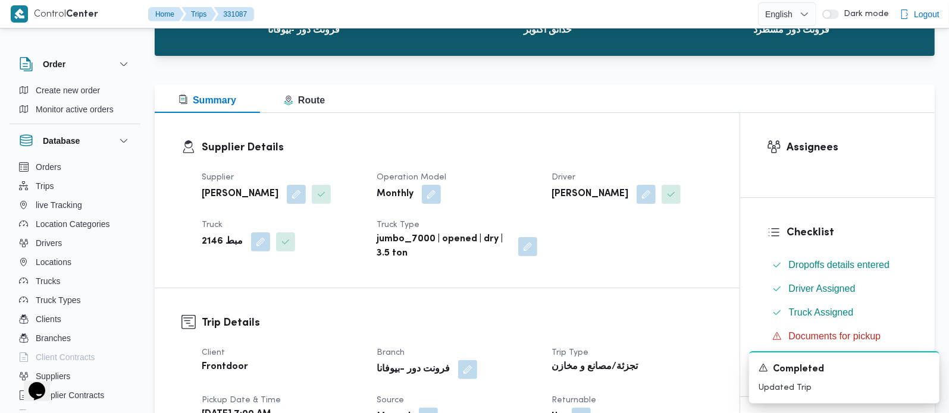
scroll to position [0, 0]
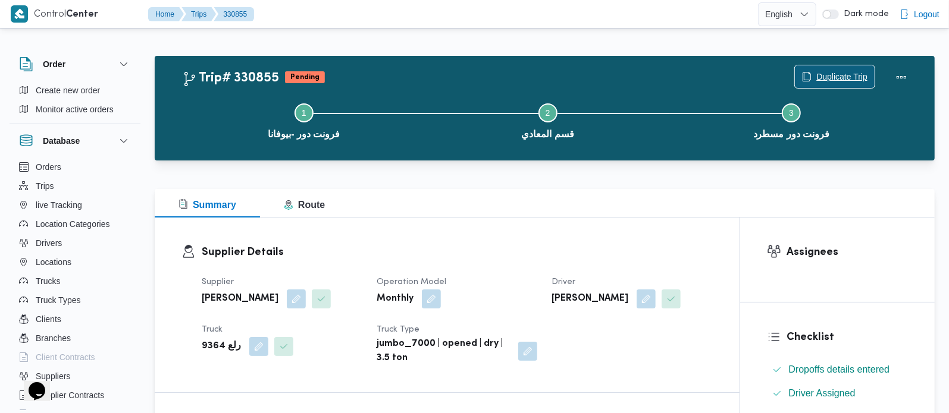
click at [839, 77] on span "Duplicate Trip" at bounding box center [841, 77] width 51 height 14
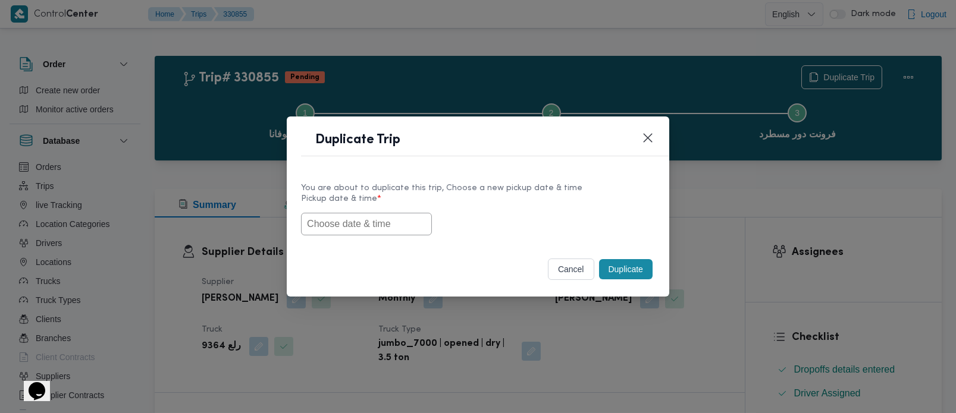
click at [408, 218] on input "text" at bounding box center [366, 224] width 131 height 23
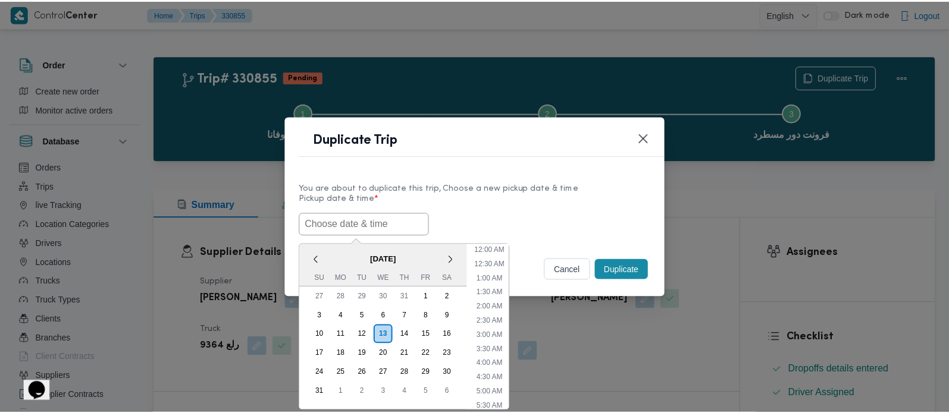
scroll to position [324, 0]
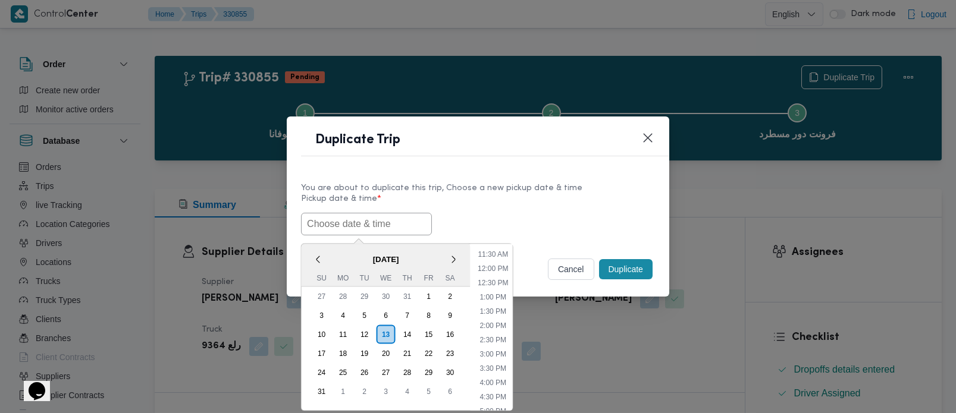
paste input "[DATE] 7:00AM"
type input "[DATE] 7:00AM"
drag, startPoint x: 500, startPoint y: 200, endPoint x: 590, endPoint y: 227, distance: 93.9
click at [500, 200] on label "Pickup date & time *" at bounding box center [478, 204] width 354 height 18
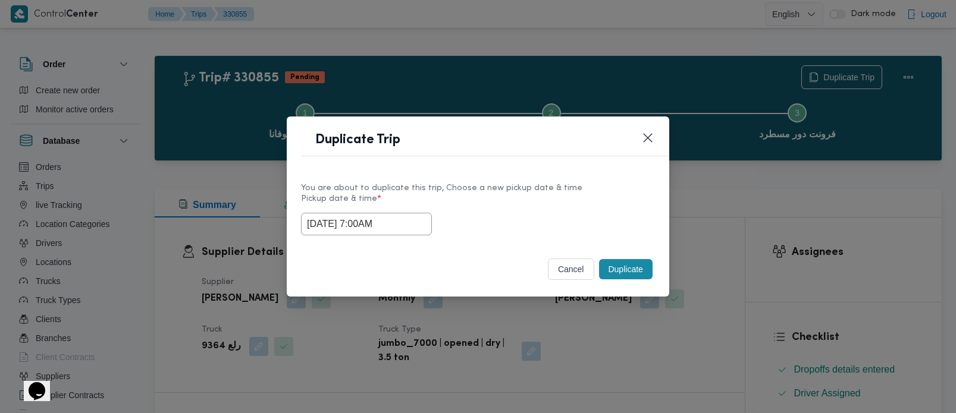
click at [633, 258] on div "Duplicate" at bounding box center [626, 269] width 58 height 25
click at [633, 270] on button "Duplicate" at bounding box center [626, 269] width 54 height 20
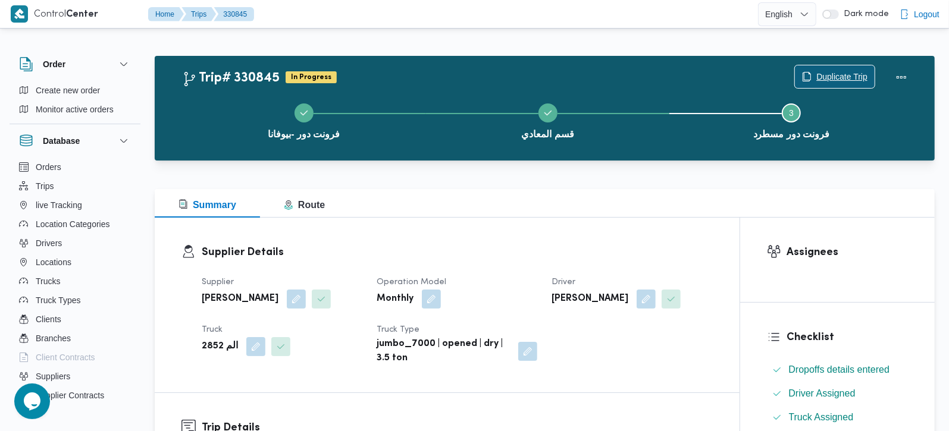
click at [835, 72] on span "Duplicate Trip" at bounding box center [841, 77] width 51 height 14
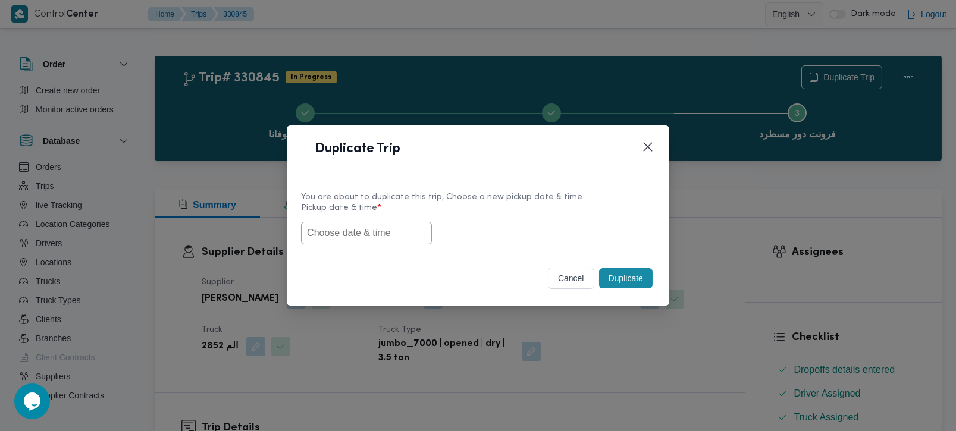
click at [349, 233] on input "text" at bounding box center [366, 233] width 131 height 23
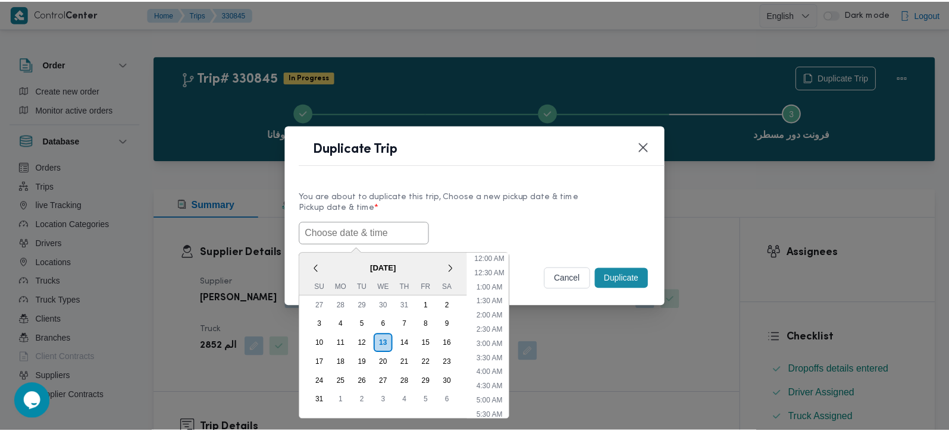
scroll to position [324, 0]
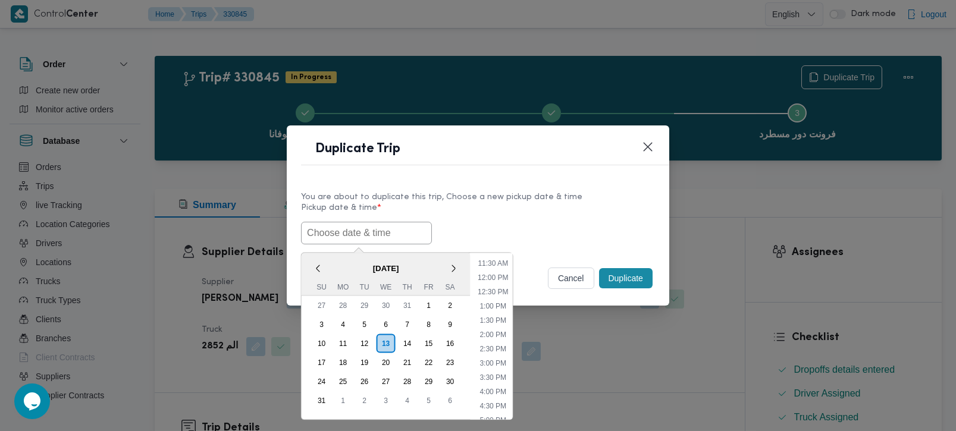
paste input "[DATE] 7:00AM"
type input "[DATE] 7:00AM"
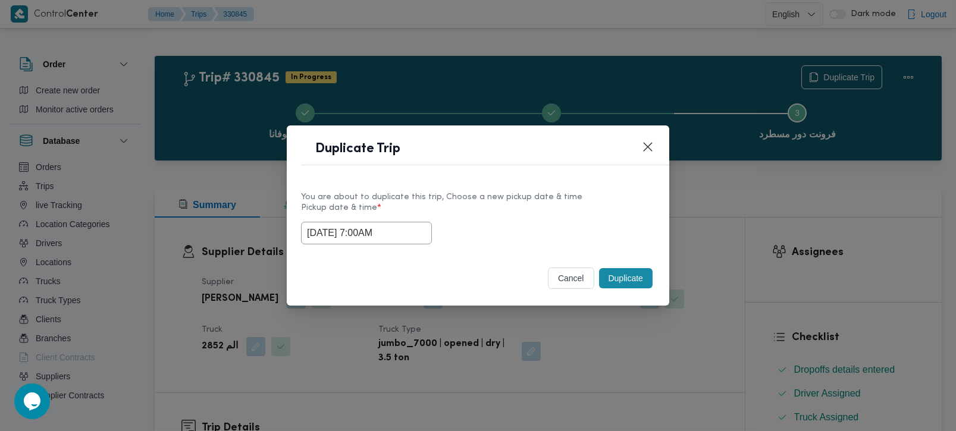
drag, startPoint x: 481, startPoint y: 221, endPoint x: 574, endPoint y: 266, distance: 103.8
click at [481, 222] on div "[DATE] 7:00AM" at bounding box center [478, 233] width 354 height 23
click at [609, 272] on button "Duplicate" at bounding box center [626, 278] width 54 height 20
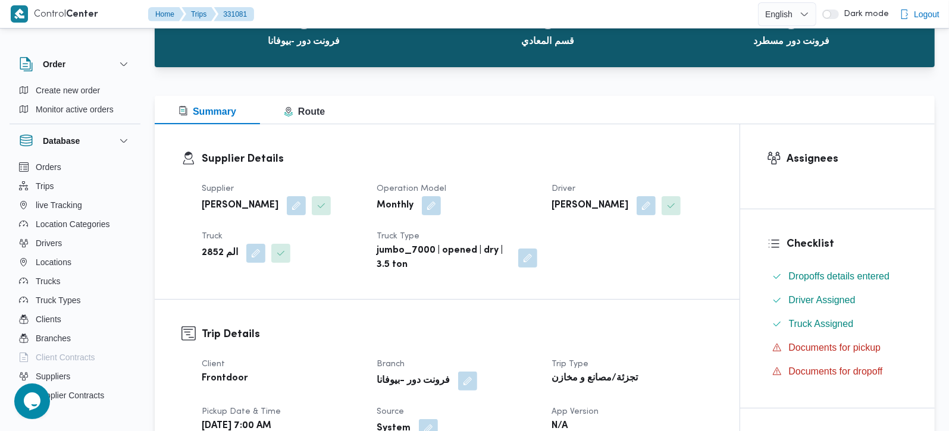
scroll to position [209, 0]
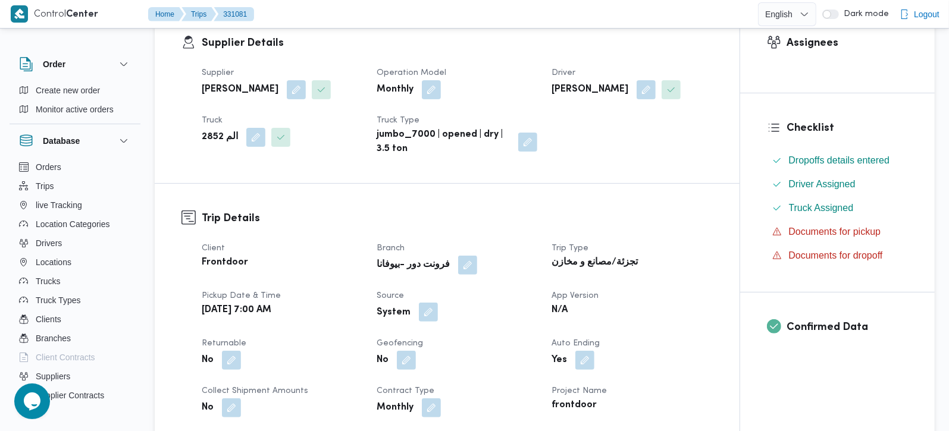
click at [429, 308] on button "button" at bounding box center [428, 312] width 19 height 19
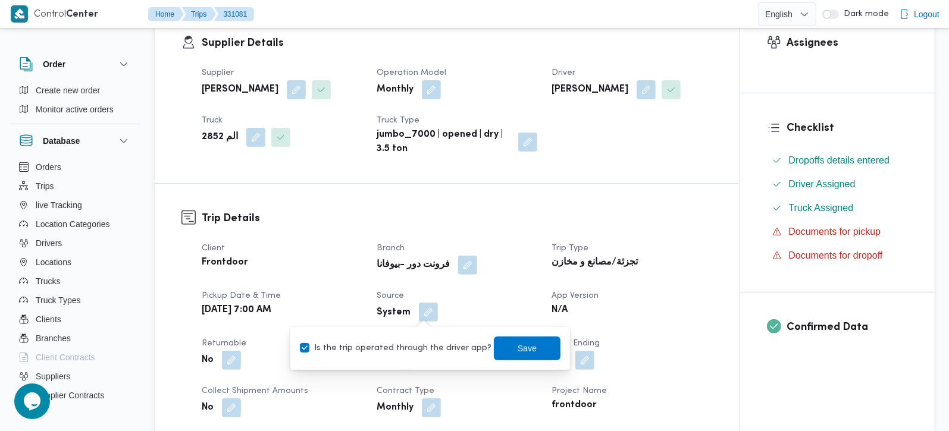
click at [415, 347] on label "Is the trip operated through the driver app?" at bounding box center [396, 348] width 192 height 14
checkbox input "false"
click at [519, 347] on span "Save" at bounding box center [527, 348] width 19 height 14
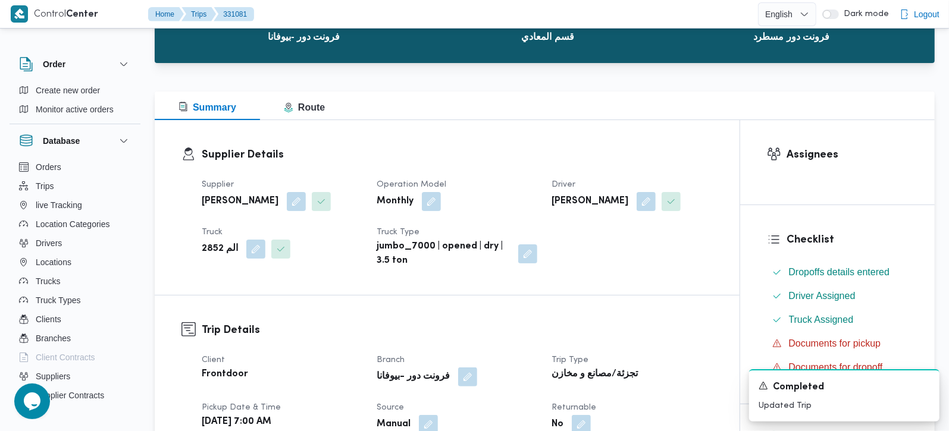
scroll to position [0, 0]
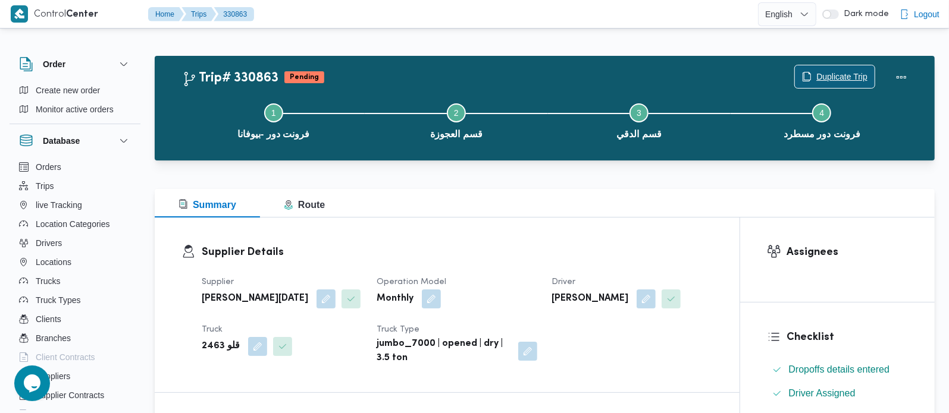
click at [832, 73] on span "Duplicate Trip" at bounding box center [841, 77] width 51 height 14
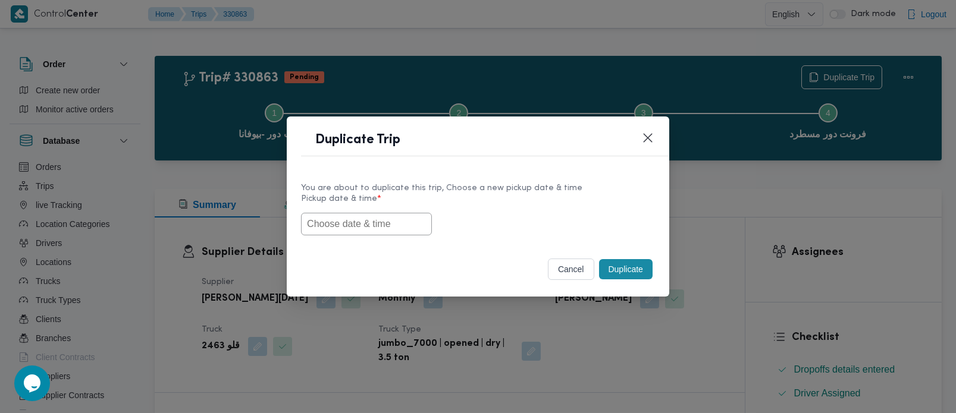
click at [378, 225] on input "text" at bounding box center [366, 224] width 131 height 23
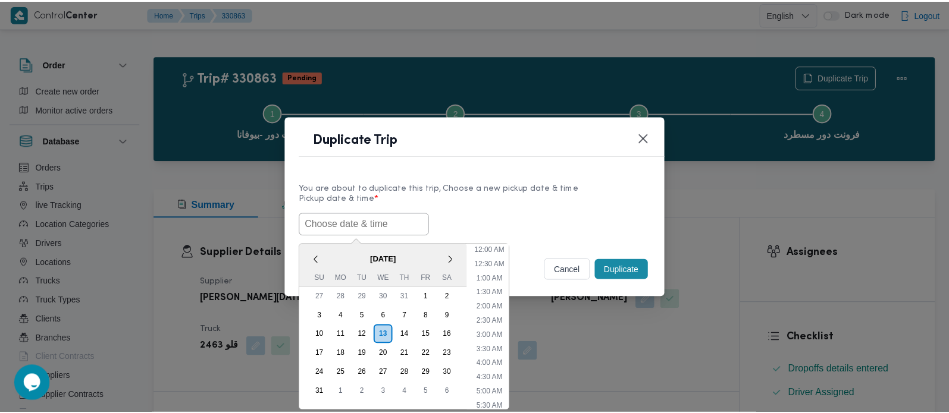
scroll to position [324, 0]
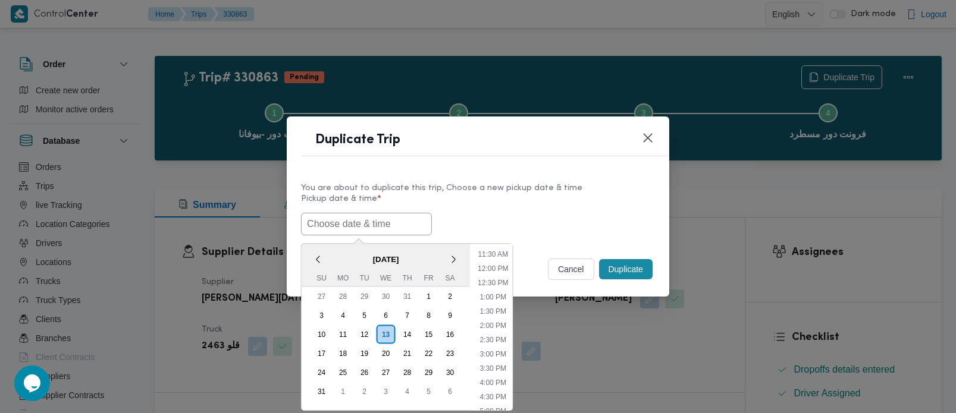
paste input "[DATE] 7:00AM"
type input "[DATE] 7:00AM"
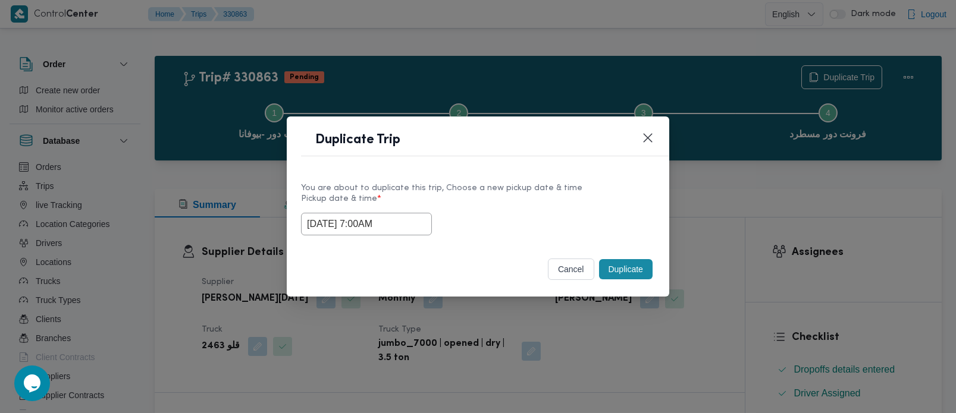
click at [500, 196] on label "Pickup date & time *" at bounding box center [478, 204] width 354 height 18
click at [625, 268] on button "Duplicate" at bounding box center [626, 269] width 54 height 20
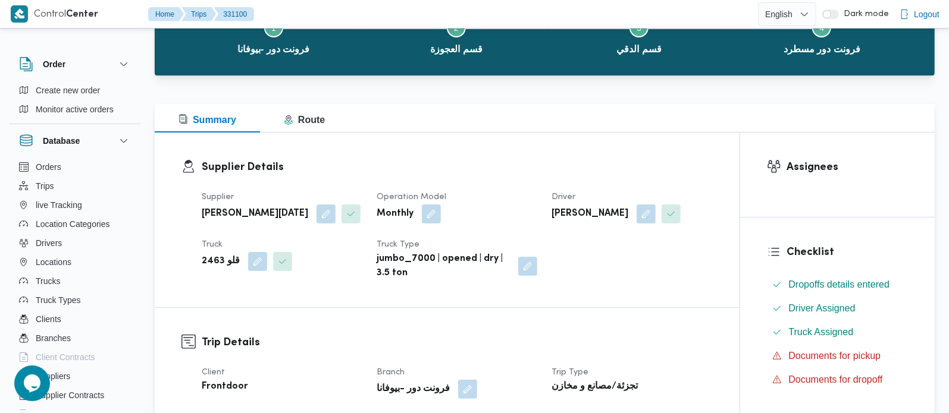
scroll to position [209, 0]
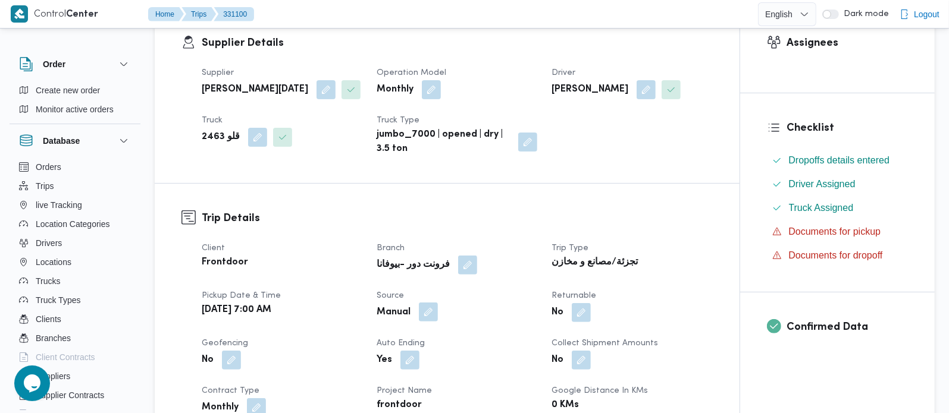
click at [426, 322] on button "button" at bounding box center [428, 312] width 19 height 19
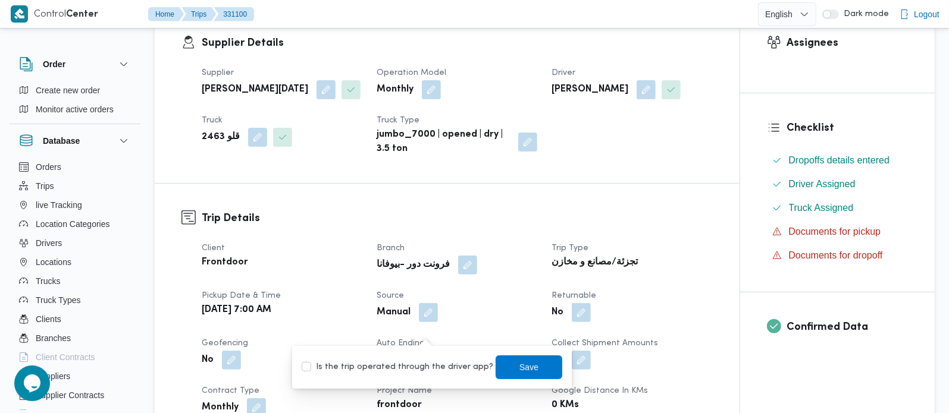
click at [502, 221] on div "Trip Details Client Frontdoor Branch فرونت دور -بيوفانا Trip Type تجزئة/مصانع و…" at bounding box center [447, 393] width 585 height 418
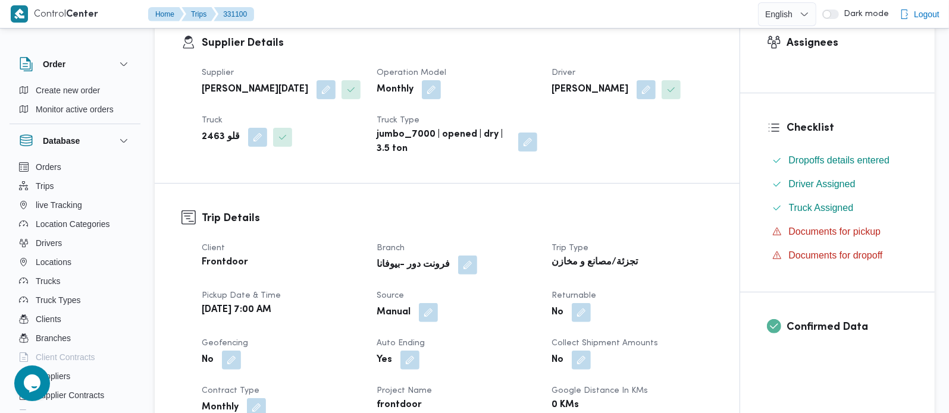
scroll to position [0, 0]
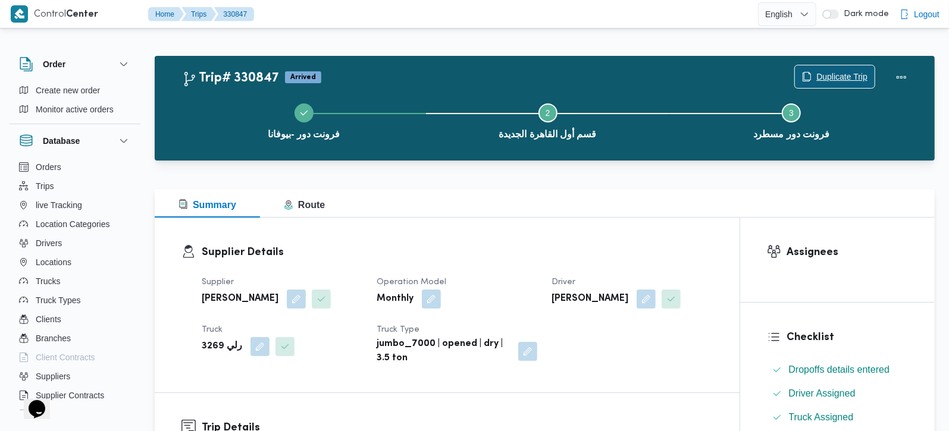
click at [845, 80] on span "Duplicate Trip" at bounding box center [841, 77] width 51 height 14
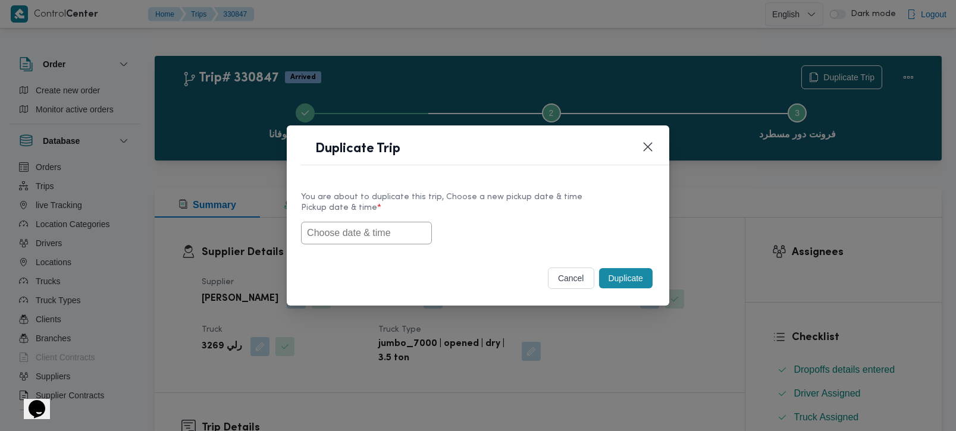
click at [373, 234] on input "text" at bounding box center [366, 233] width 131 height 23
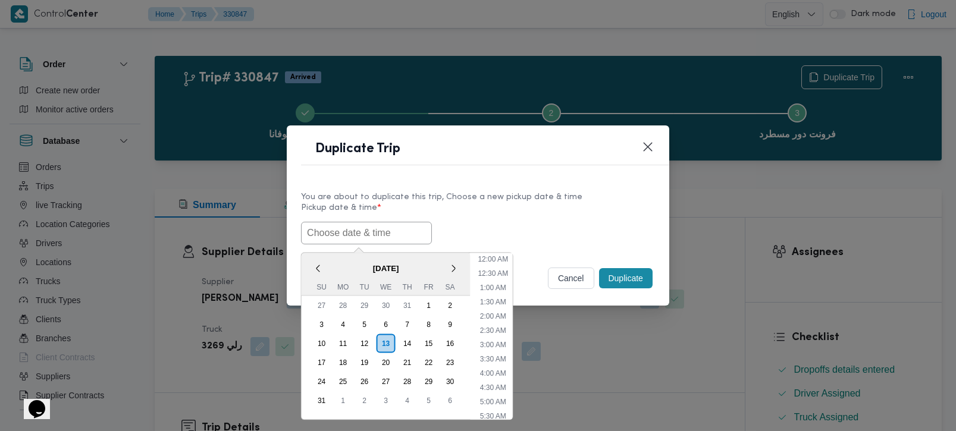
paste input "[DATE] 7:00AM"
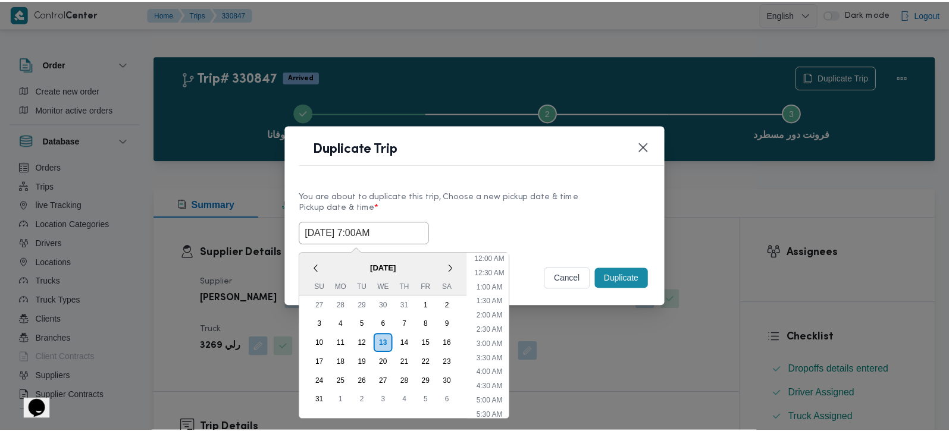
scroll to position [324, 0]
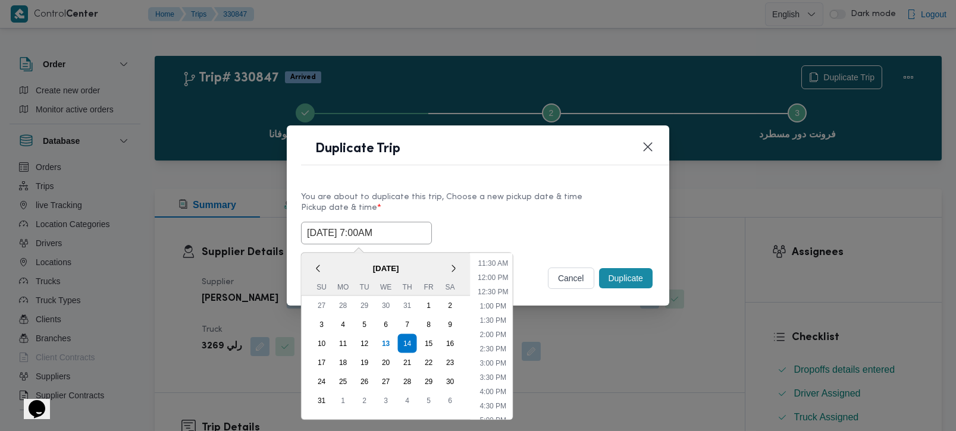
type input "[DATE] 7:00AM"
drag, startPoint x: 466, startPoint y: 206, endPoint x: 509, endPoint y: 233, distance: 50.5
click at [466, 206] on label "Pickup date & time *" at bounding box center [478, 212] width 354 height 18
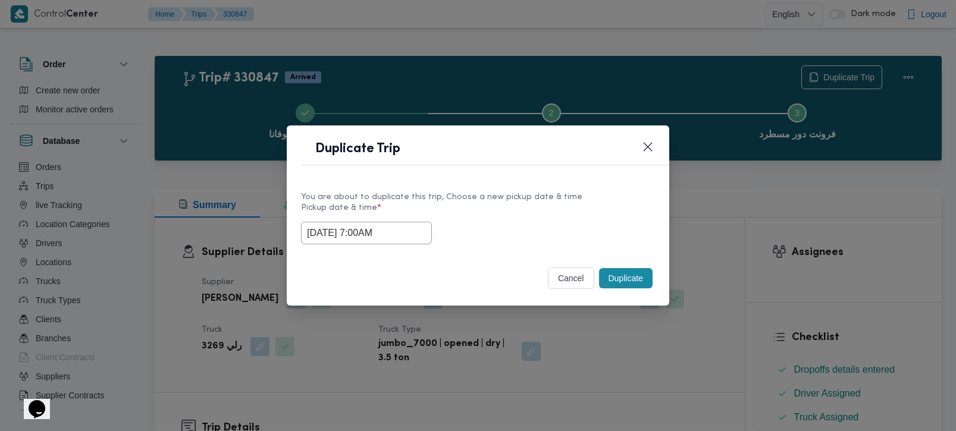
click at [637, 287] on button "Duplicate" at bounding box center [626, 278] width 54 height 20
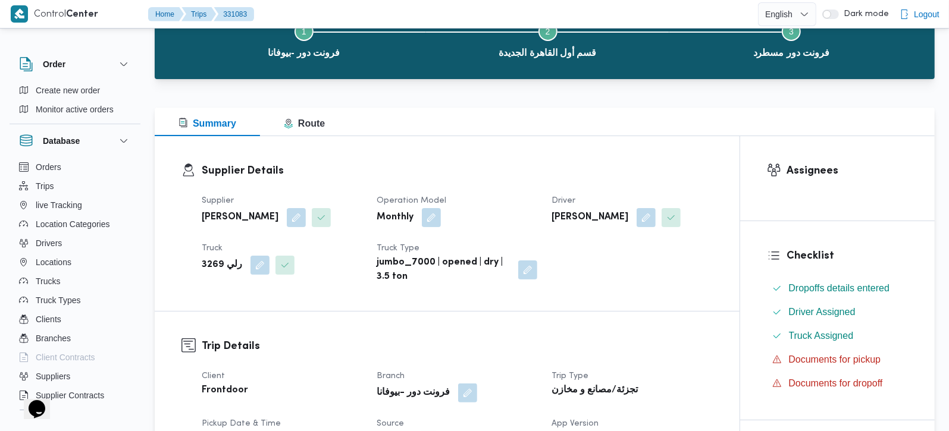
scroll to position [209, 0]
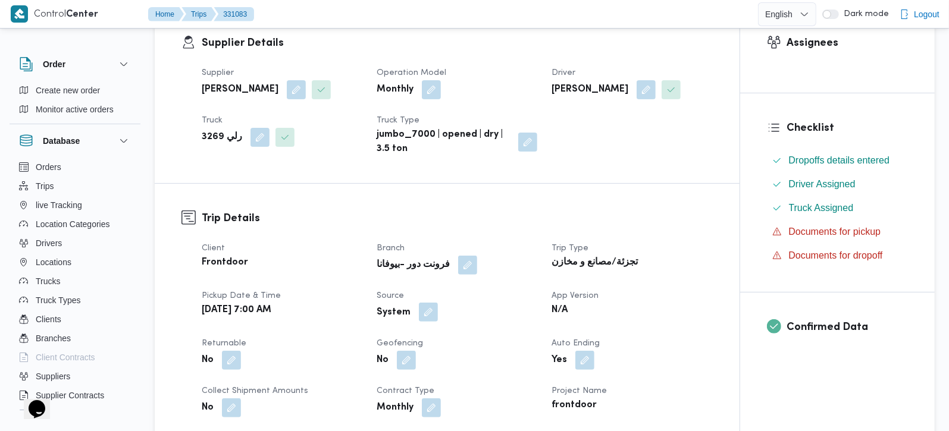
click at [422, 304] on button "button" at bounding box center [428, 312] width 19 height 19
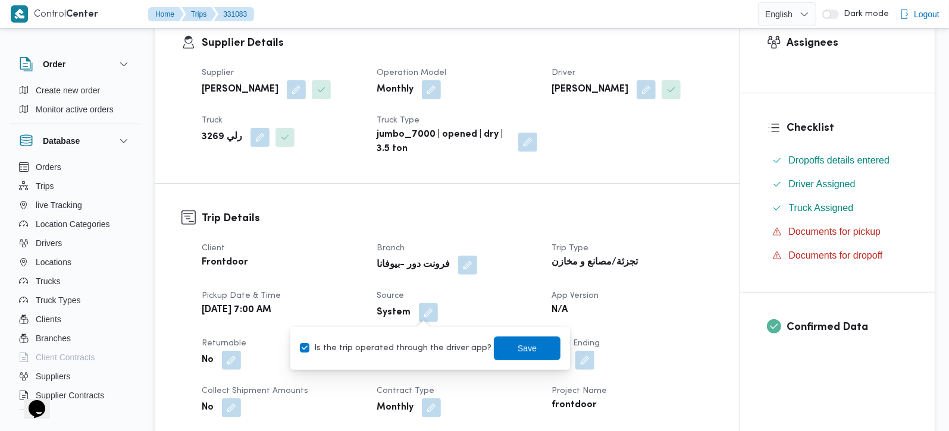
click at [418, 336] on div "Is the trip operated through the driver app? Save" at bounding box center [430, 349] width 263 height 26
click at [418, 341] on label "Is the trip operated through the driver app?" at bounding box center [396, 348] width 192 height 14
checkbox input "false"
click at [518, 344] on span "Save" at bounding box center [527, 348] width 19 height 14
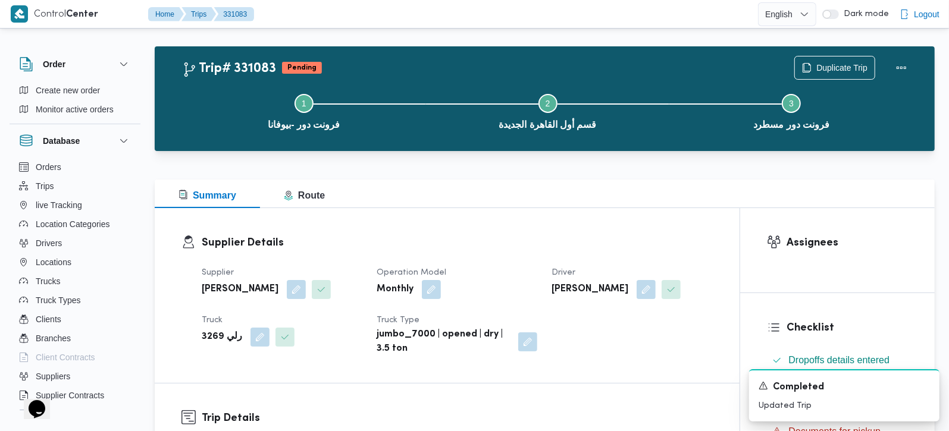
scroll to position [0, 0]
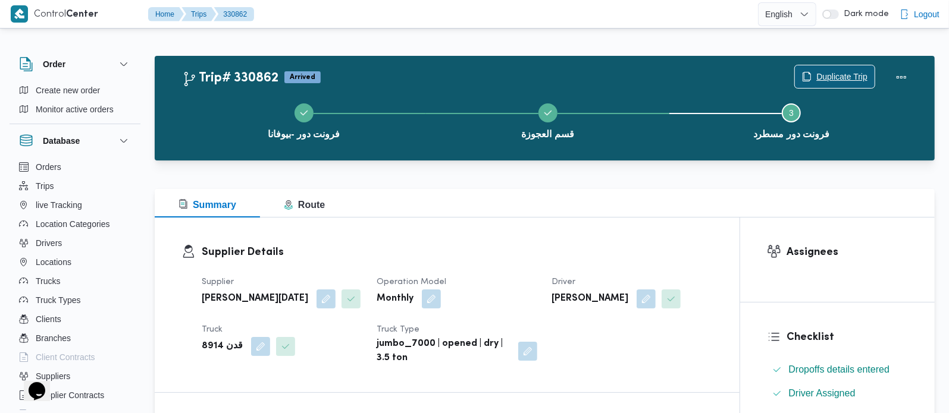
click at [849, 76] on span "Duplicate Trip" at bounding box center [841, 77] width 51 height 14
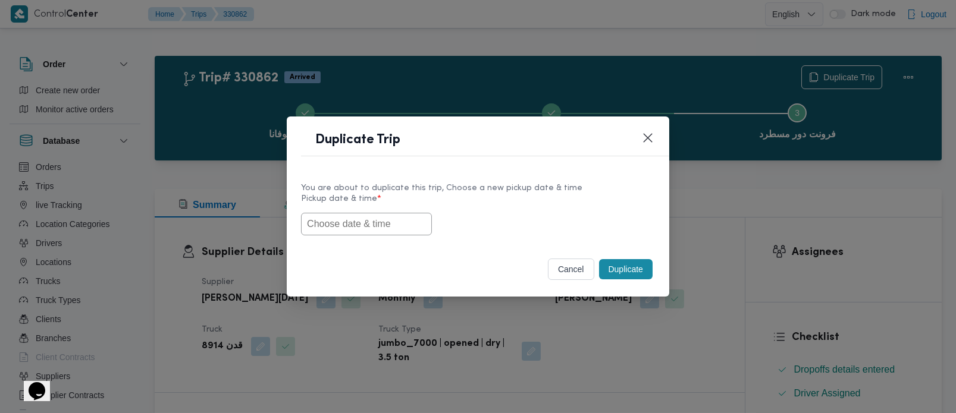
click at [360, 217] on input "text" at bounding box center [366, 224] width 131 height 23
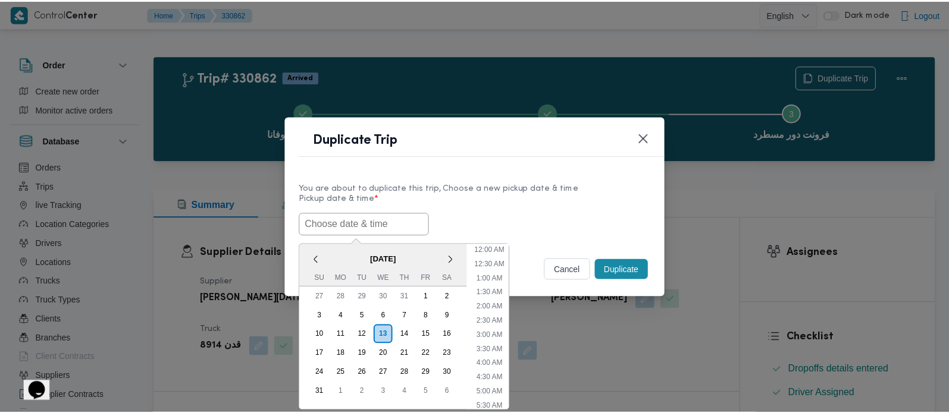
scroll to position [324, 0]
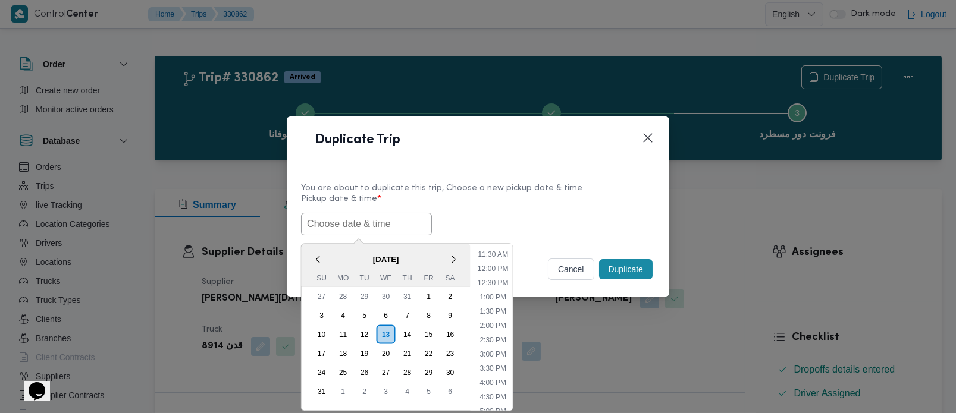
paste input "[DATE] 7:00AM"
type input "[DATE] 7:00AM"
drag, startPoint x: 485, startPoint y: 204, endPoint x: 575, endPoint y: 247, distance: 100.1
click at [485, 204] on label "Pickup date & time *" at bounding box center [478, 204] width 354 height 18
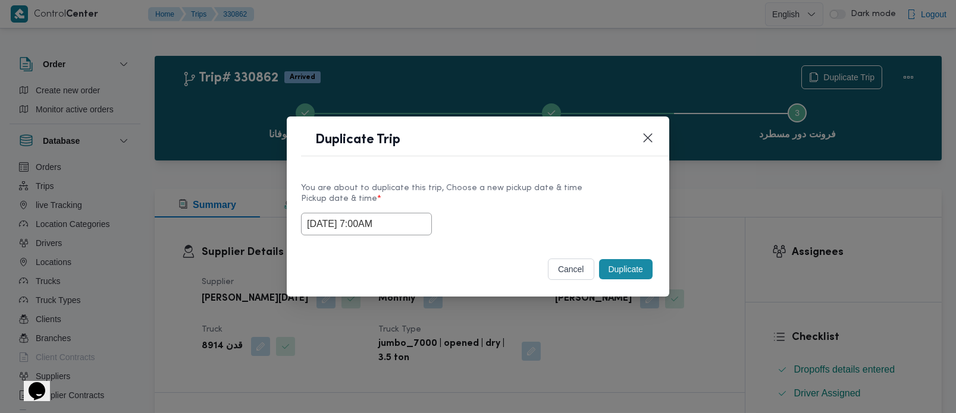
click at [613, 267] on button "Duplicate" at bounding box center [626, 269] width 54 height 20
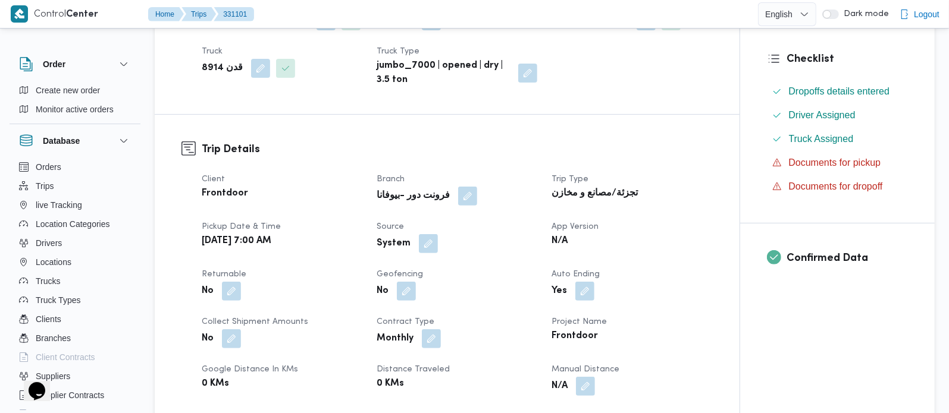
scroll to position [280, 0]
click at [425, 252] on button "button" at bounding box center [428, 242] width 19 height 19
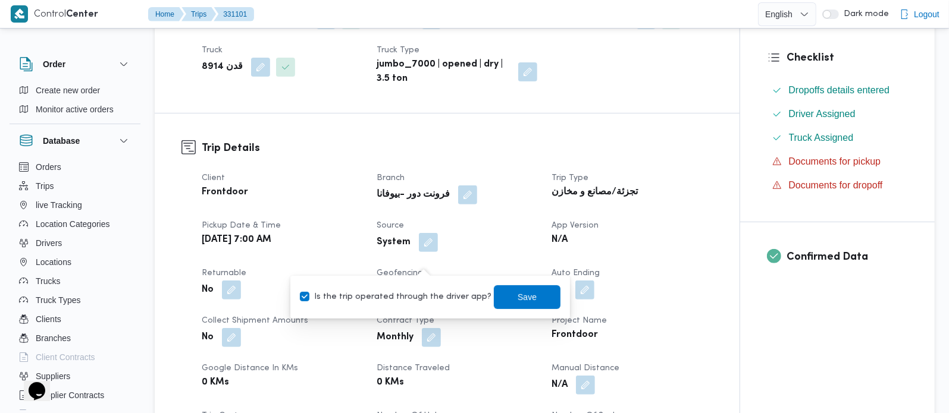
click at [414, 302] on label "Is the trip operated through the driver app?" at bounding box center [396, 297] width 192 height 14
checkbox input "false"
click at [518, 302] on span "Save" at bounding box center [527, 297] width 19 height 14
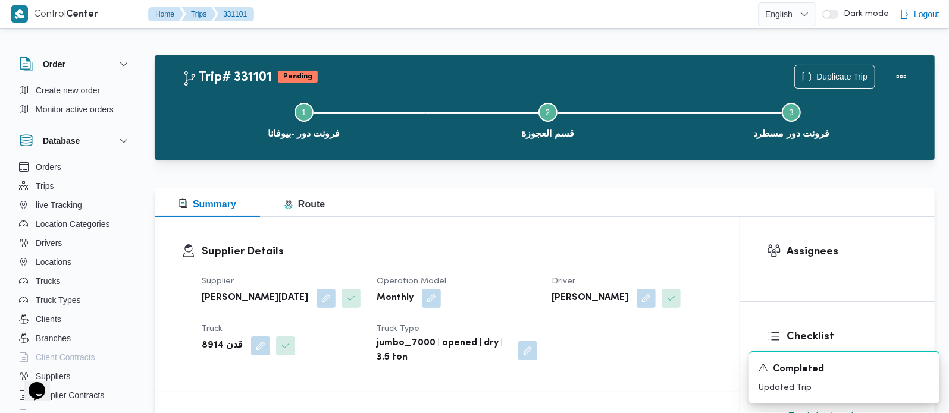
scroll to position [0, 0]
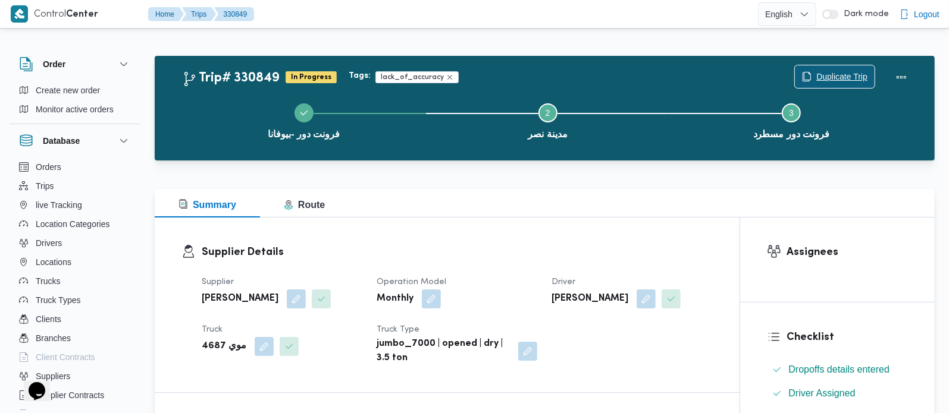
click at [825, 72] on span "Duplicate Trip" at bounding box center [841, 77] width 51 height 14
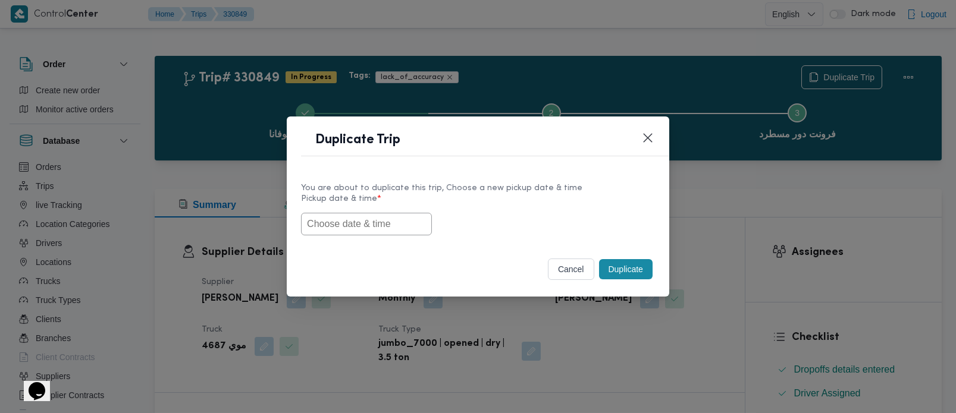
click at [390, 224] on input "text" at bounding box center [366, 224] width 131 height 23
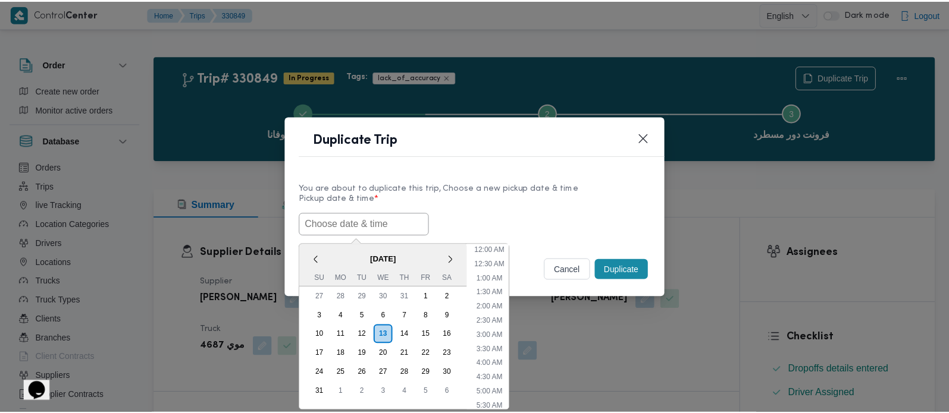
scroll to position [324, 0]
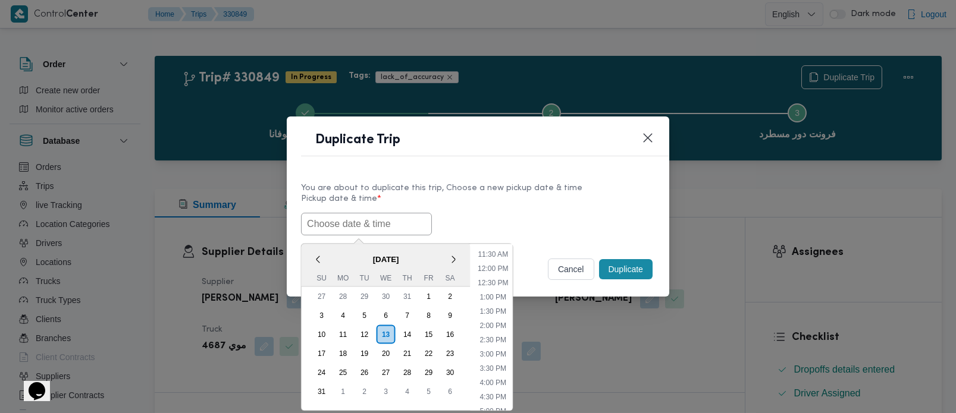
paste input "[DATE] 7:00AM"
type input "[DATE] 7:00AM"
click at [524, 218] on div "[DATE] 7:00AM < [DATE] > Su Mo Tu We Th Fr Sa 27 28 29 30 31 1 2 3 4 5 6 7 8 9 …" at bounding box center [478, 224] width 354 height 23
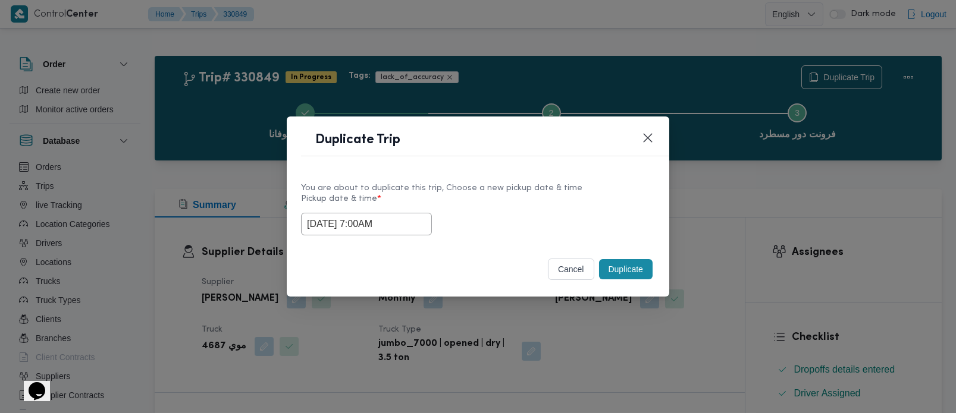
click at [629, 272] on button "Duplicate" at bounding box center [626, 269] width 54 height 20
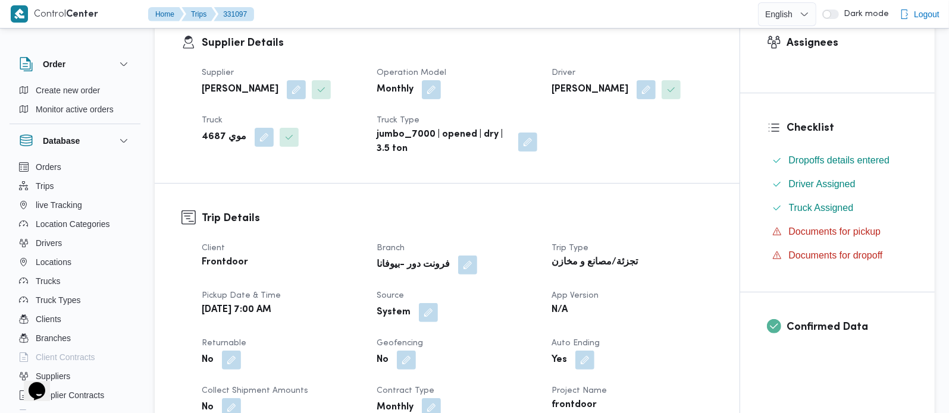
scroll to position [280, 0]
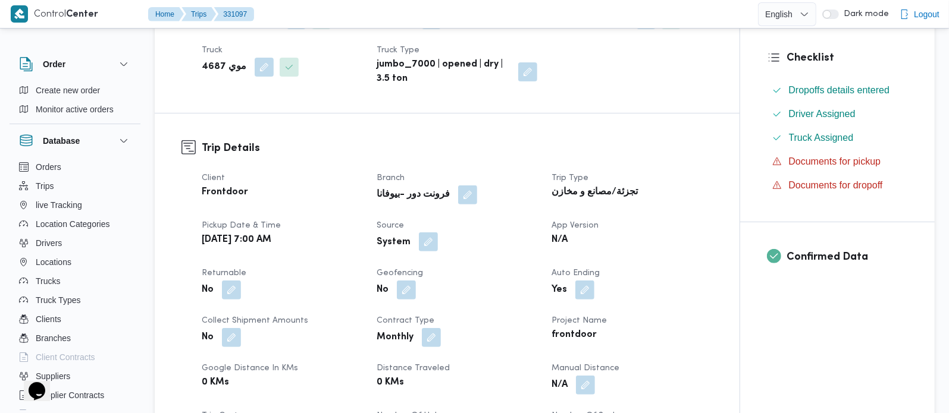
click at [424, 241] on button "button" at bounding box center [428, 242] width 19 height 19
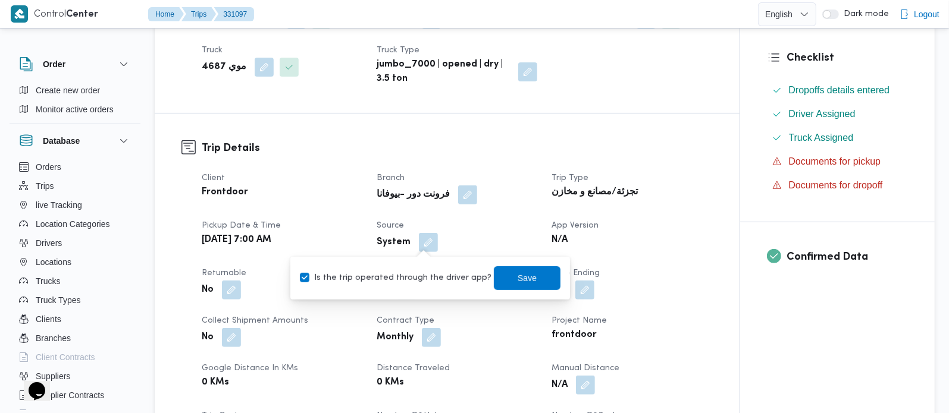
click at [408, 271] on label "Is the trip operated through the driver app?" at bounding box center [396, 278] width 192 height 14
checkbox input "false"
click at [518, 273] on span "Save" at bounding box center [527, 278] width 19 height 14
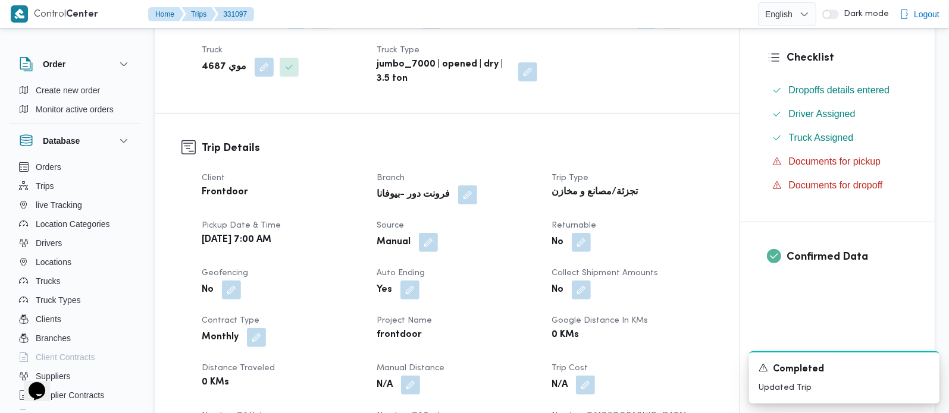
scroll to position [0, 0]
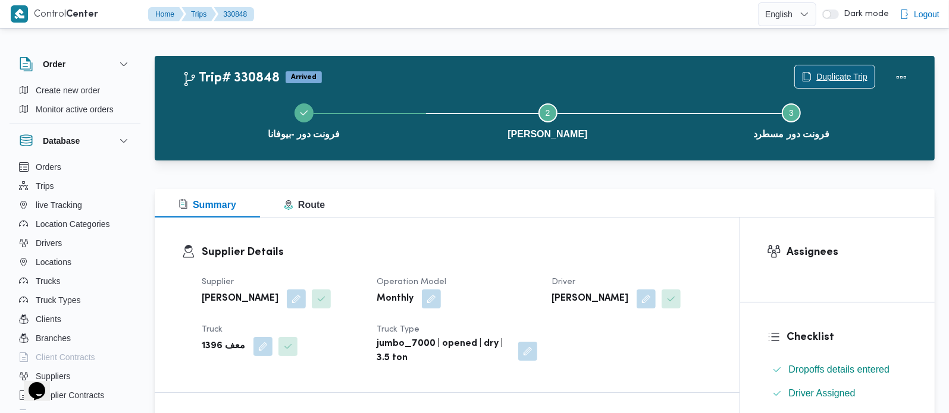
click at [826, 80] on span "Duplicate Trip" at bounding box center [841, 77] width 51 height 14
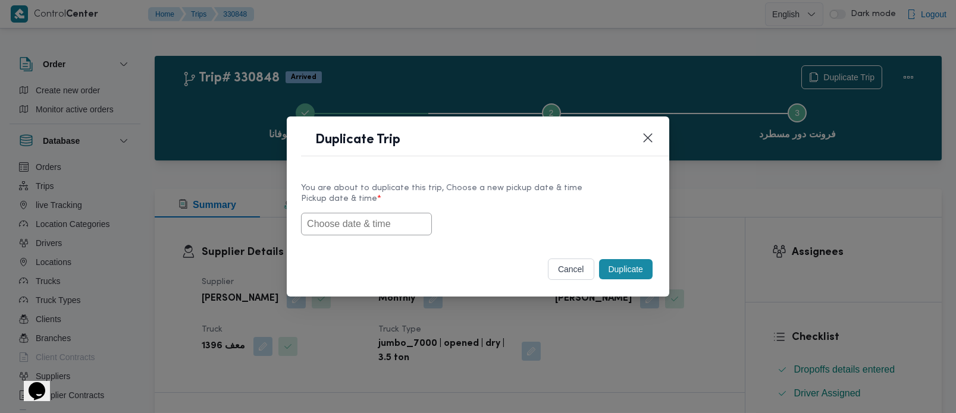
click at [378, 221] on input "text" at bounding box center [366, 224] width 131 height 23
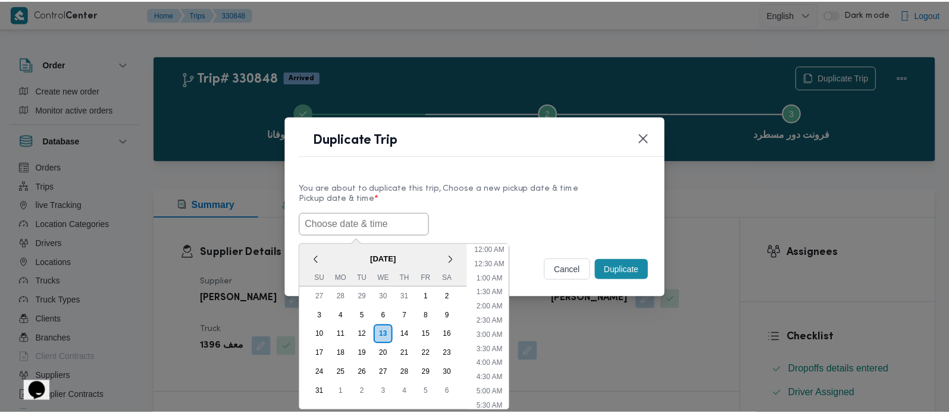
scroll to position [324, 0]
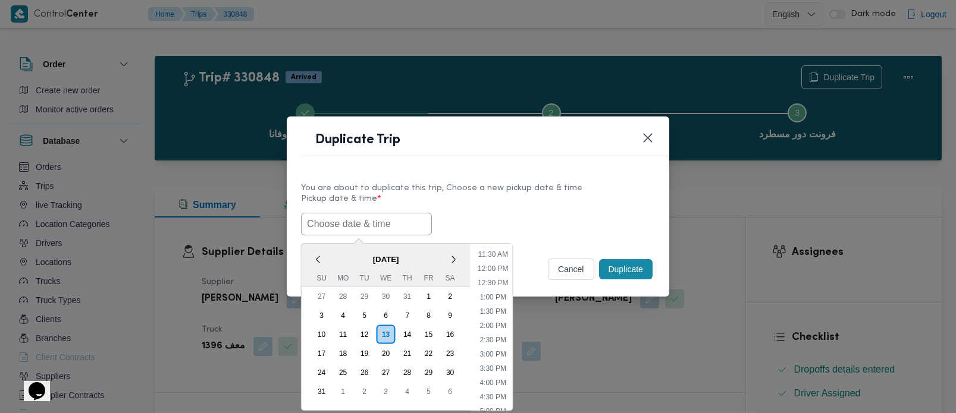
paste input "[DATE] 7:00AM"
type input "[DATE] 7:00AM"
click at [499, 213] on div "[DATE] 7:00AM < [DATE] > Su Mo Tu We Th Fr Sa 27 28 29 30 31 1 2 3 4 5 6 7 8 9 …" at bounding box center [478, 224] width 354 height 23
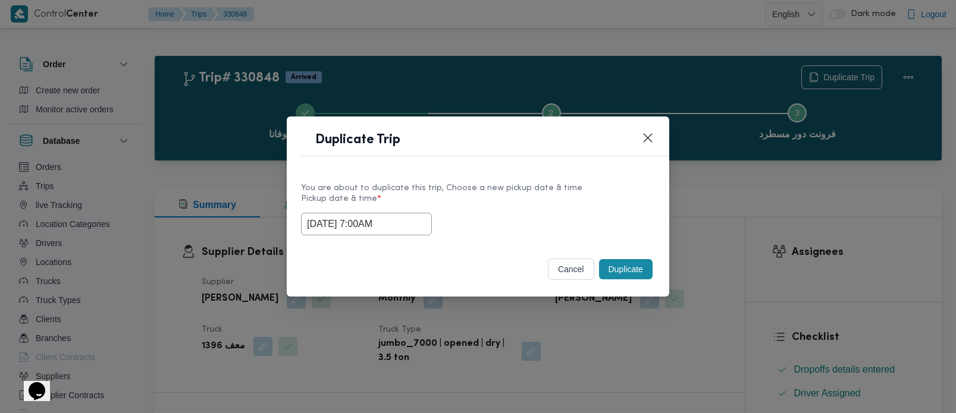
click at [654, 266] on div "Duplicate" at bounding box center [626, 269] width 58 height 25
click at [635, 266] on button "Duplicate" at bounding box center [626, 269] width 54 height 20
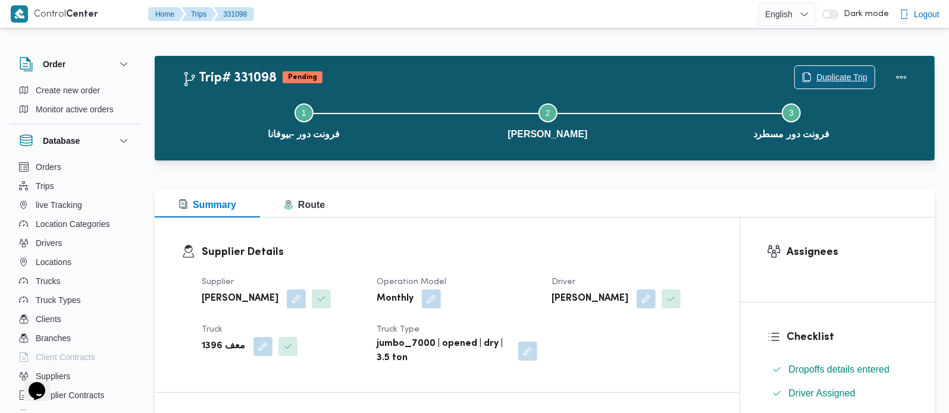
scroll to position [280, 0]
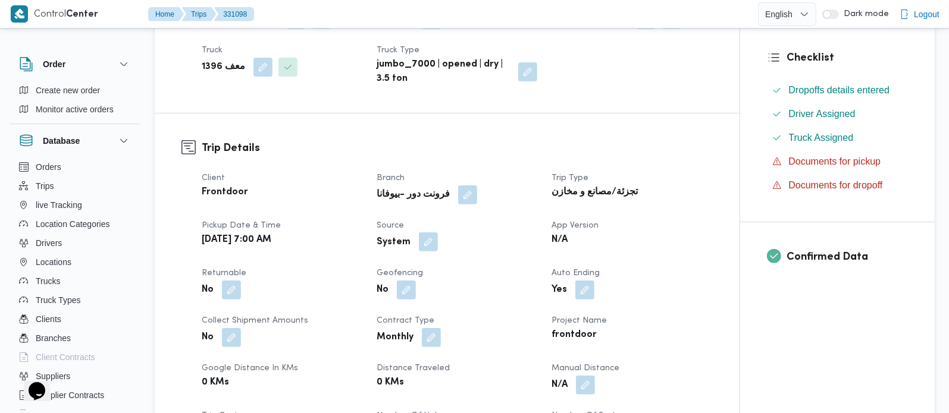
click at [421, 237] on button "button" at bounding box center [428, 242] width 19 height 19
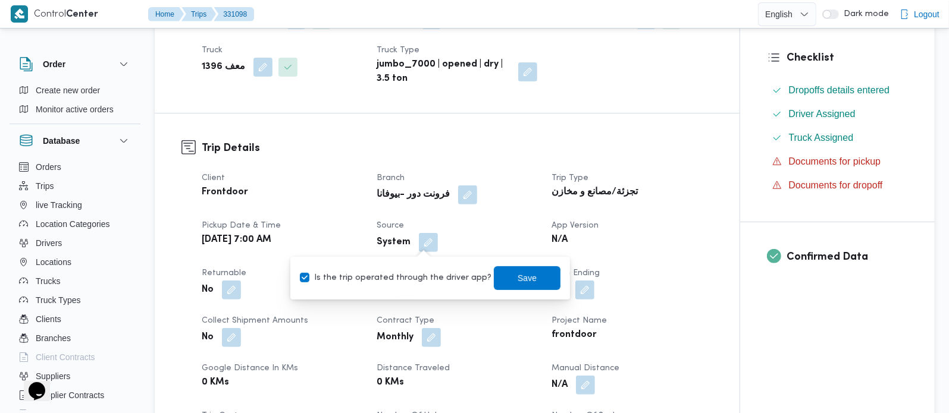
click at [421, 269] on div "Is the trip operated through the driver app? Save" at bounding box center [430, 278] width 263 height 26
click at [425, 274] on label "Is the trip operated through the driver app?" at bounding box center [396, 278] width 192 height 14
checkbox input "false"
click at [518, 280] on span "Save" at bounding box center [527, 278] width 19 height 14
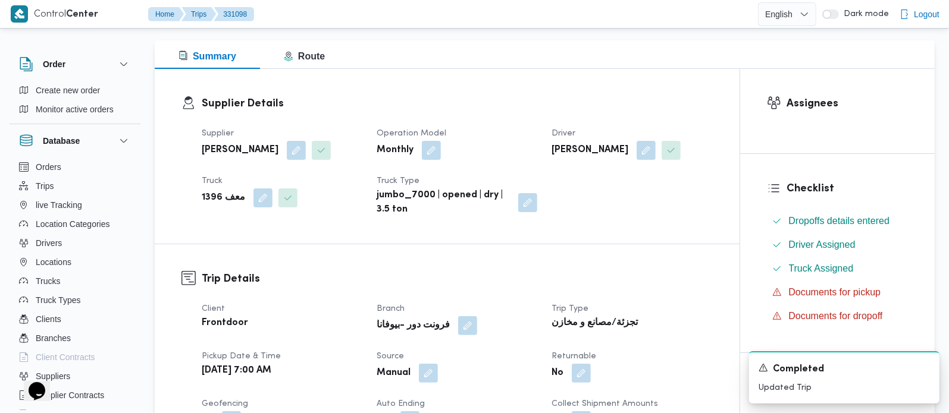
scroll to position [0, 0]
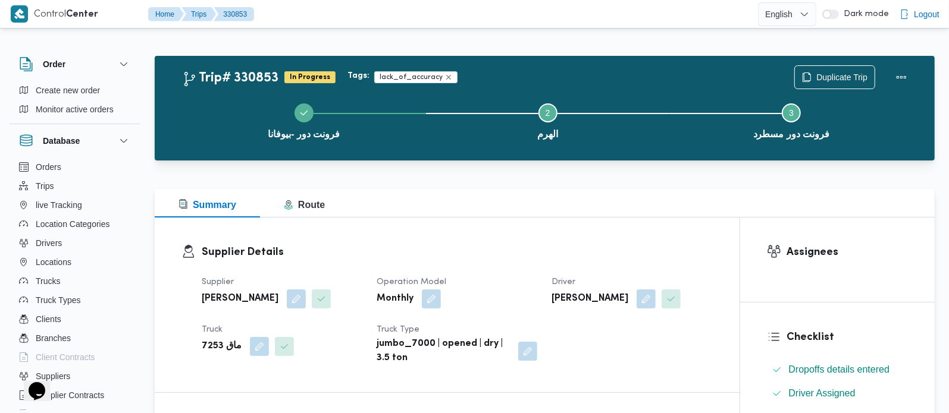
click at [838, 82] on div "فرونت دور -بيوفانا Step 2 is incomplete 2 الهرم Step 3 is incomplete 3 فرونت دو…" at bounding box center [547, 120] width 745 height 76
click at [829, 74] on span "Duplicate Trip" at bounding box center [841, 77] width 51 height 14
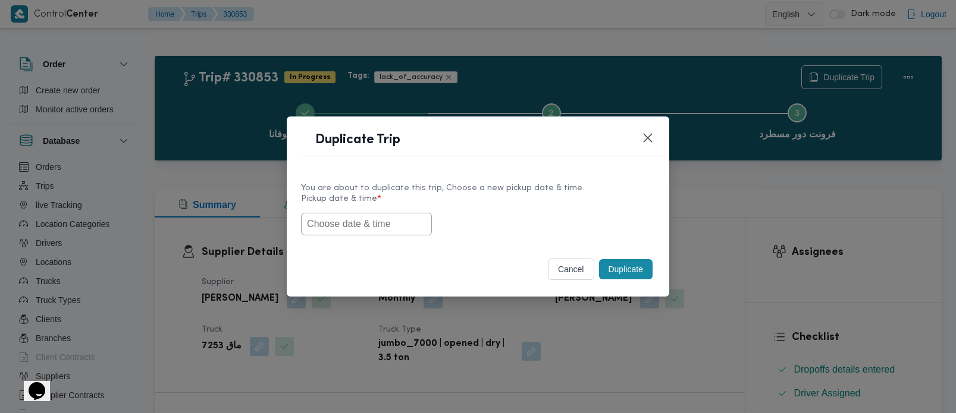
click at [403, 219] on input "text" at bounding box center [366, 224] width 131 height 23
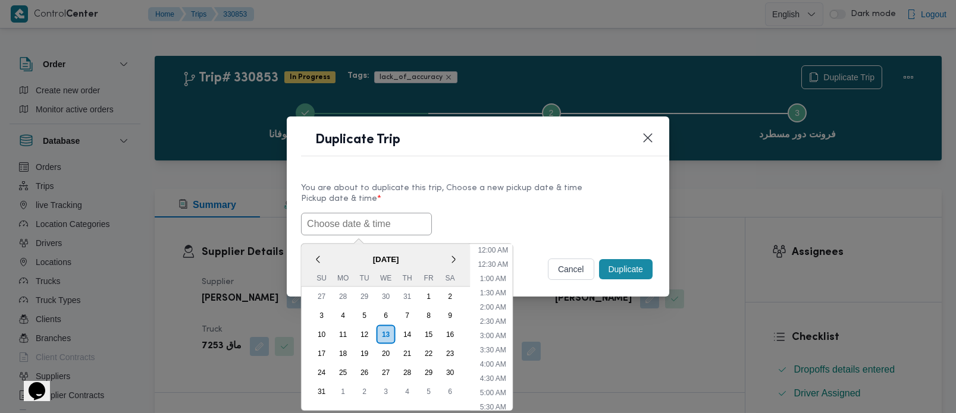
paste input "[DATE] 7:00AM"
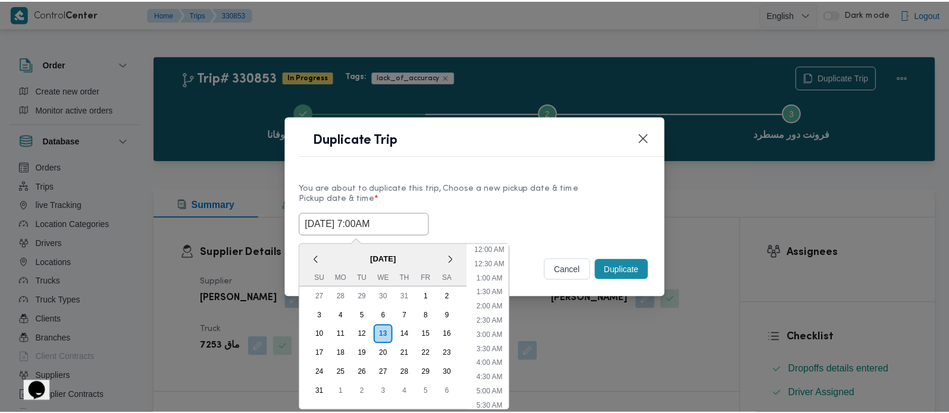
scroll to position [324, 0]
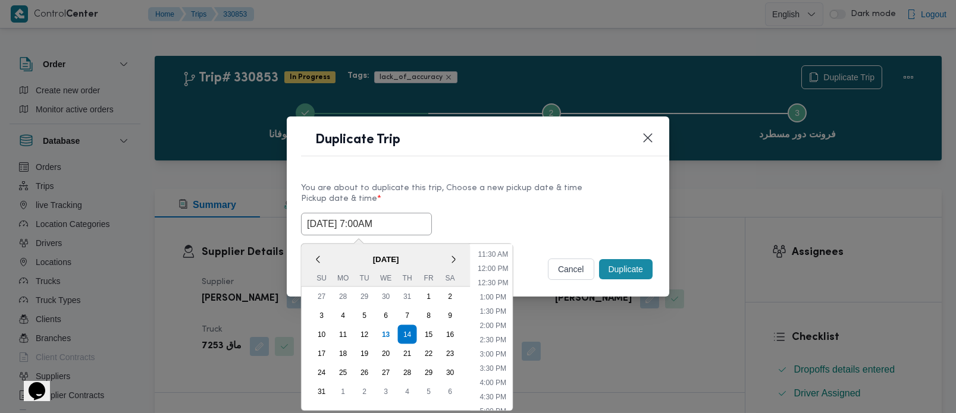
type input "[DATE] 7:00AM"
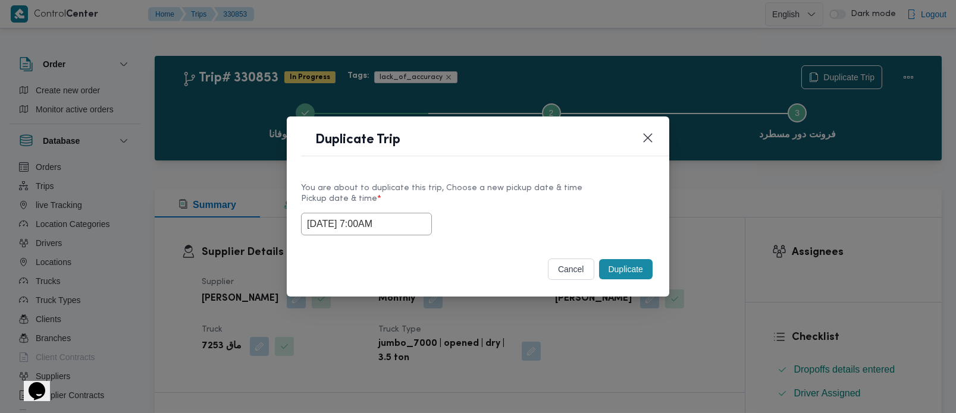
click at [485, 217] on div "[DATE] 7:00AM" at bounding box center [478, 224] width 354 height 23
click at [612, 267] on button "Duplicate" at bounding box center [626, 269] width 54 height 20
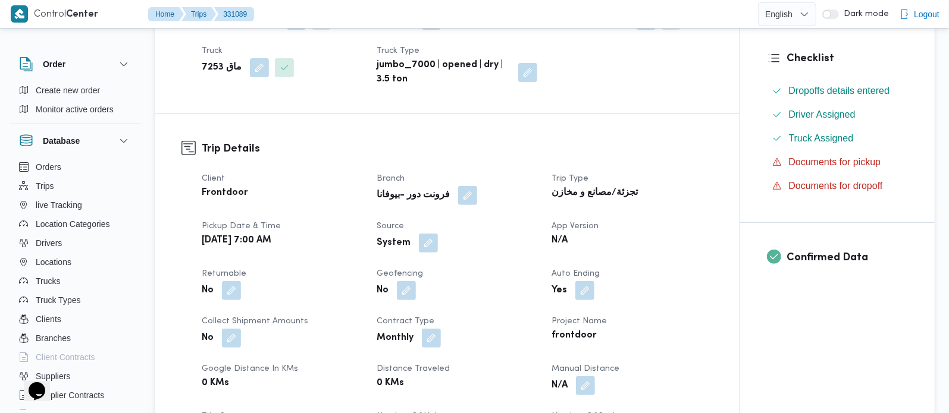
scroll to position [280, 0]
click at [430, 239] on button "button" at bounding box center [428, 242] width 19 height 19
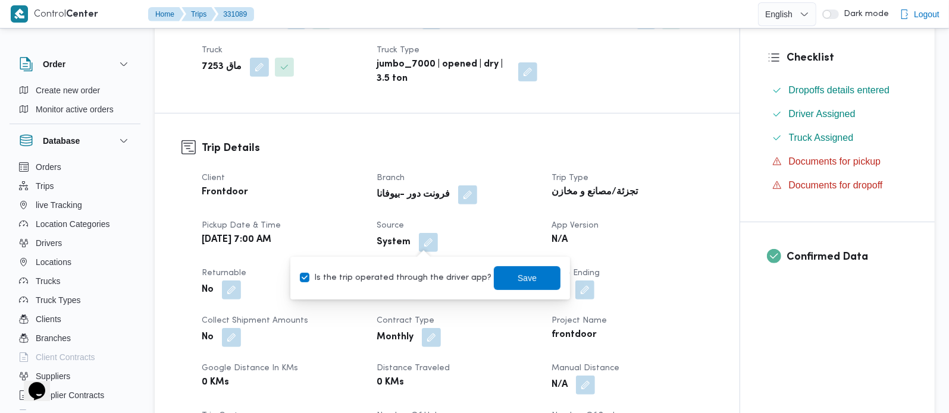
click at [414, 275] on label "Is the trip operated through the driver app?" at bounding box center [396, 278] width 192 height 14
checkbox input "false"
click at [518, 278] on span "Save" at bounding box center [527, 278] width 19 height 14
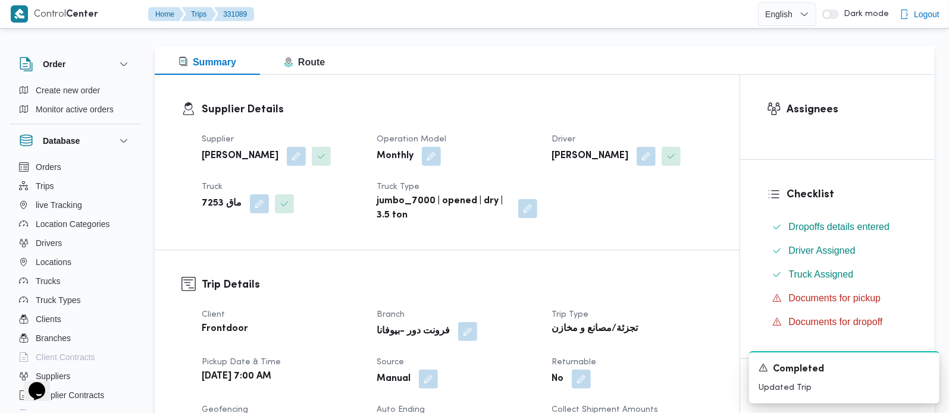
scroll to position [0, 0]
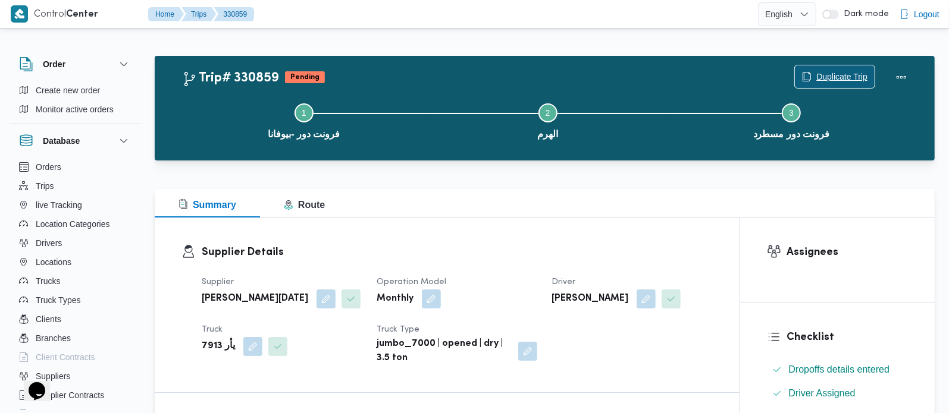
click at [814, 74] on span "Duplicate Trip" at bounding box center [835, 76] width 80 height 23
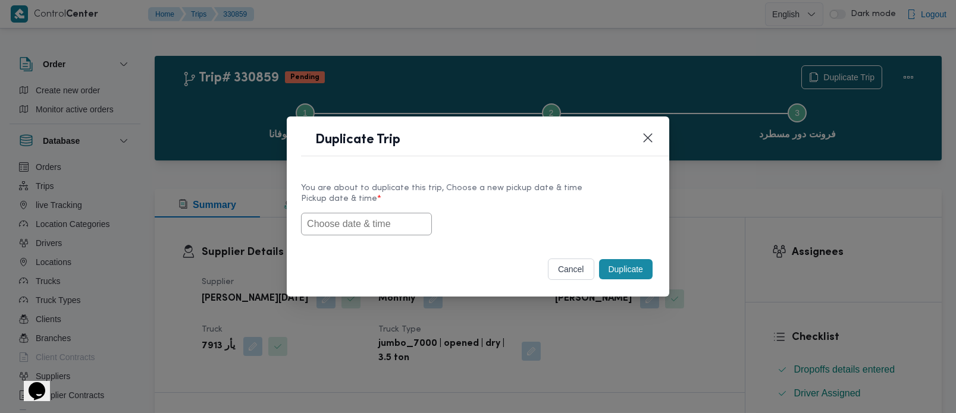
click at [341, 228] on input "text" at bounding box center [366, 224] width 131 height 23
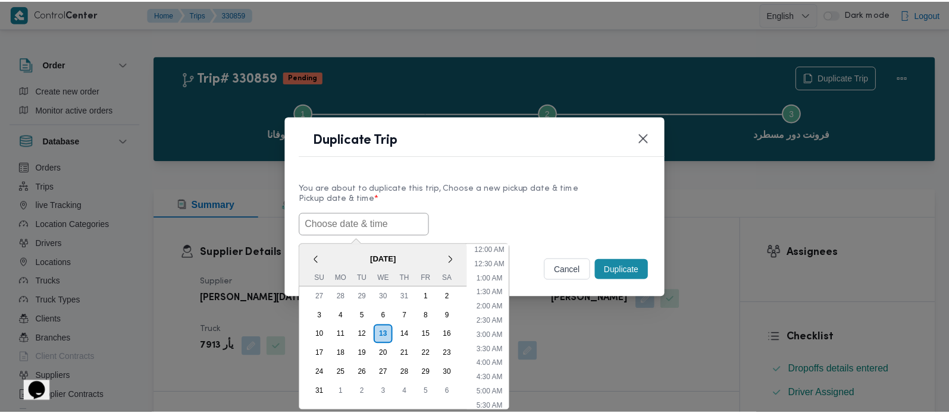
scroll to position [324, 0]
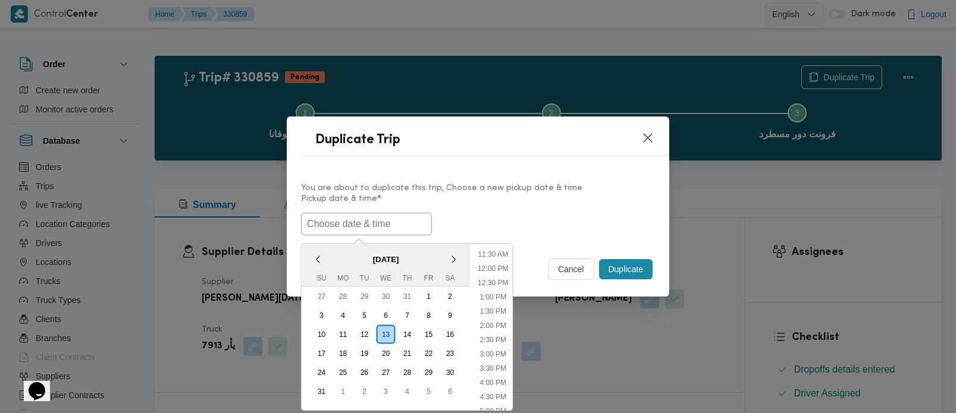
paste input "[DATE] 7:00AM"
type input "[DATE] 7:00AM"
drag, startPoint x: 487, startPoint y: 212, endPoint x: 560, endPoint y: 256, distance: 85.4
click at [487, 213] on div "14/08/2025 7:00AM < August 2025 > Su Mo Tu We Th Fr Sa 27 28 29 30 31 1 2 3 4 5…" at bounding box center [478, 224] width 354 height 23
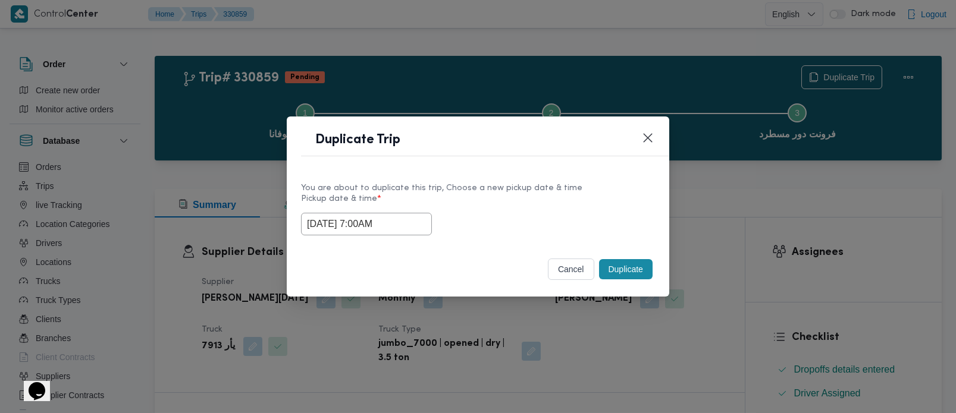
click at [637, 280] on button "Duplicate" at bounding box center [626, 269] width 54 height 20
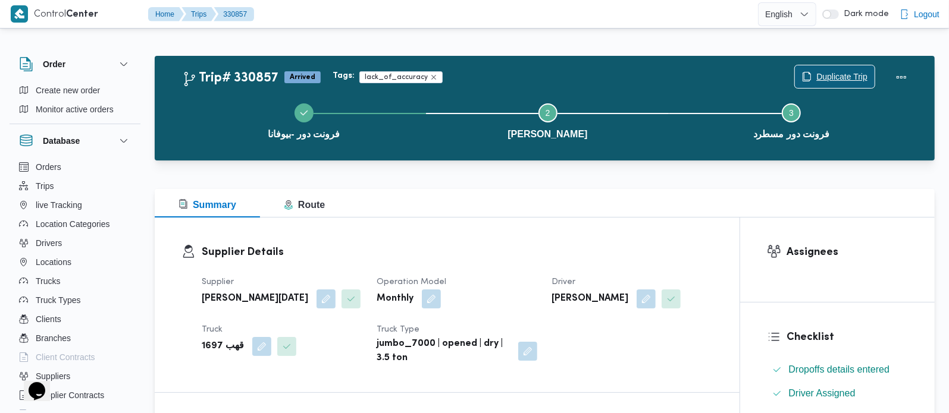
click at [823, 68] on span "Duplicate Trip" at bounding box center [835, 76] width 80 height 23
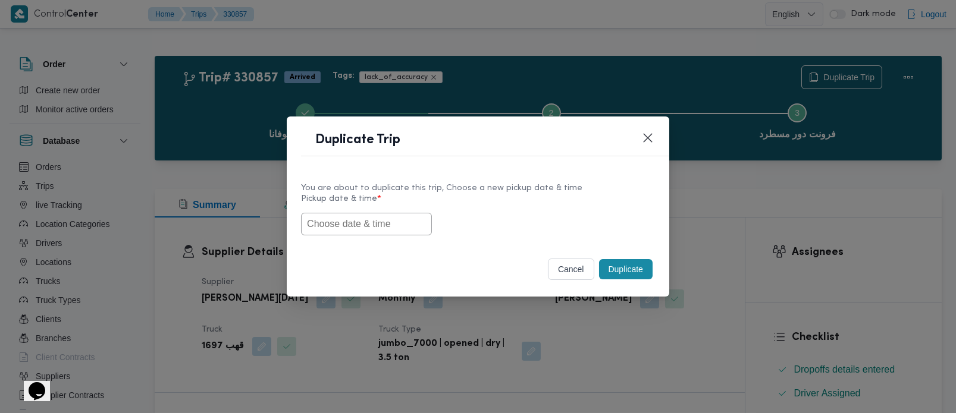
click at [359, 228] on input "text" at bounding box center [366, 224] width 131 height 23
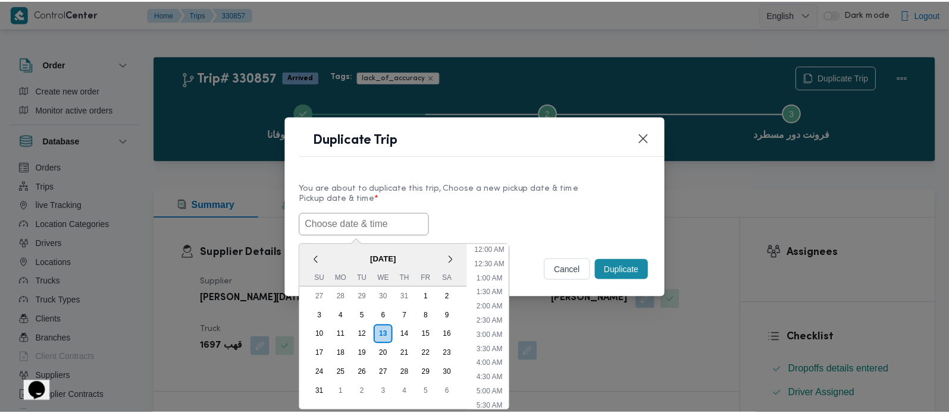
scroll to position [324, 0]
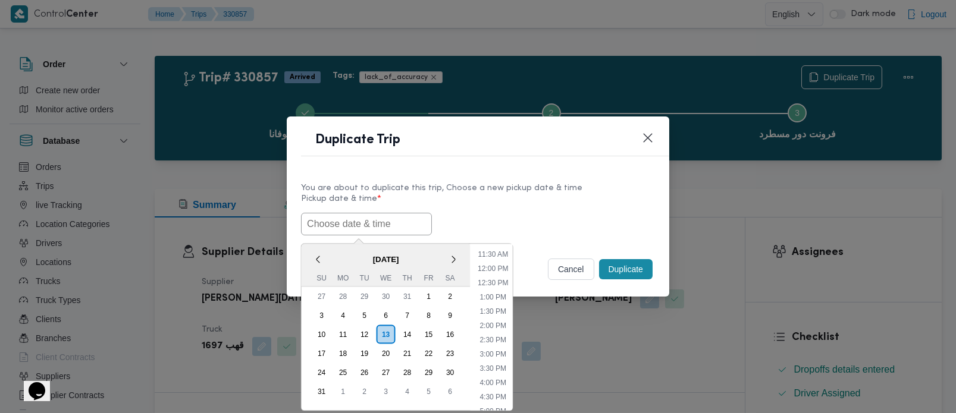
paste input "[DATE] 7:00AM"
type input "[DATE] 7:00AM"
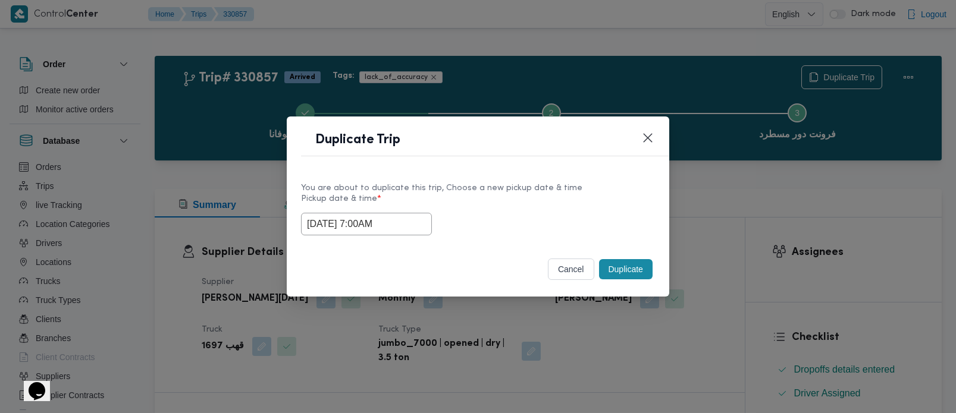
click at [435, 215] on div "[DATE] 7:00AM" at bounding box center [478, 224] width 354 height 23
click at [629, 286] on div "cancel Duplicate" at bounding box center [478, 272] width 383 height 50
click at [625, 279] on button "Duplicate" at bounding box center [626, 269] width 54 height 20
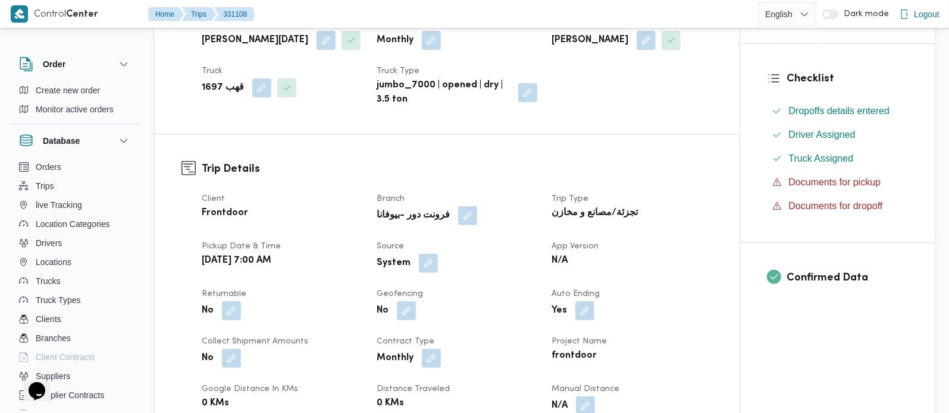
scroll to position [280, 0]
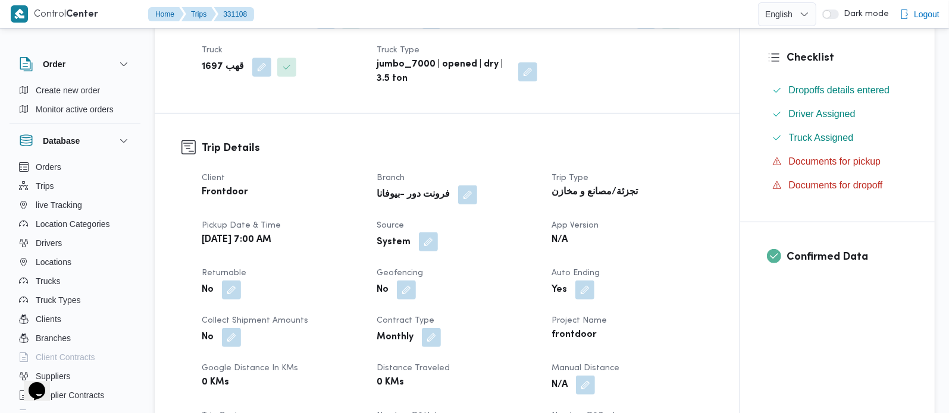
click at [431, 252] on button "button" at bounding box center [428, 242] width 19 height 19
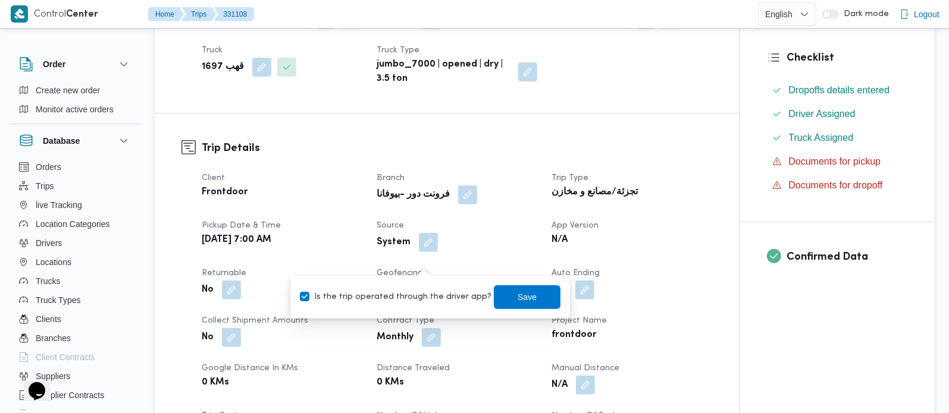
click at [425, 292] on label "Is the trip operated through the driver app?" at bounding box center [396, 297] width 192 height 14
checkbox input "false"
click at [518, 290] on span "Save" at bounding box center [527, 297] width 19 height 14
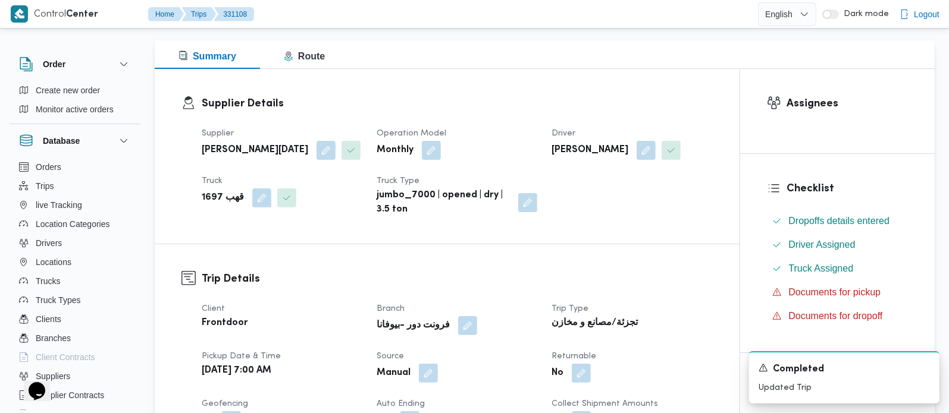
scroll to position [0, 0]
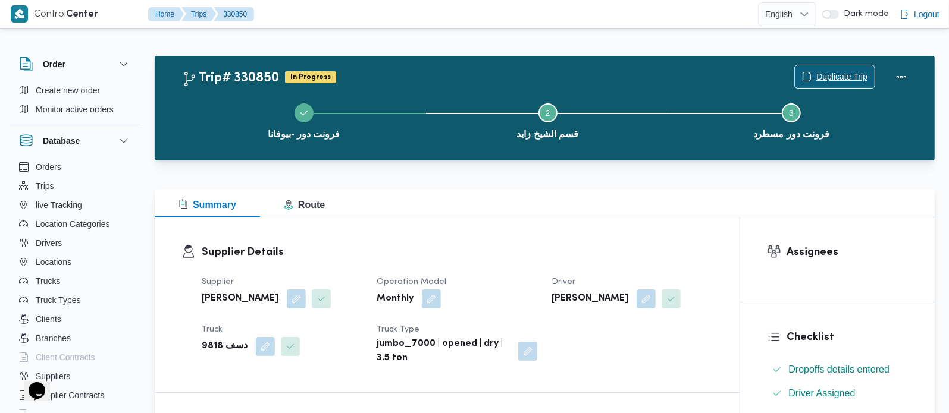
click at [819, 77] on span "Duplicate Trip" at bounding box center [841, 77] width 51 height 14
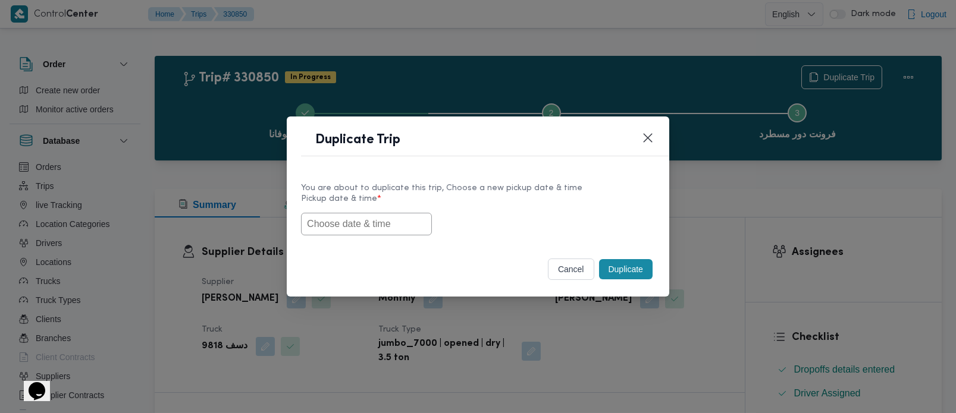
click at [368, 223] on input "text" at bounding box center [366, 224] width 131 height 23
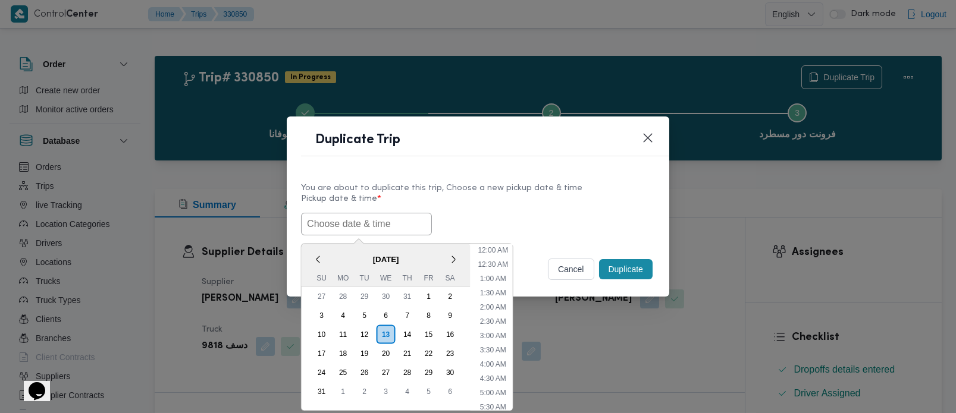
paste input "[DATE] 7:00AM"
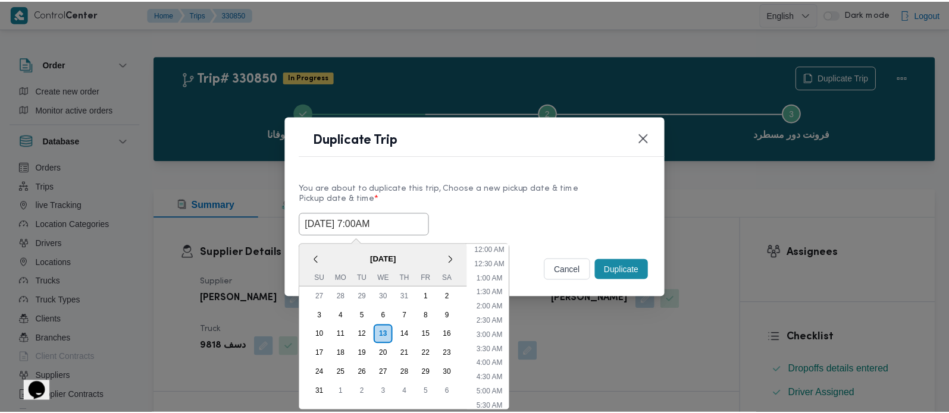
scroll to position [324, 0]
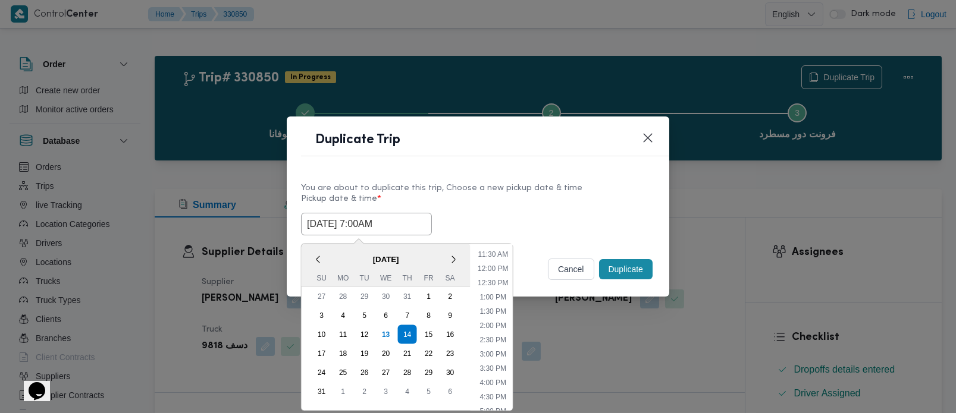
type input "[DATE] 7:00AM"
drag, startPoint x: 481, startPoint y: 215, endPoint x: 584, endPoint y: 264, distance: 113.9
click at [481, 215] on div "[DATE] 7:00AM < [DATE] > Su Mo Tu We Th Fr Sa 27 28 29 30 31 1 2 3 4 5 6 7 8 9 …" at bounding box center [478, 224] width 354 height 23
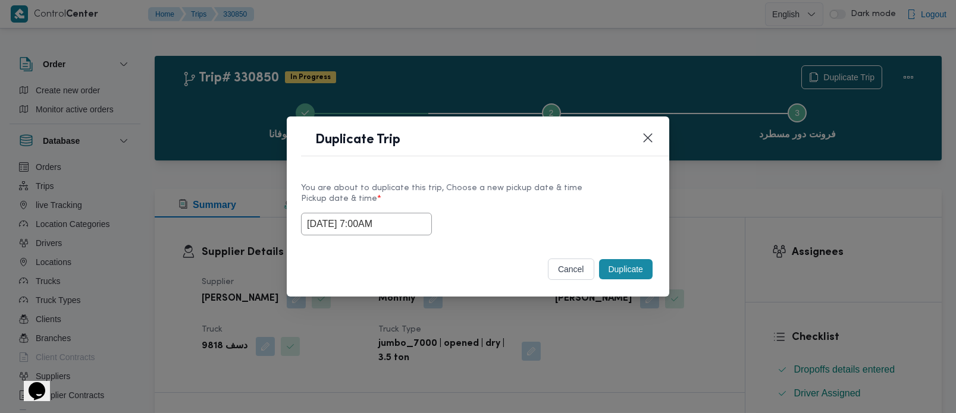
click at [599, 276] on button "Duplicate" at bounding box center [626, 269] width 54 height 20
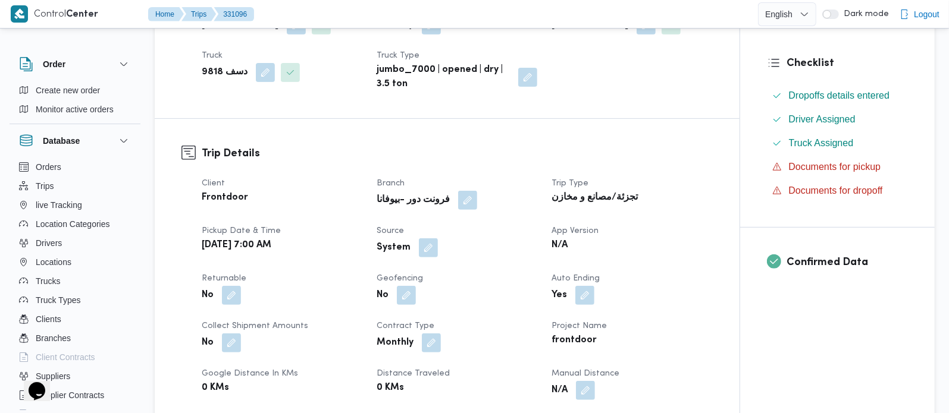
scroll to position [280, 0]
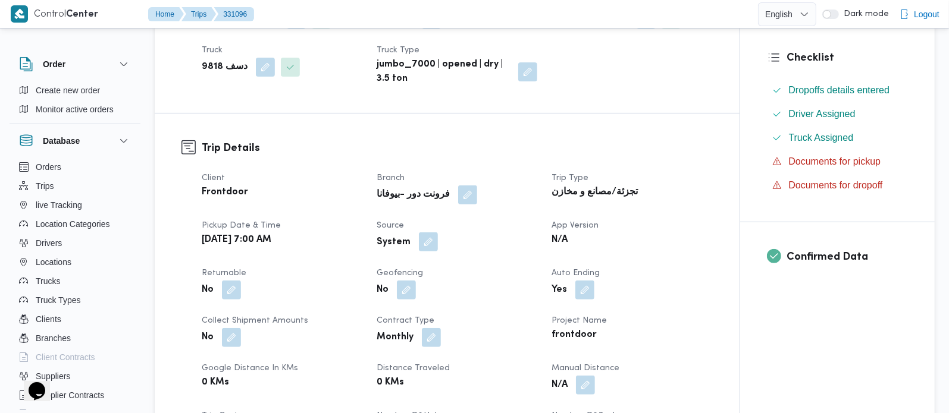
click at [431, 246] on button "button" at bounding box center [428, 242] width 19 height 19
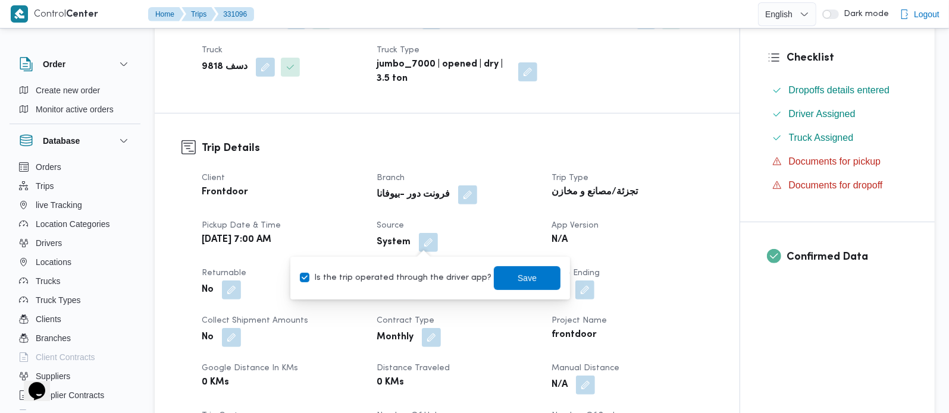
click at [421, 272] on label "Is the trip operated through the driver app?" at bounding box center [396, 278] width 192 height 14
checkbox input "false"
click at [518, 277] on span "Save" at bounding box center [527, 278] width 19 height 14
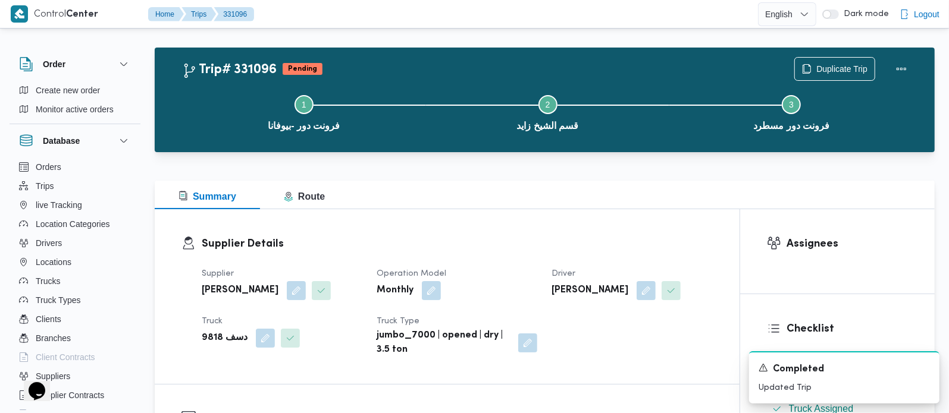
scroll to position [0, 0]
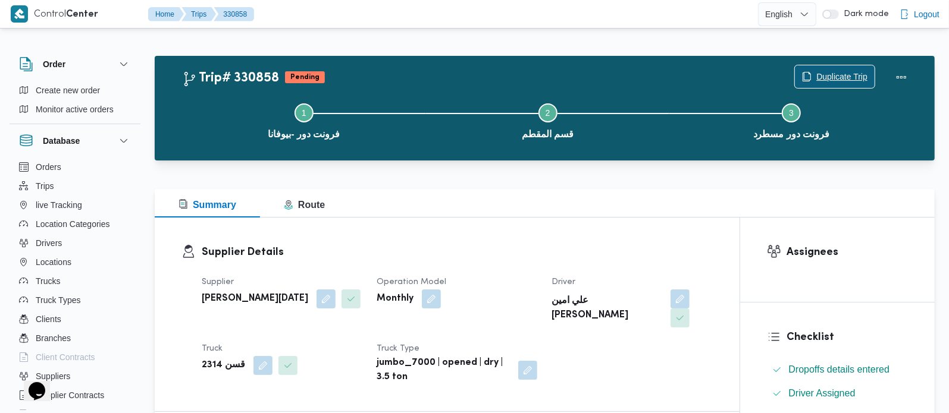
click at [818, 76] on span "Duplicate Trip" at bounding box center [841, 77] width 51 height 14
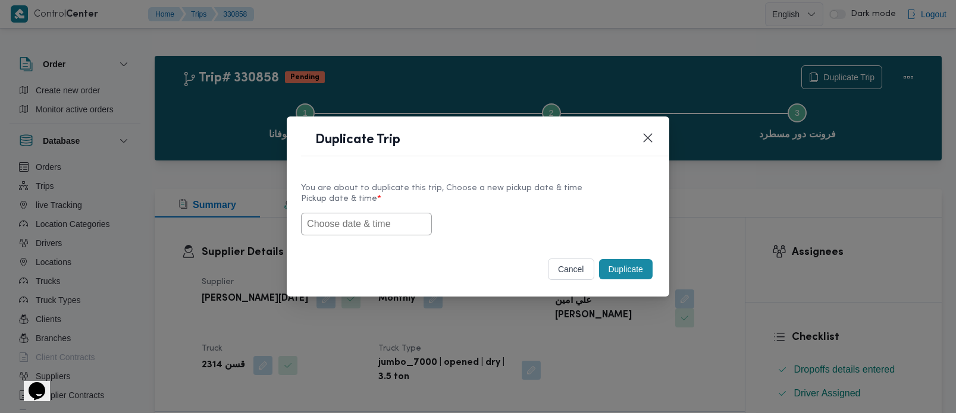
click at [402, 224] on input "text" at bounding box center [366, 224] width 131 height 23
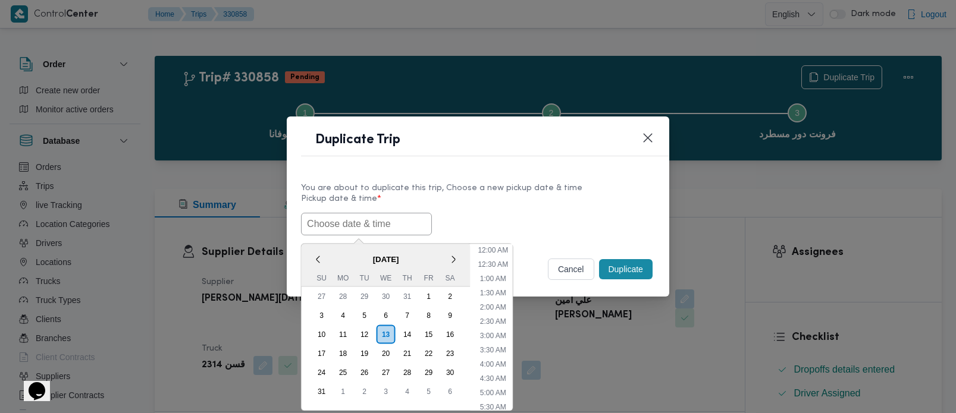
scroll to position [324, 0]
paste input "[DATE] 7:00AM"
type input "[DATE] 7:00AM"
drag, startPoint x: 485, startPoint y: 217, endPoint x: 600, endPoint y: 263, distance: 123.1
click at [485, 217] on div "[DATE] 7:00AM < [DATE] > Su Mo Tu We Th Fr Sa 27 28 29 30 31 1 2 3 4 5 6 7 8 9 …" at bounding box center [478, 224] width 354 height 23
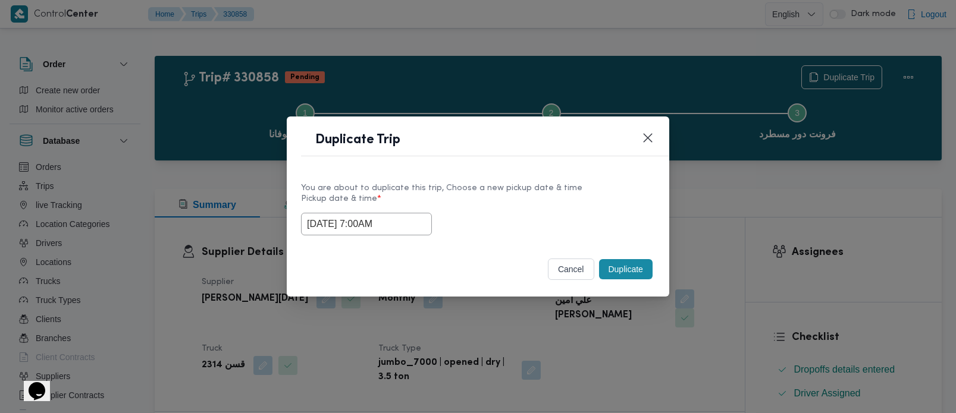
click at [625, 271] on button "Duplicate" at bounding box center [626, 269] width 54 height 20
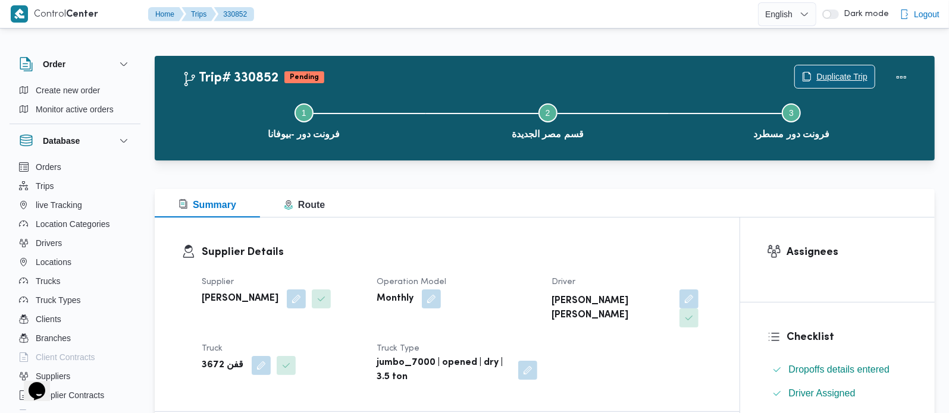
click at [842, 70] on span "Duplicate Trip" at bounding box center [835, 76] width 80 height 23
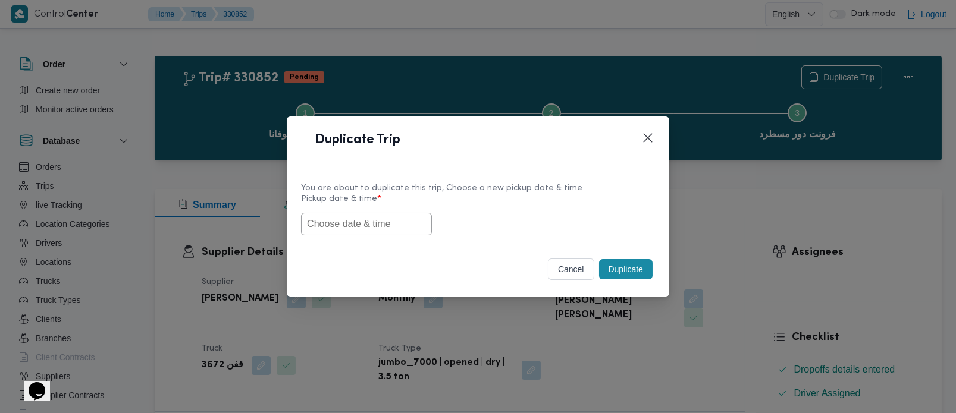
click at [378, 224] on input "text" at bounding box center [366, 224] width 131 height 23
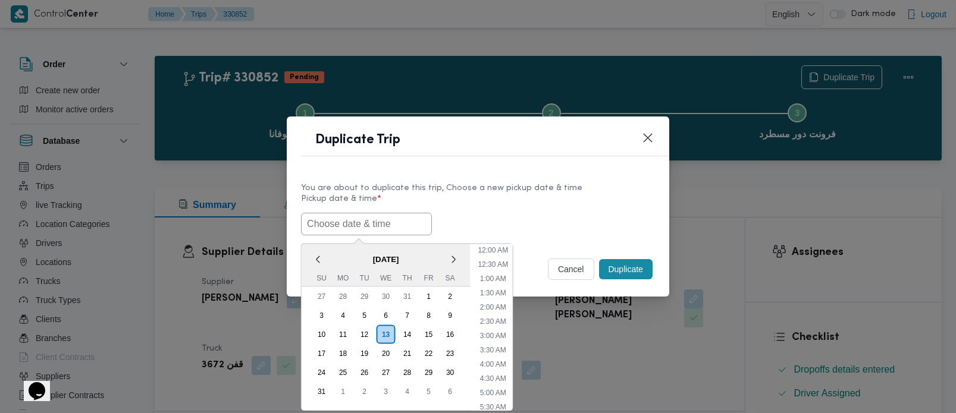
paste input "[DATE] 7:00AM"
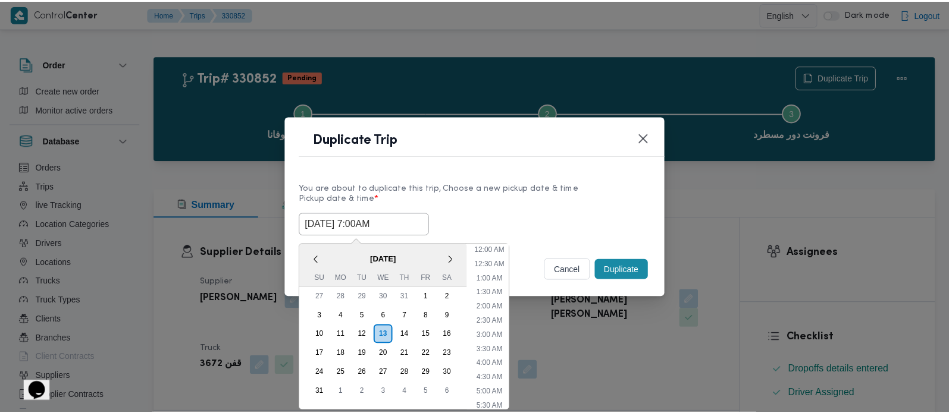
scroll to position [324, 0]
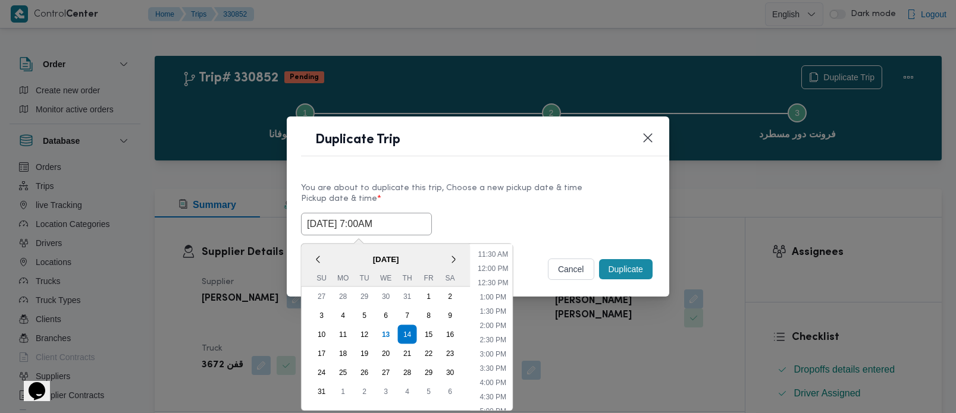
type input "[DATE] 7:00AM"
drag, startPoint x: 470, startPoint y: 216, endPoint x: 509, endPoint y: 237, distance: 44.7
click at [470, 216] on div "[DATE] 7:00AM < [DATE] > Su Mo Tu We Th Fr Sa 27 28 29 30 31 1 2 3 4 5 6 7 8 9 …" at bounding box center [478, 224] width 354 height 23
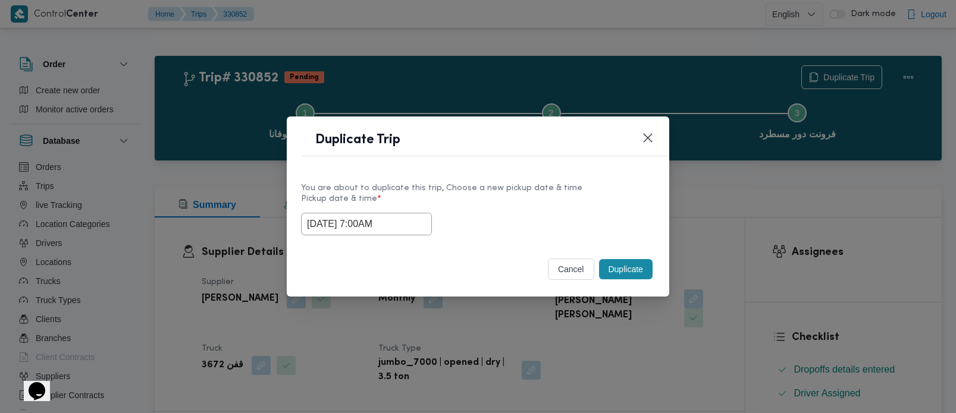
click at [629, 274] on button "Duplicate" at bounding box center [626, 269] width 54 height 20
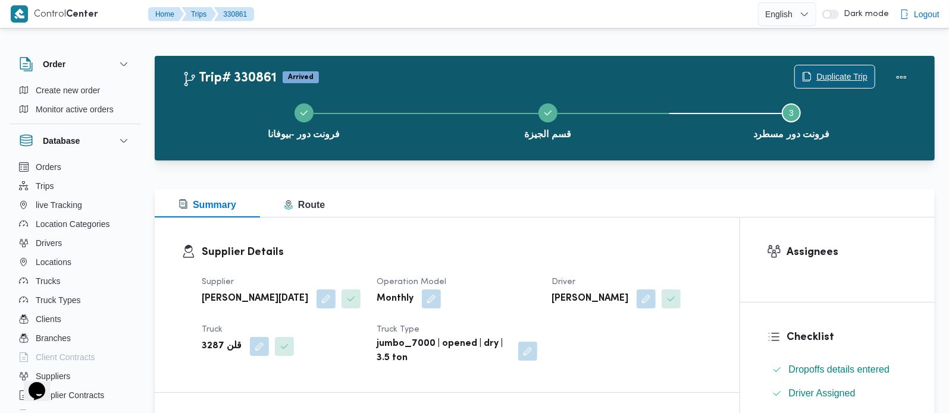
click at [814, 69] on span "Duplicate Trip" at bounding box center [835, 76] width 80 height 23
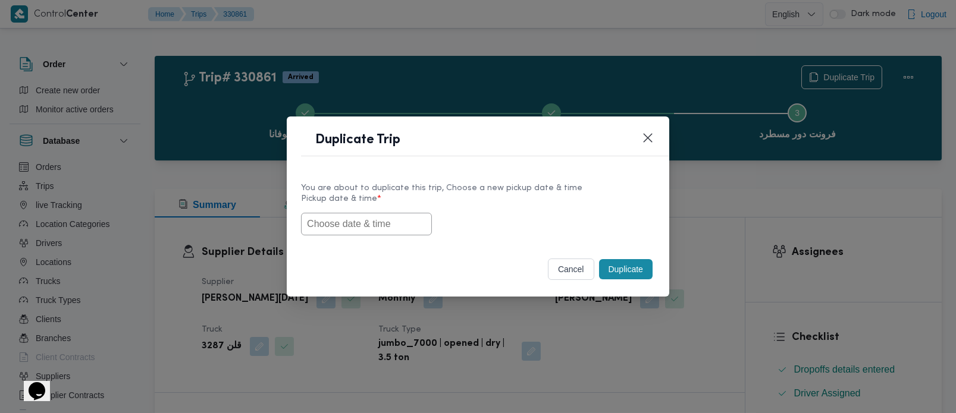
click at [390, 230] on input "text" at bounding box center [366, 224] width 131 height 23
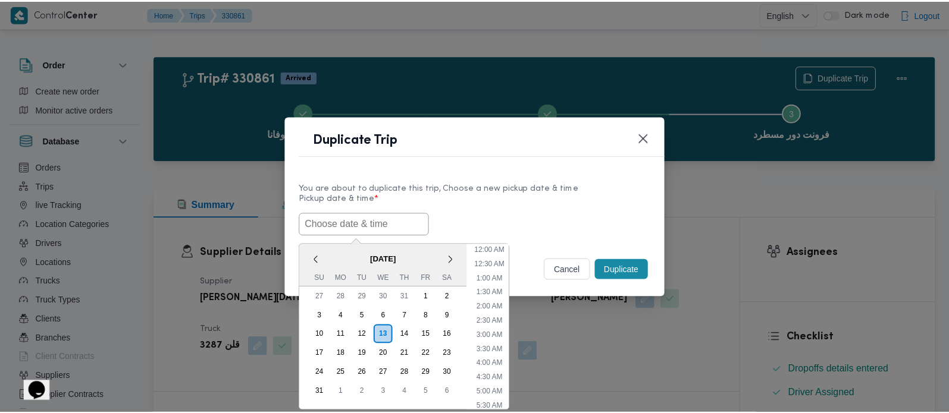
scroll to position [324, 0]
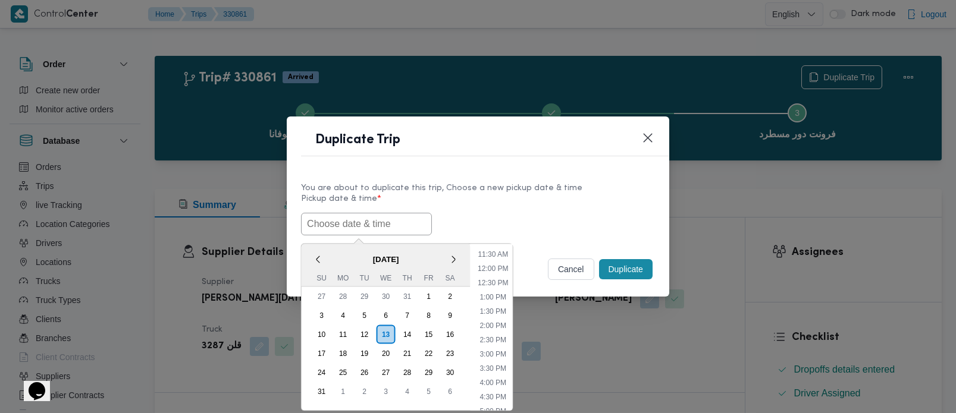
paste input "[DATE] 7:00AM"
type input "[DATE] 7:00AM"
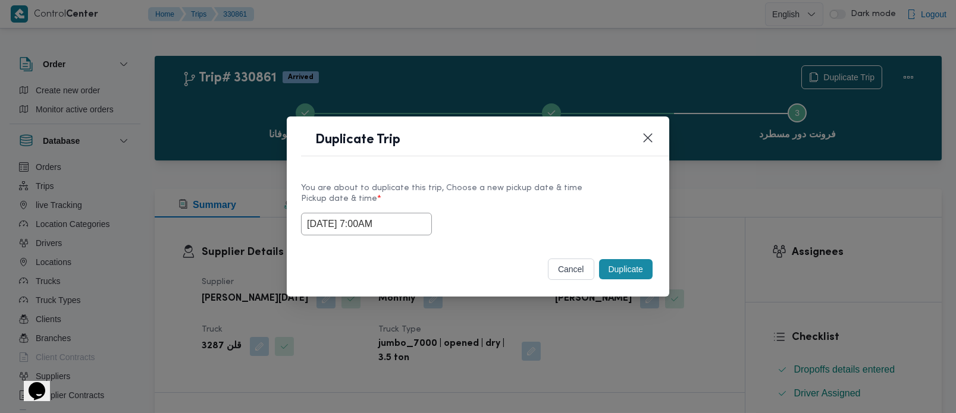
drag, startPoint x: 502, startPoint y: 215, endPoint x: 541, endPoint y: 233, distance: 42.6
click at [502, 215] on div "[DATE] 7:00AM" at bounding box center [478, 224] width 354 height 23
click at [631, 263] on button "Duplicate" at bounding box center [626, 269] width 54 height 20
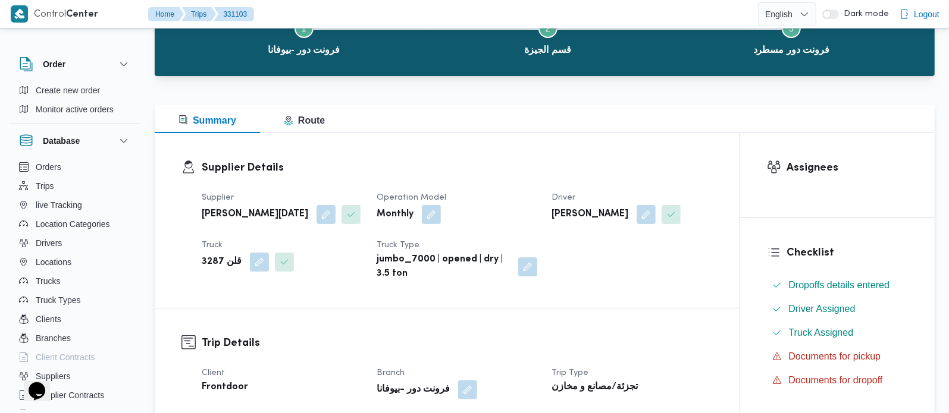
scroll to position [280, 0]
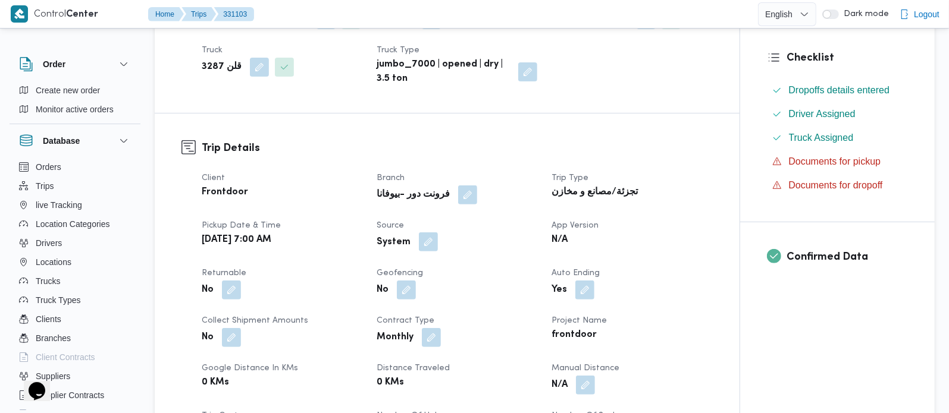
click at [423, 252] on button "button" at bounding box center [428, 242] width 19 height 19
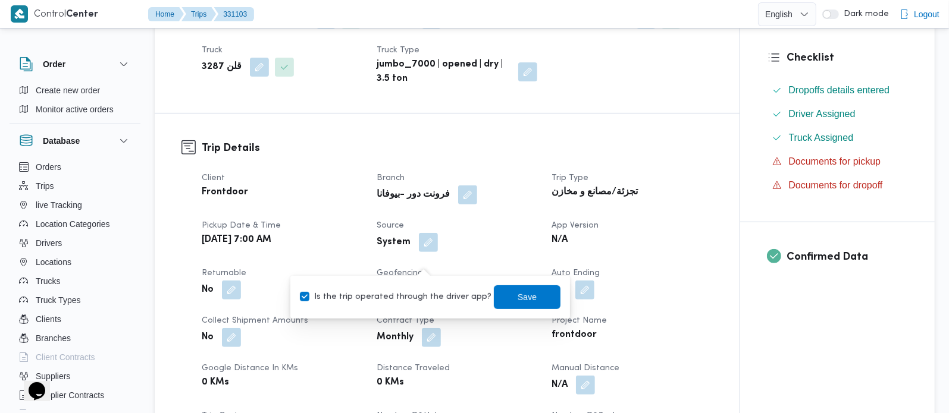
click at [422, 293] on label "Is the trip operated through the driver app?" at bounding box center [396, 297] width 192 height 14
checkbox input "false"
click at [504, 292] on span "Save" at bounding box center [527, 297] width 67 height 24
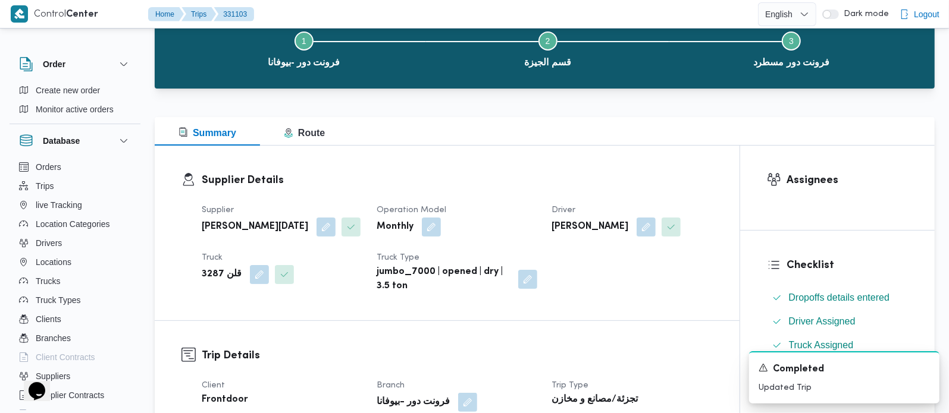
scroll to position [70, 0]
